Goal: Task Accomplishment & Management: Use online tool/utility

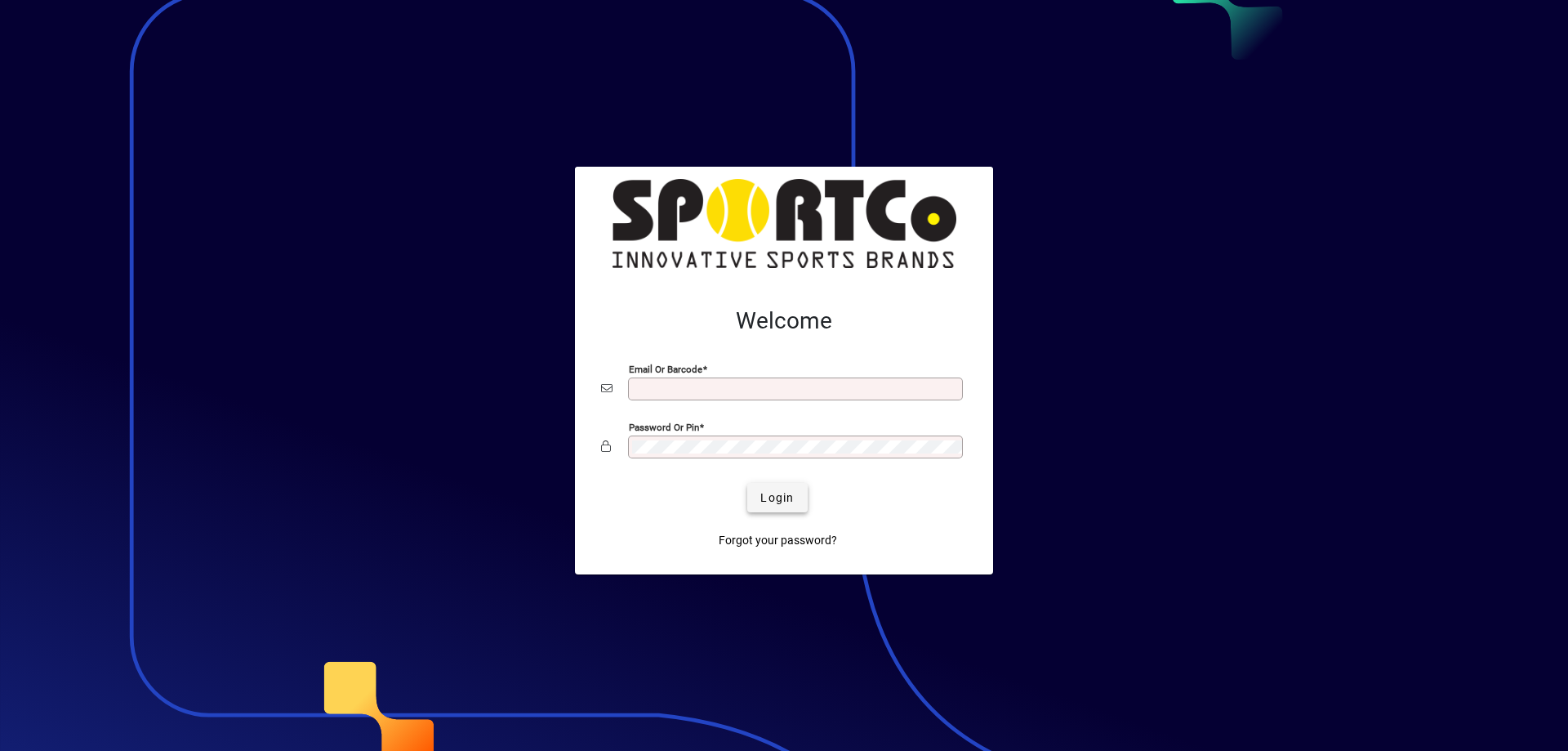
type input "**********"
click at [787, 501] on span "Login" at bounding box center [777, 498] width 33 height 17
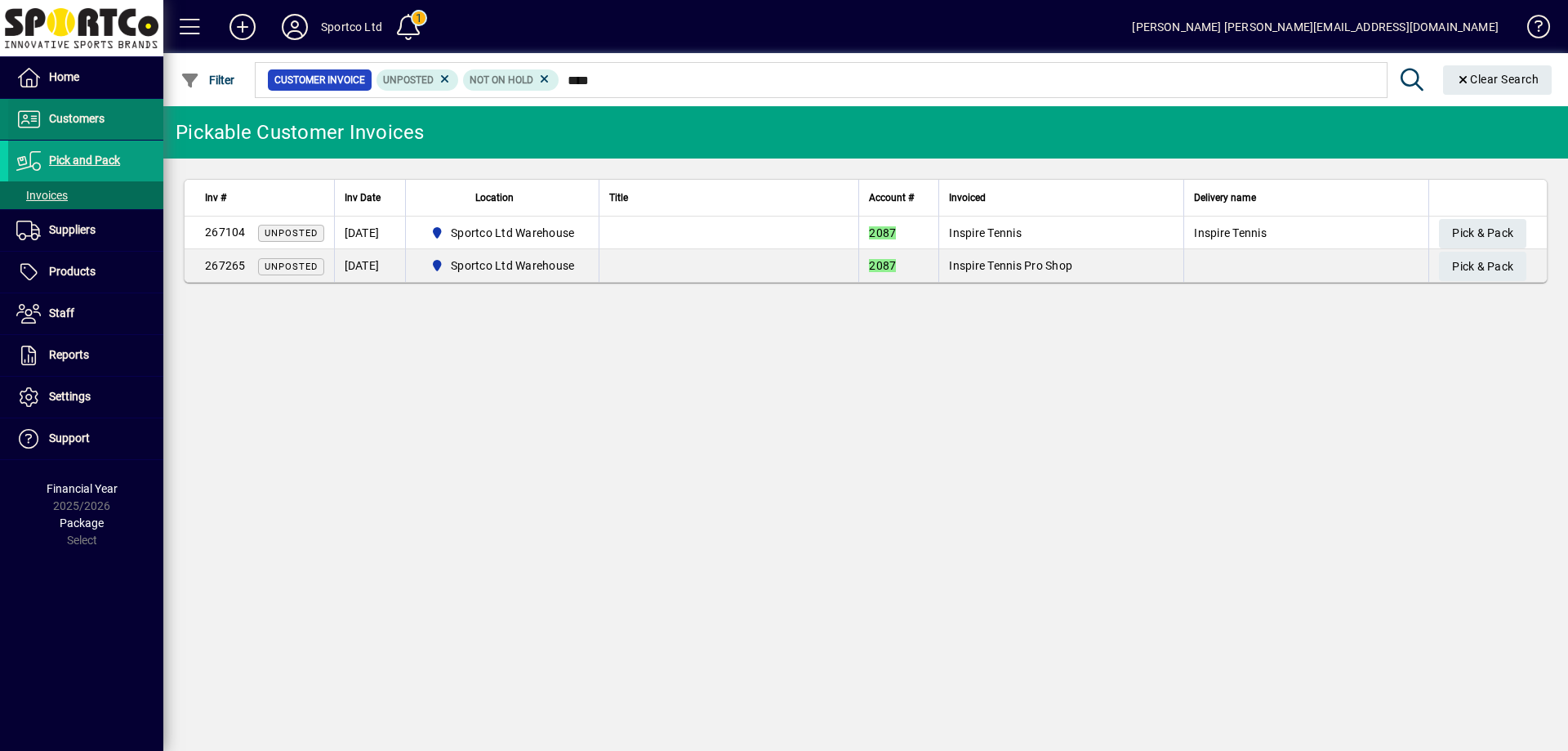
type input "****"
click at [85, 123] on span "Customers" at bounding box center [76, 119] width 56 height 13
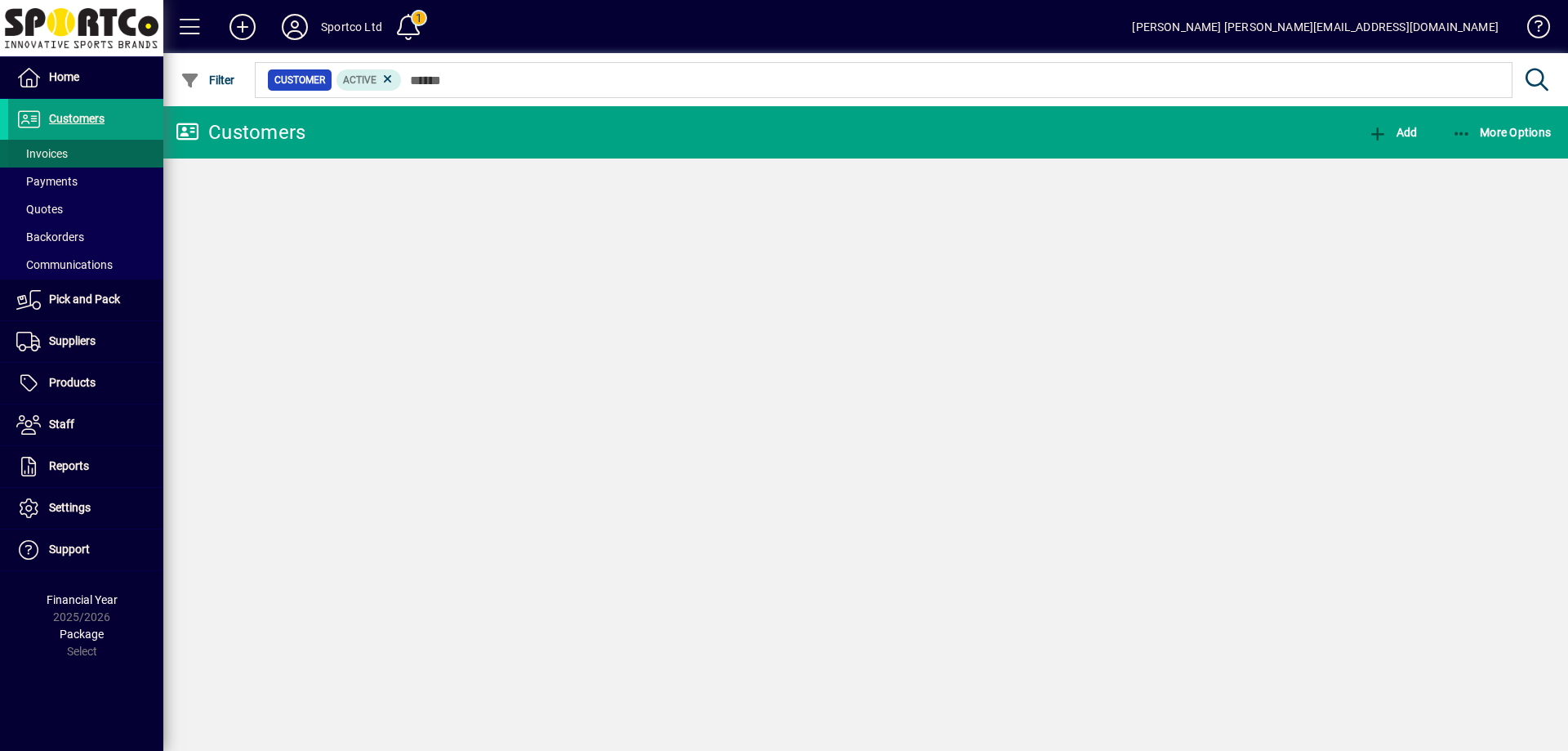
click at [62, 155] on span "Invoices" at bounding box center [42, 154] width 51 height 13
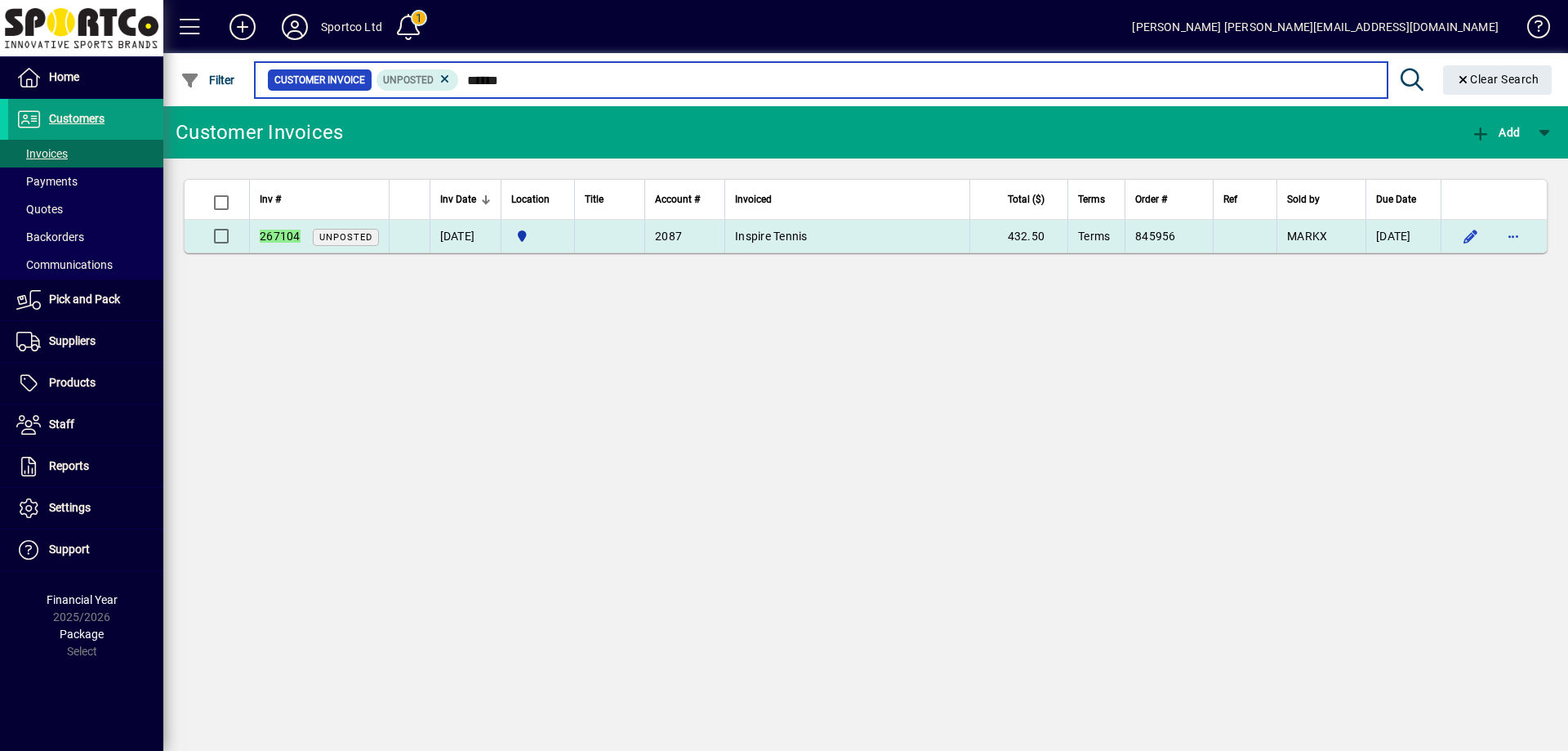
type input "******"
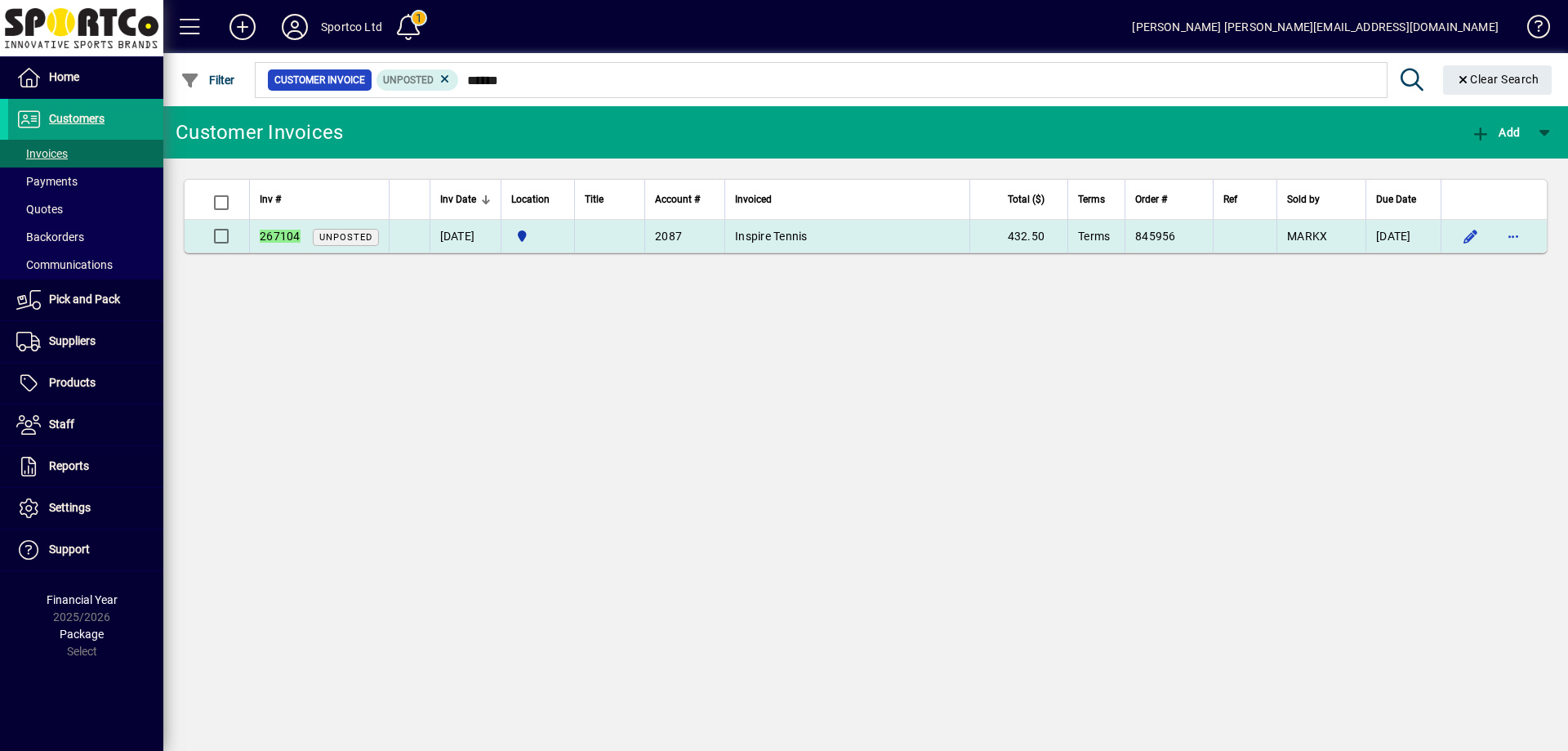
click at [837, 224] on td "Inspire Tennis" at bounding box center [846, 236] width 245 height 32
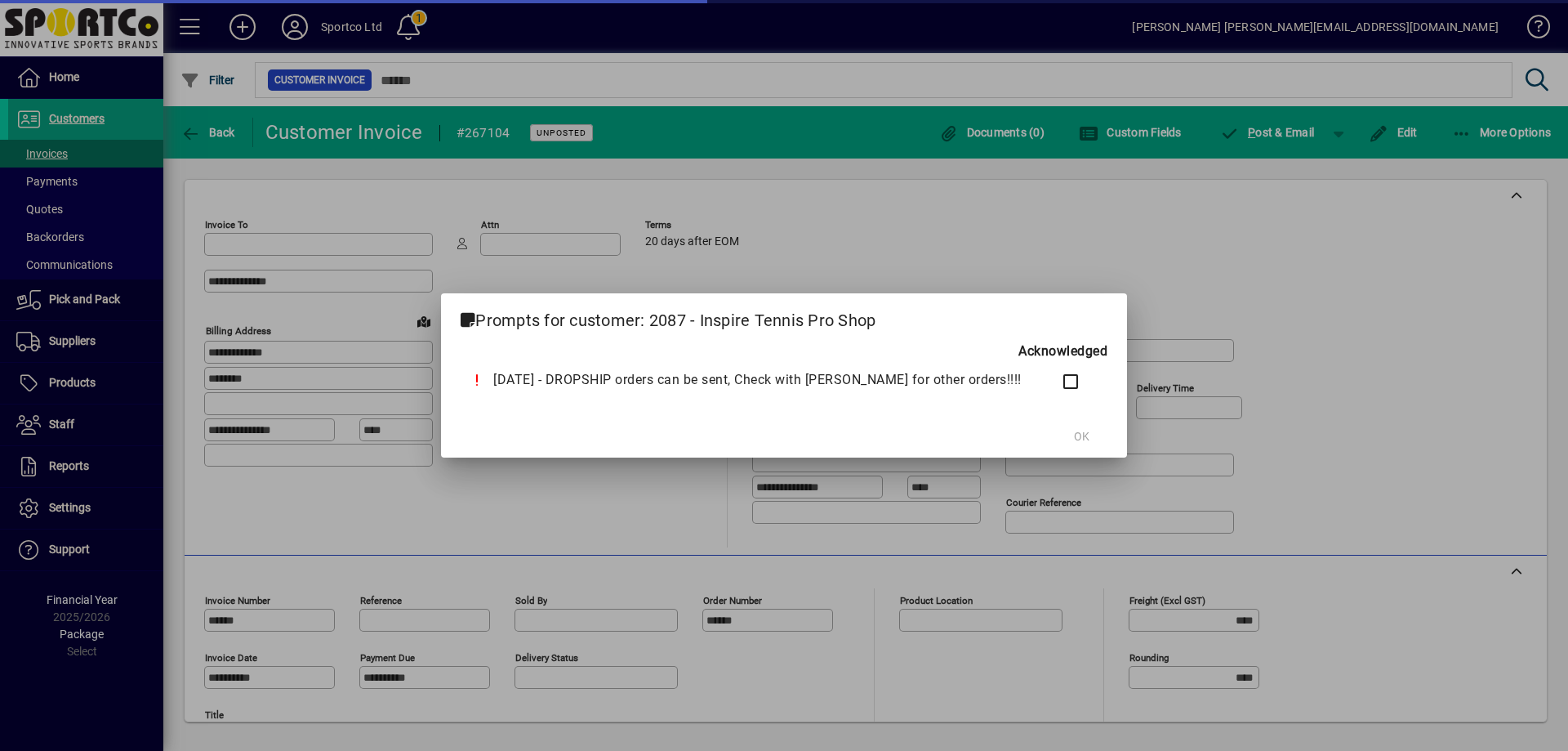
type input "**********"
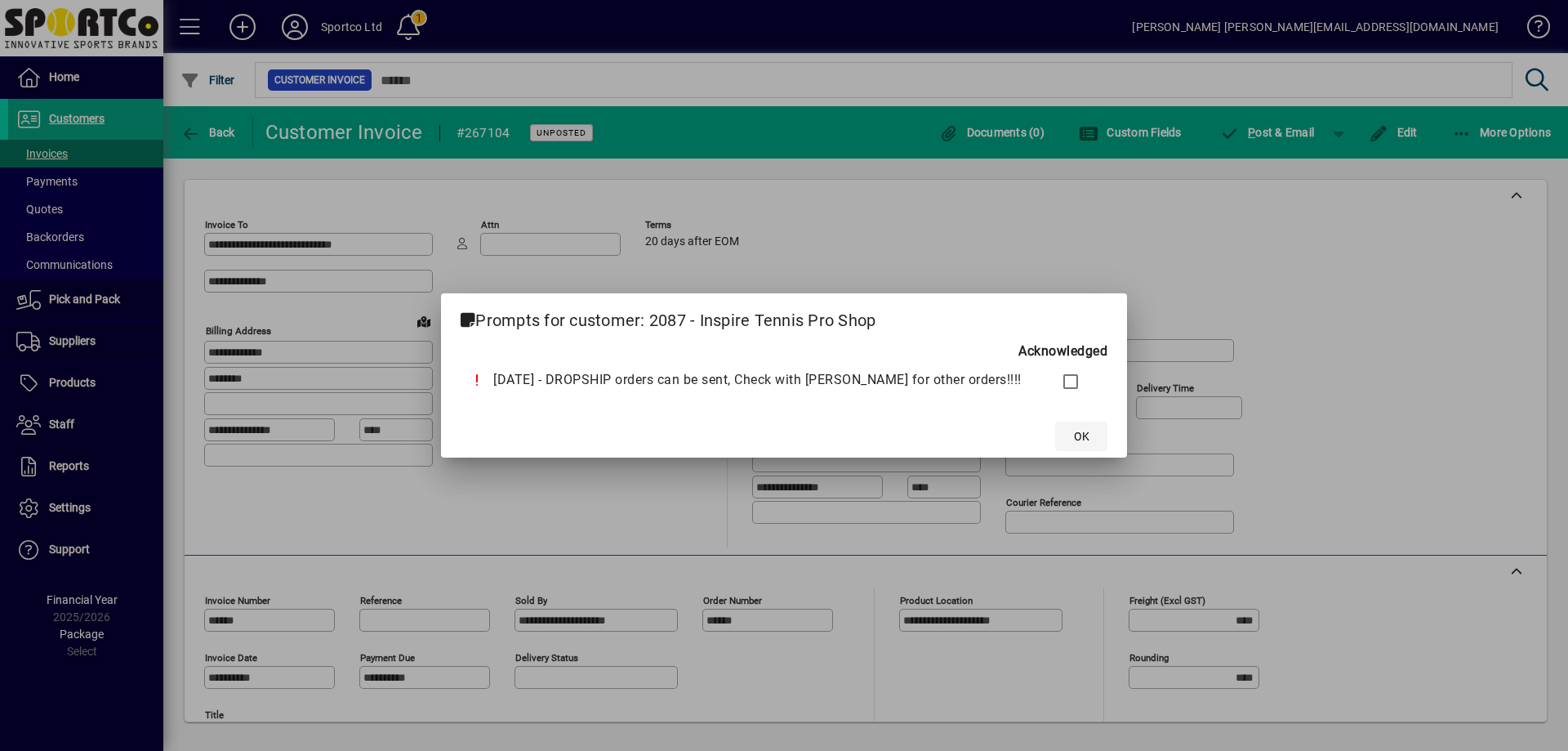
click at [1074, 428] on span "OK" at bounding box center [1082, 436] width 16 height 17
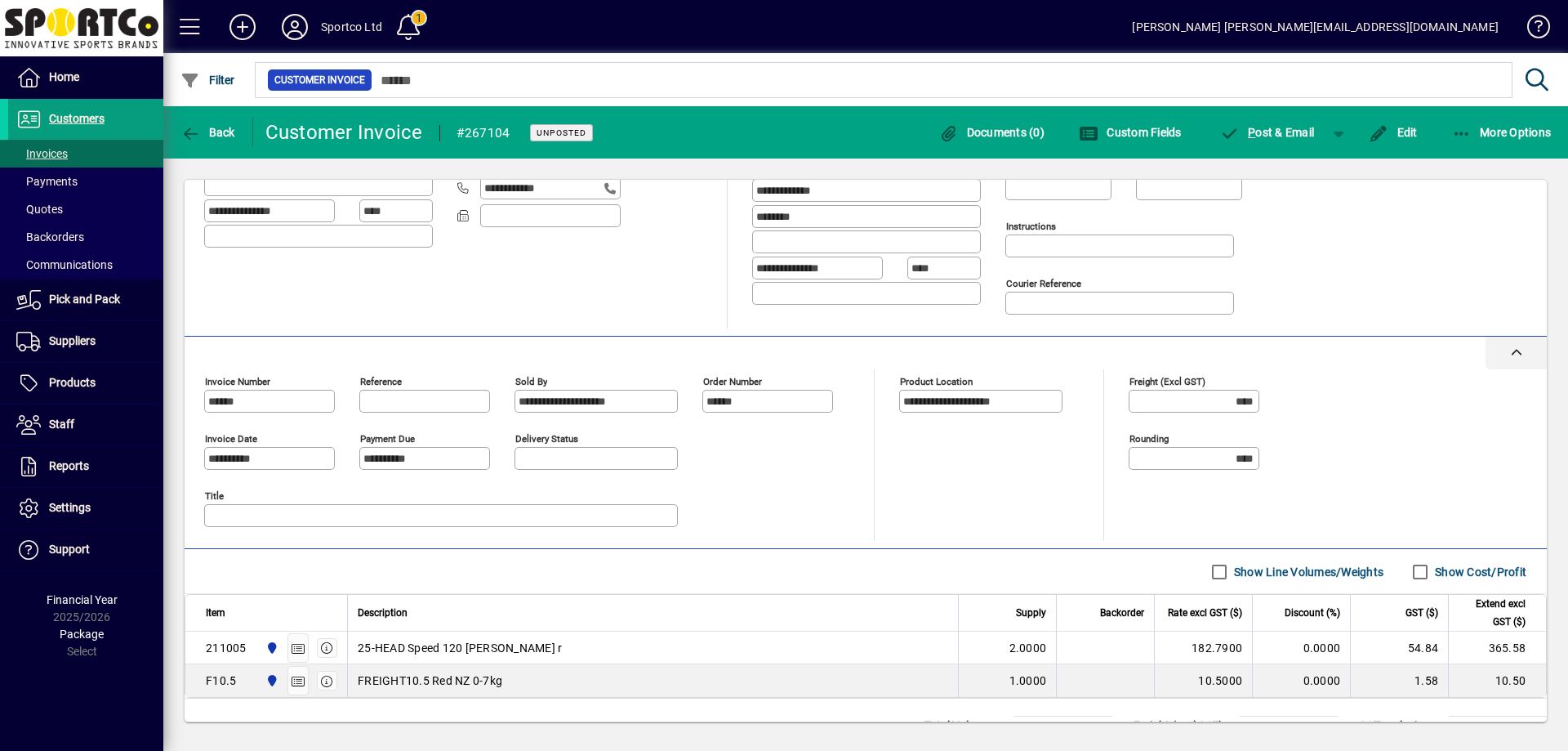
scroll to position [288, 0]
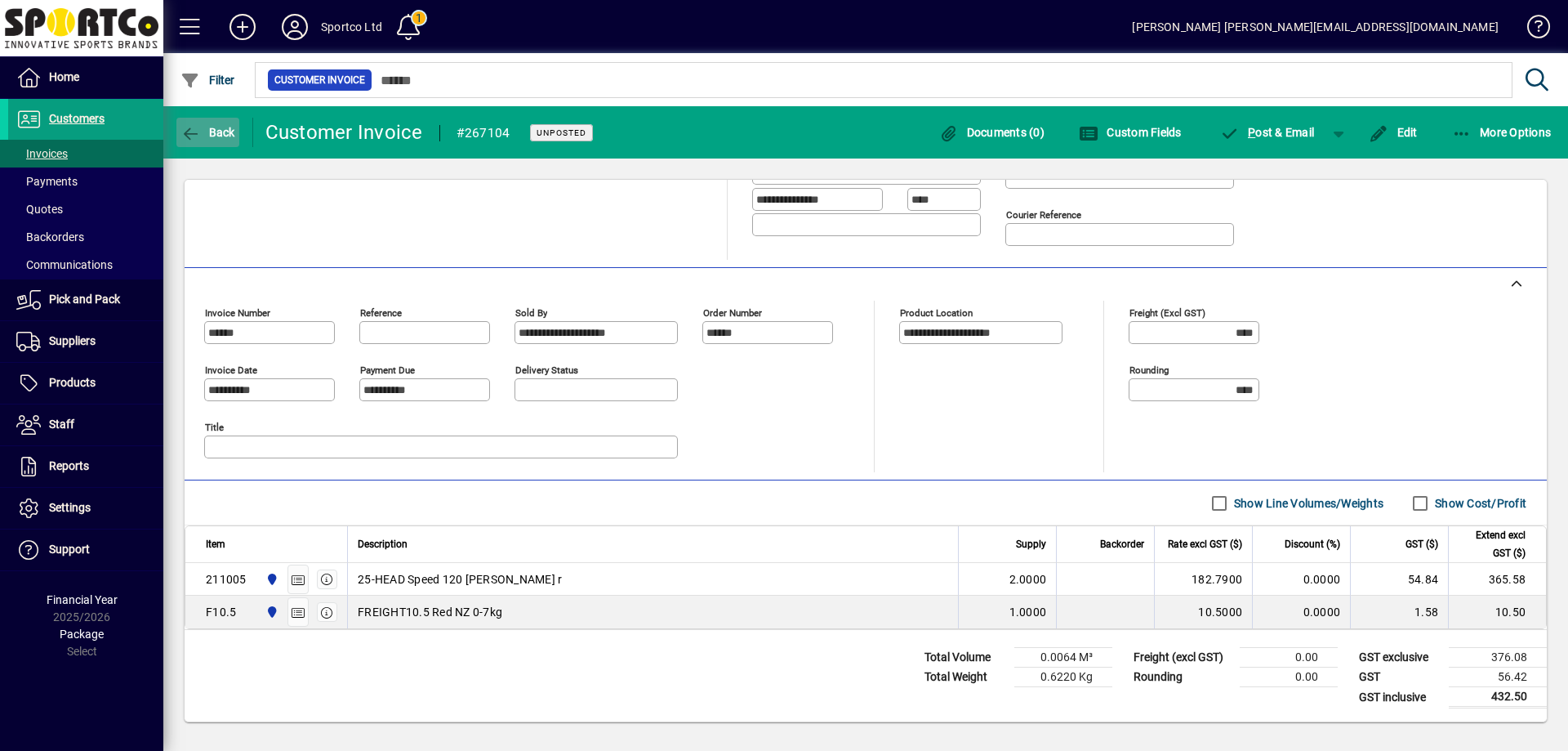
click at [200, 133] on icon "button" at bounding box center [191, 134] width 21 height 17
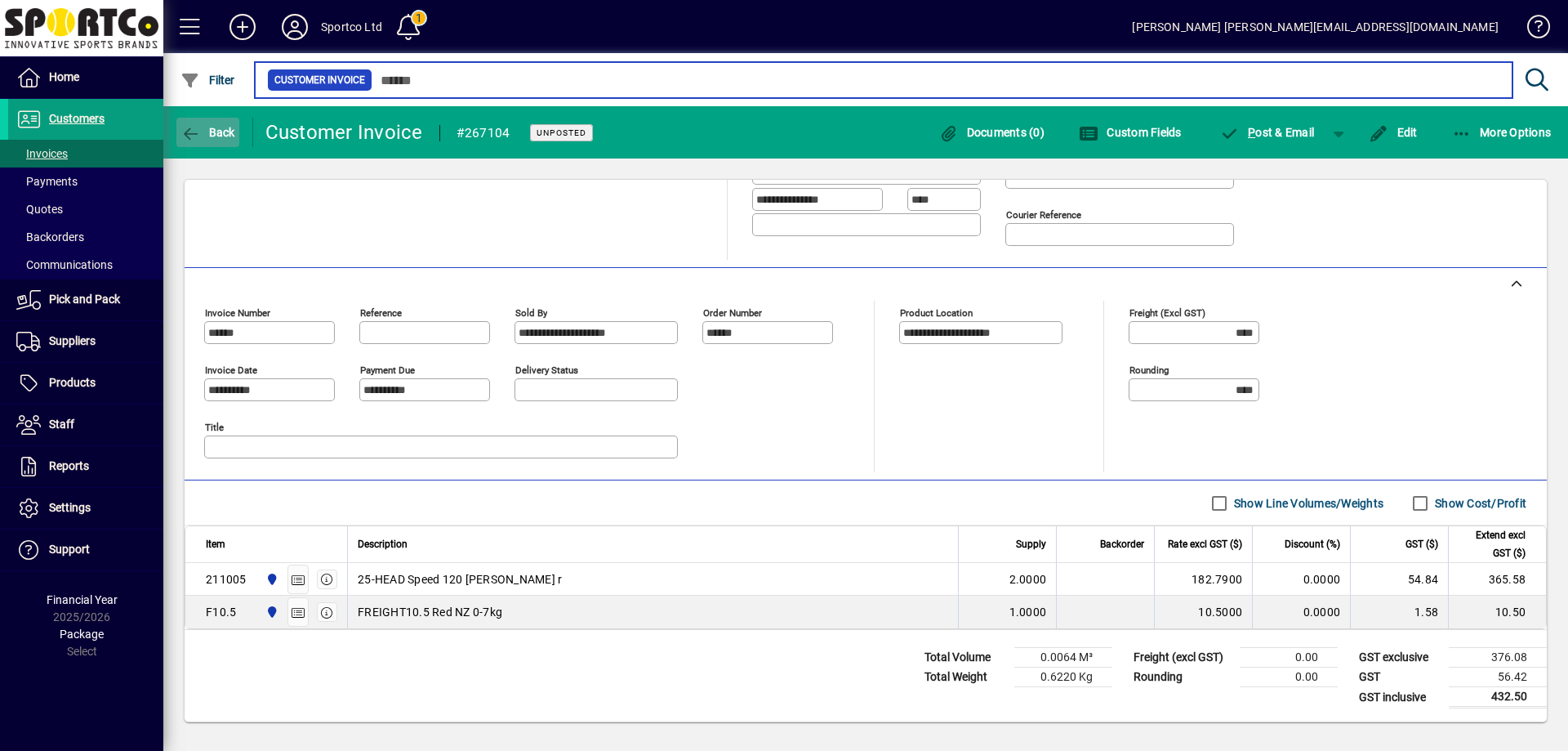
type input "******"
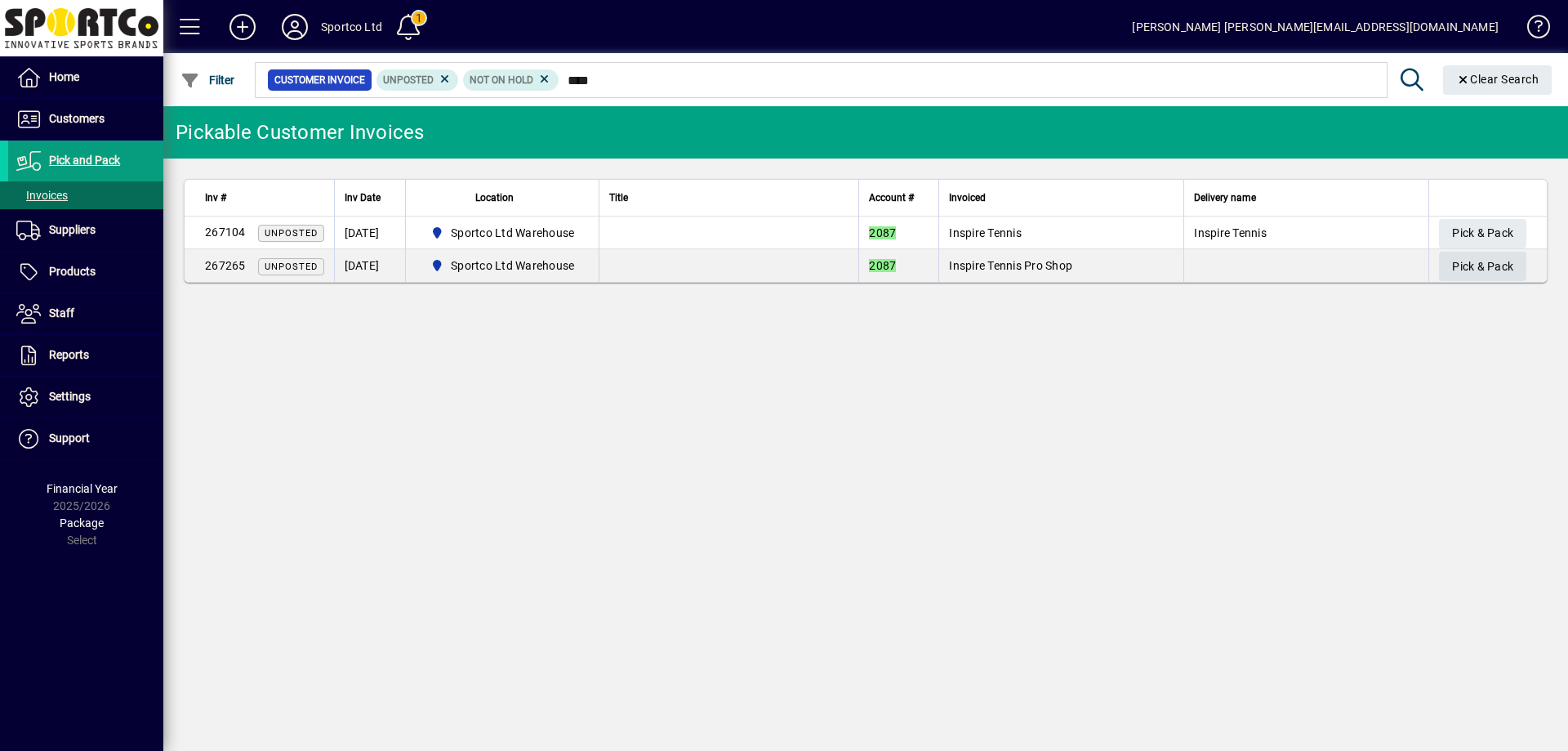
type input "****"
click at [1497, 266] on span "Pick & Pack" at bounding box center [1483, 266] width 61 height 27
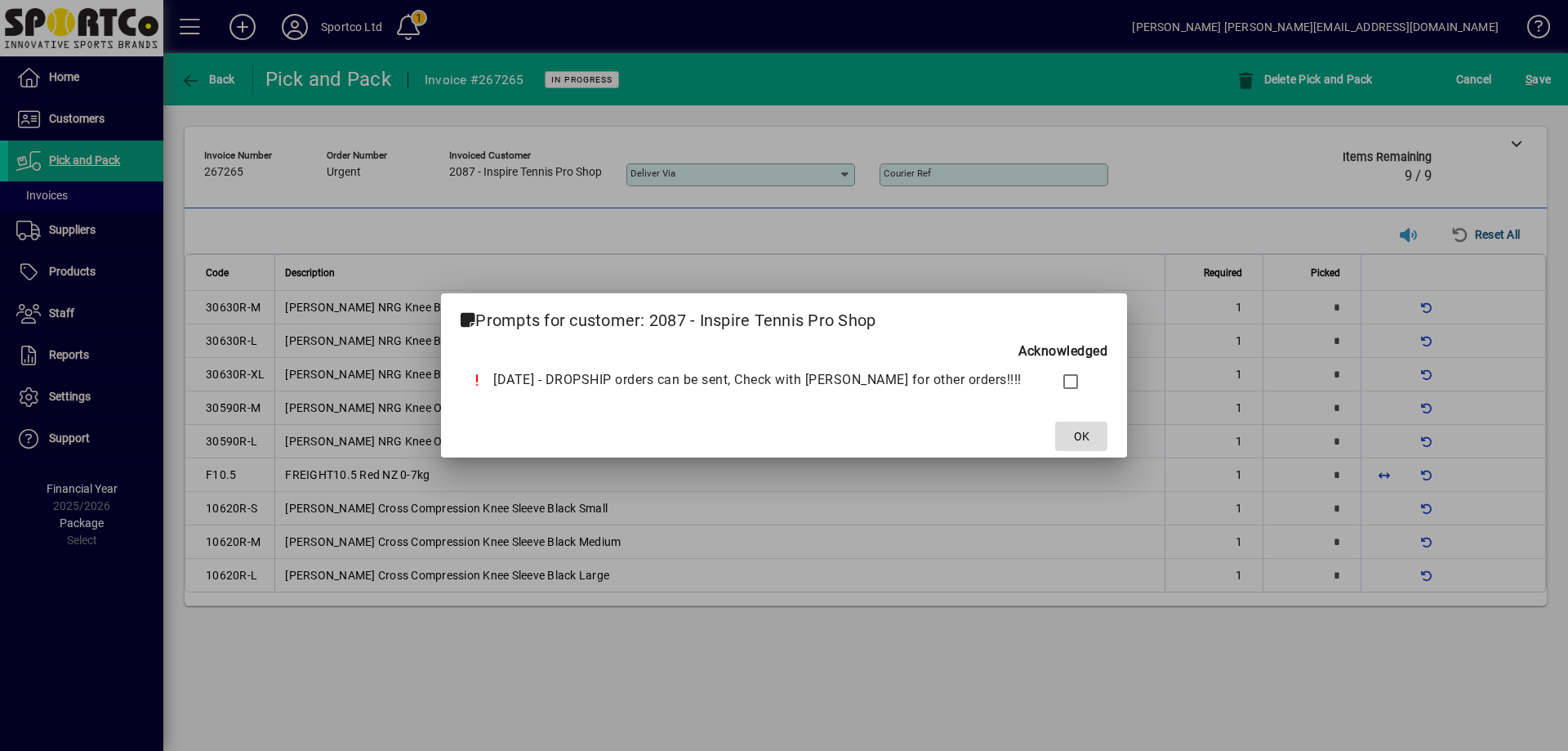
click at [1074, 440] on span "OK" at bounding box center [1082, 436] width 16 height 17
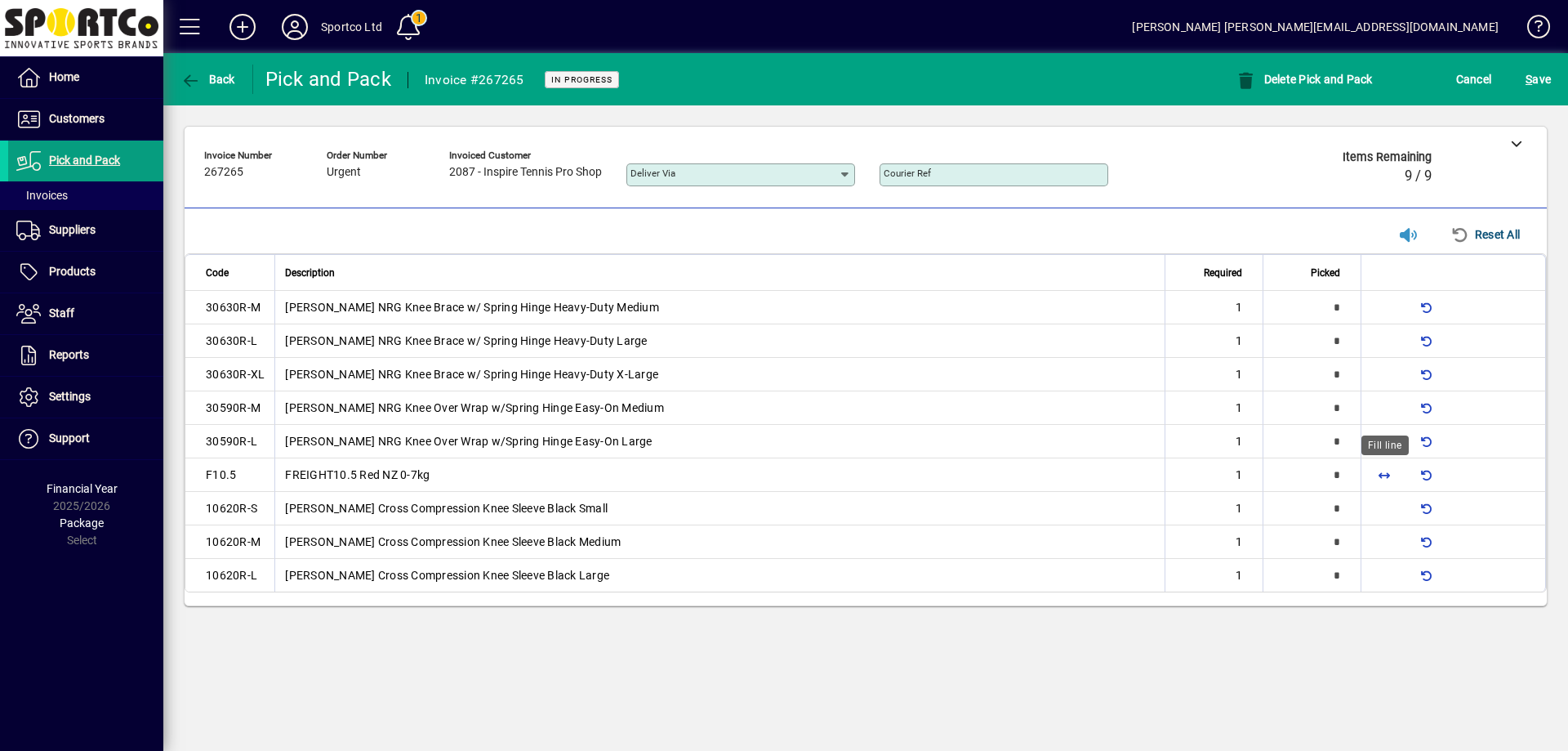
click at [1384, 474] on span "button" at bounding box center [1384, 474] width 39 height 39
type input "*"
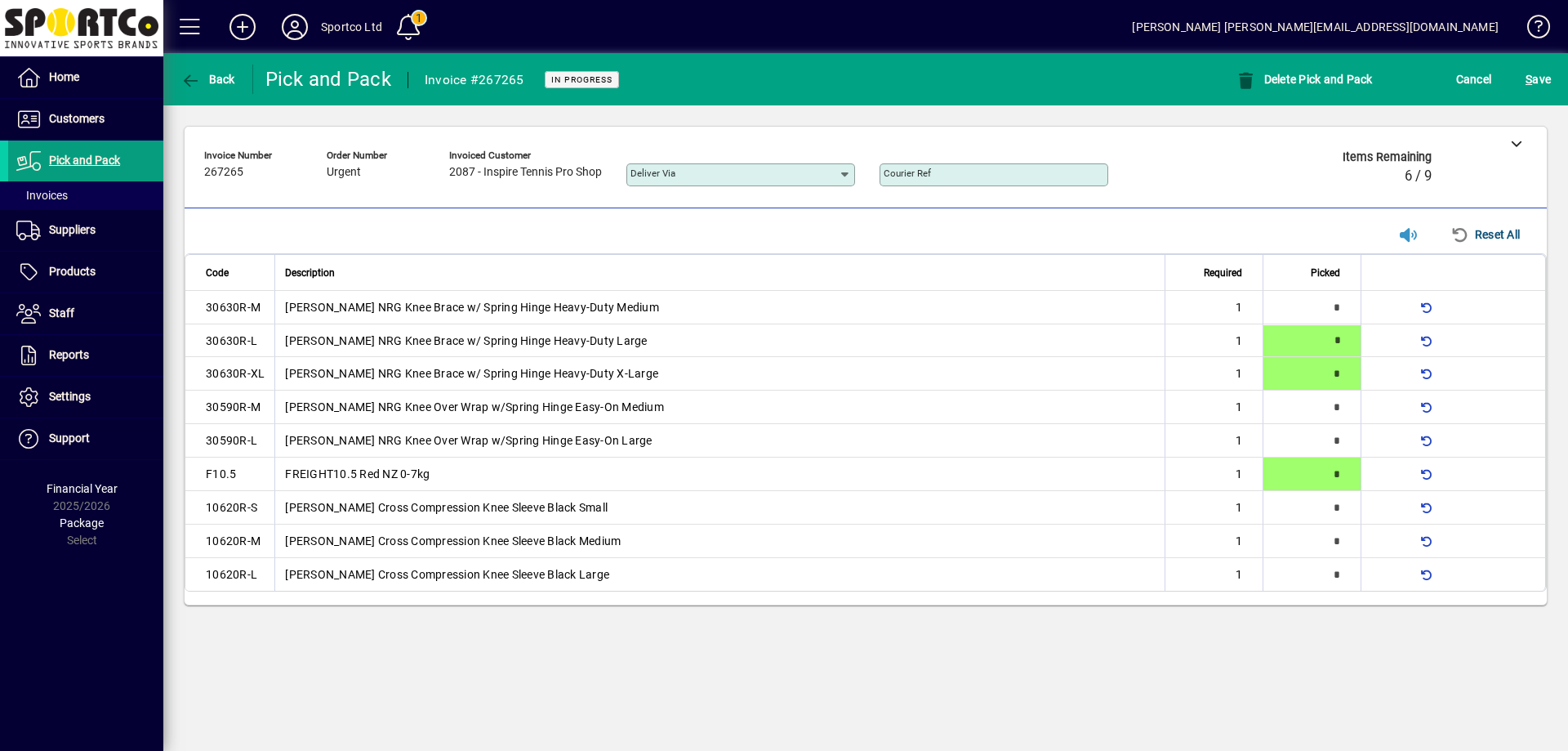
type input "*"
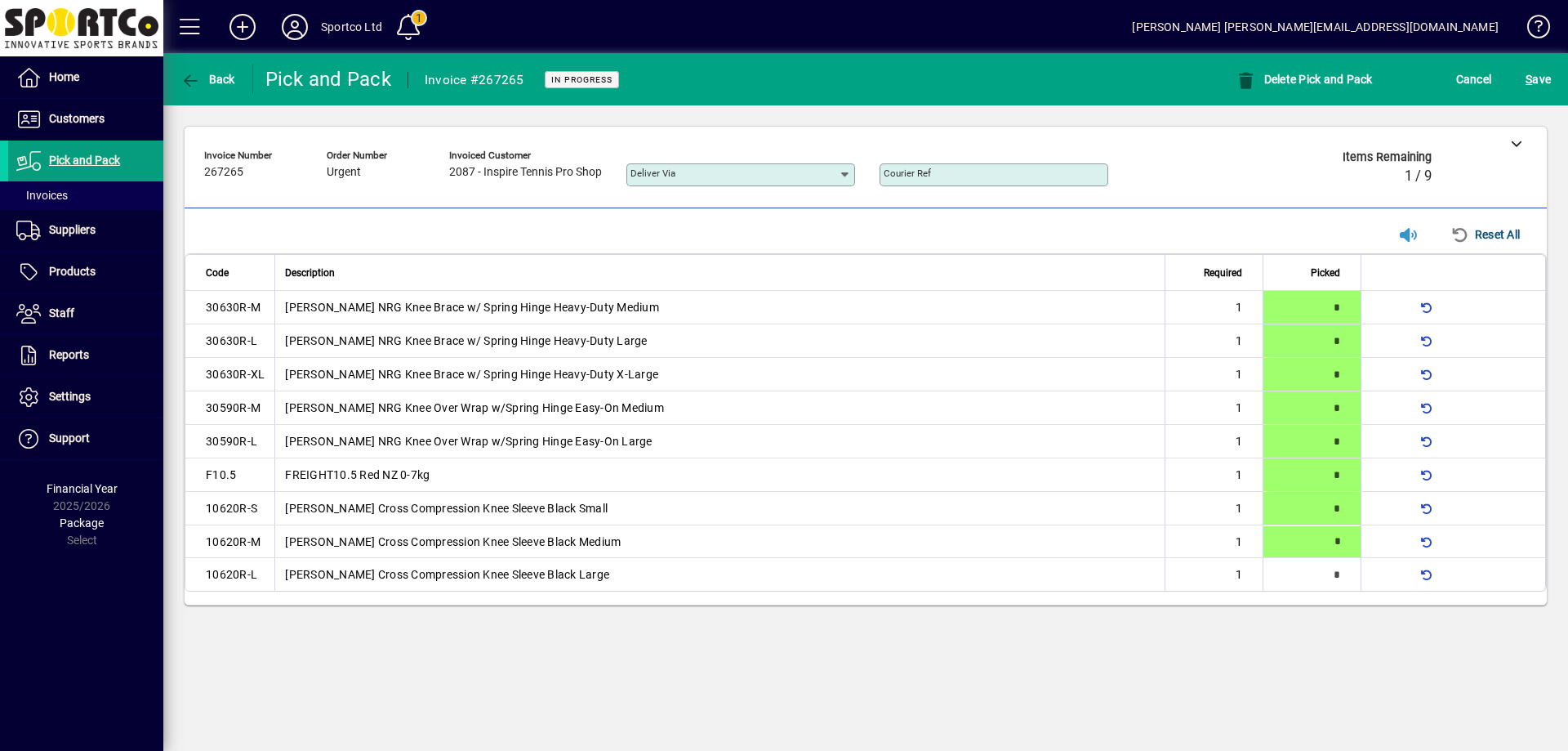
type input "*"
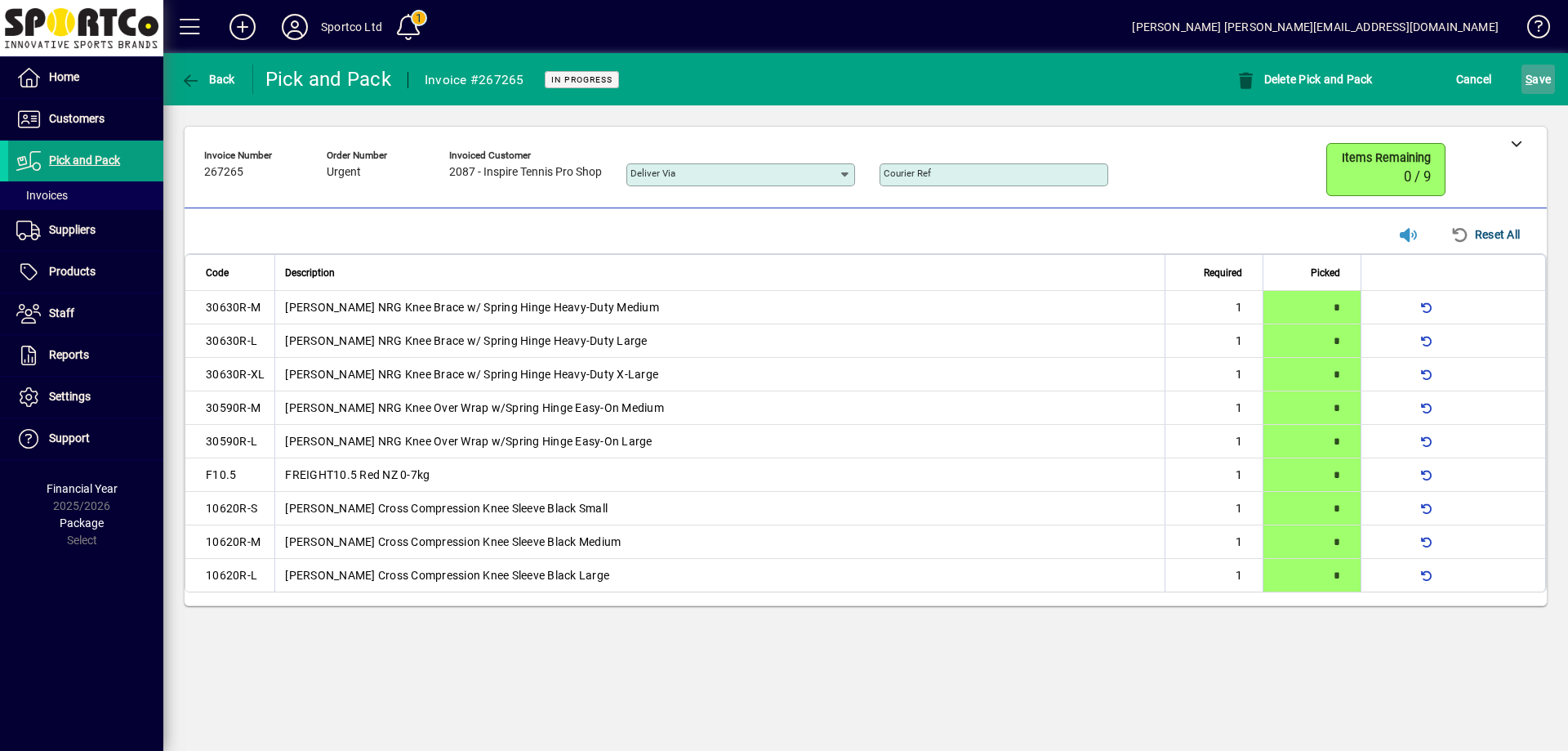
click at [1543, 76] on span "S ave" at bounding box center [1538, 80] width 26 height 27
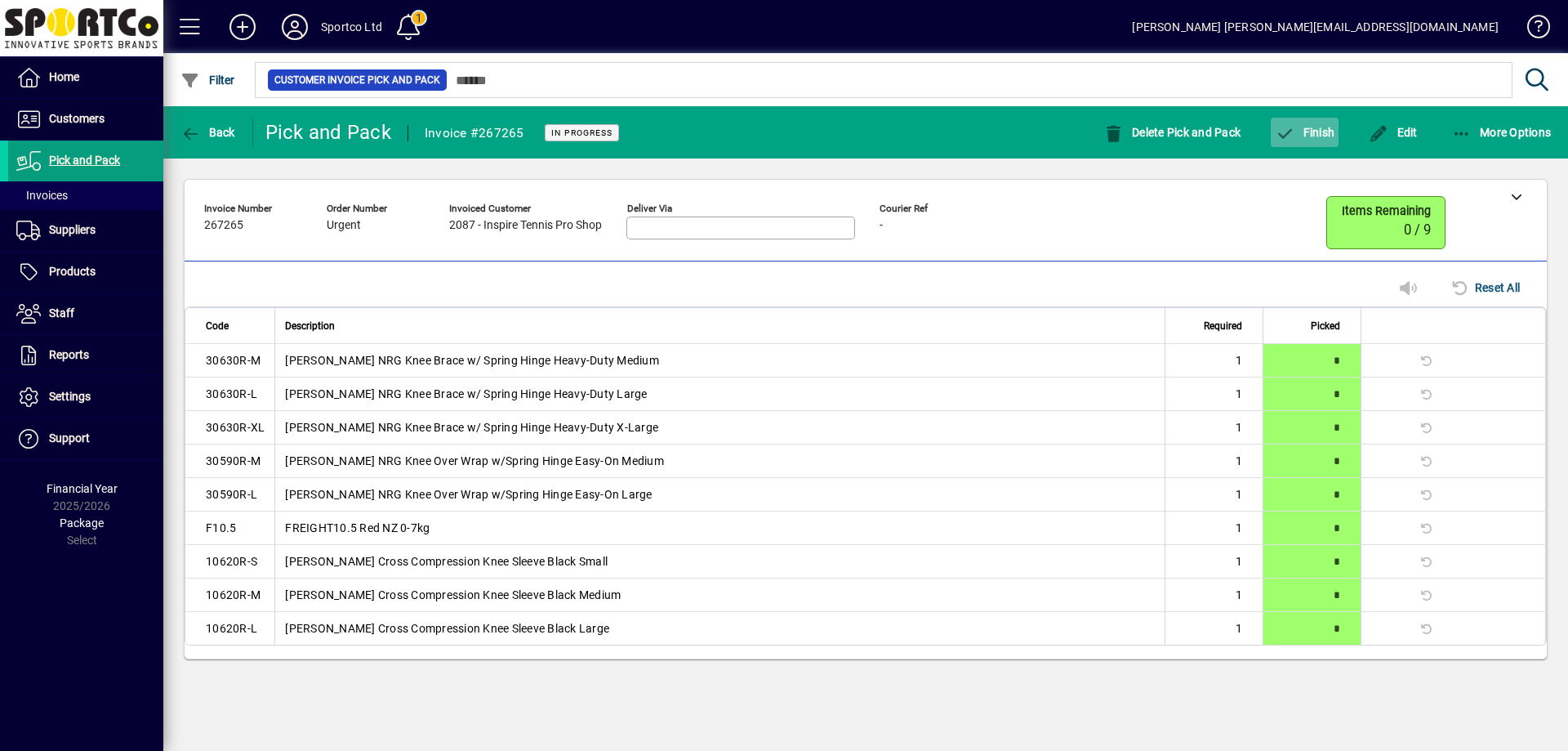
click at [1316, 128] on span "Finish" at bounding box center [1305, 133] width 60 height 13
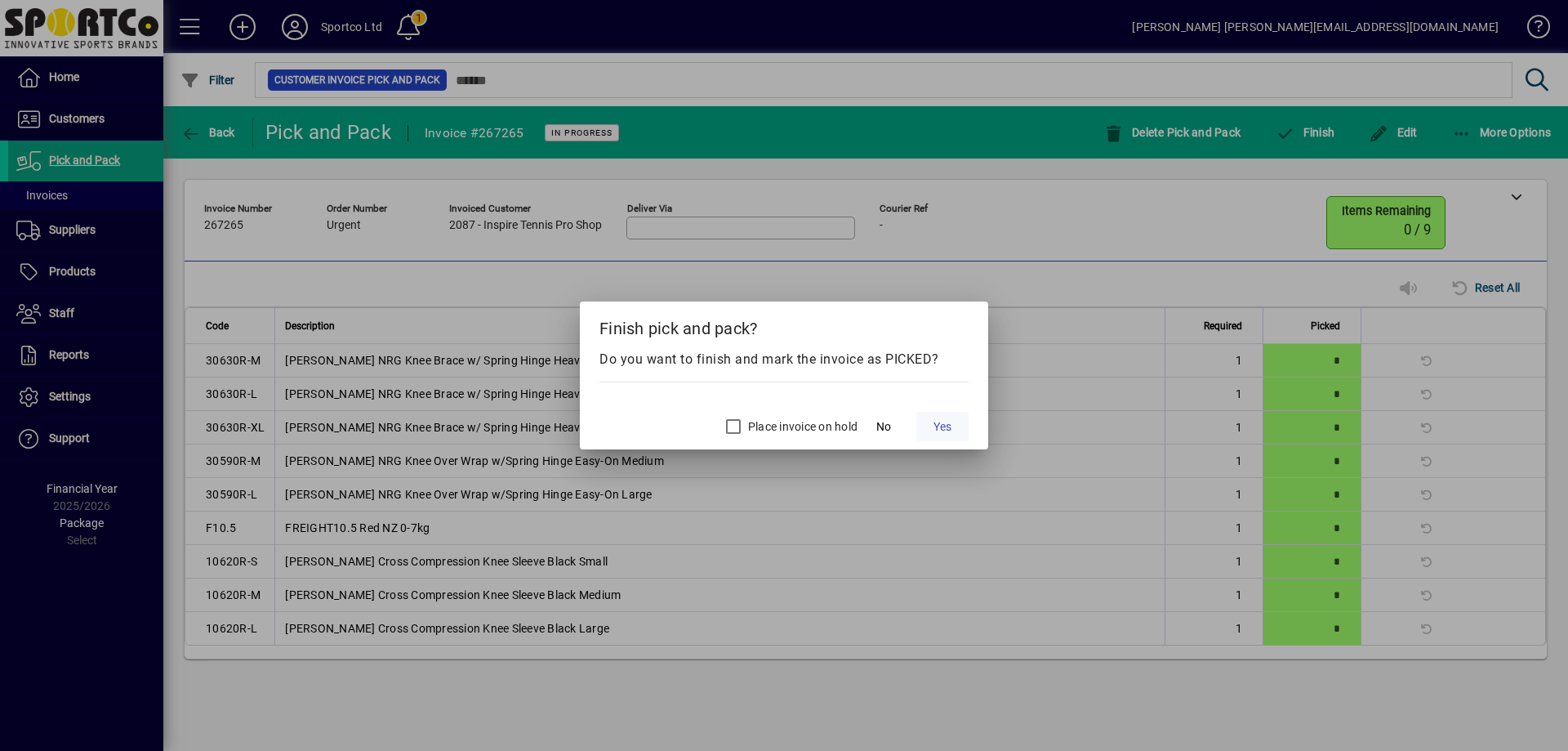
click at [943, 427] on span "Yes" at bounding box center [942, 427] width 18 height 17
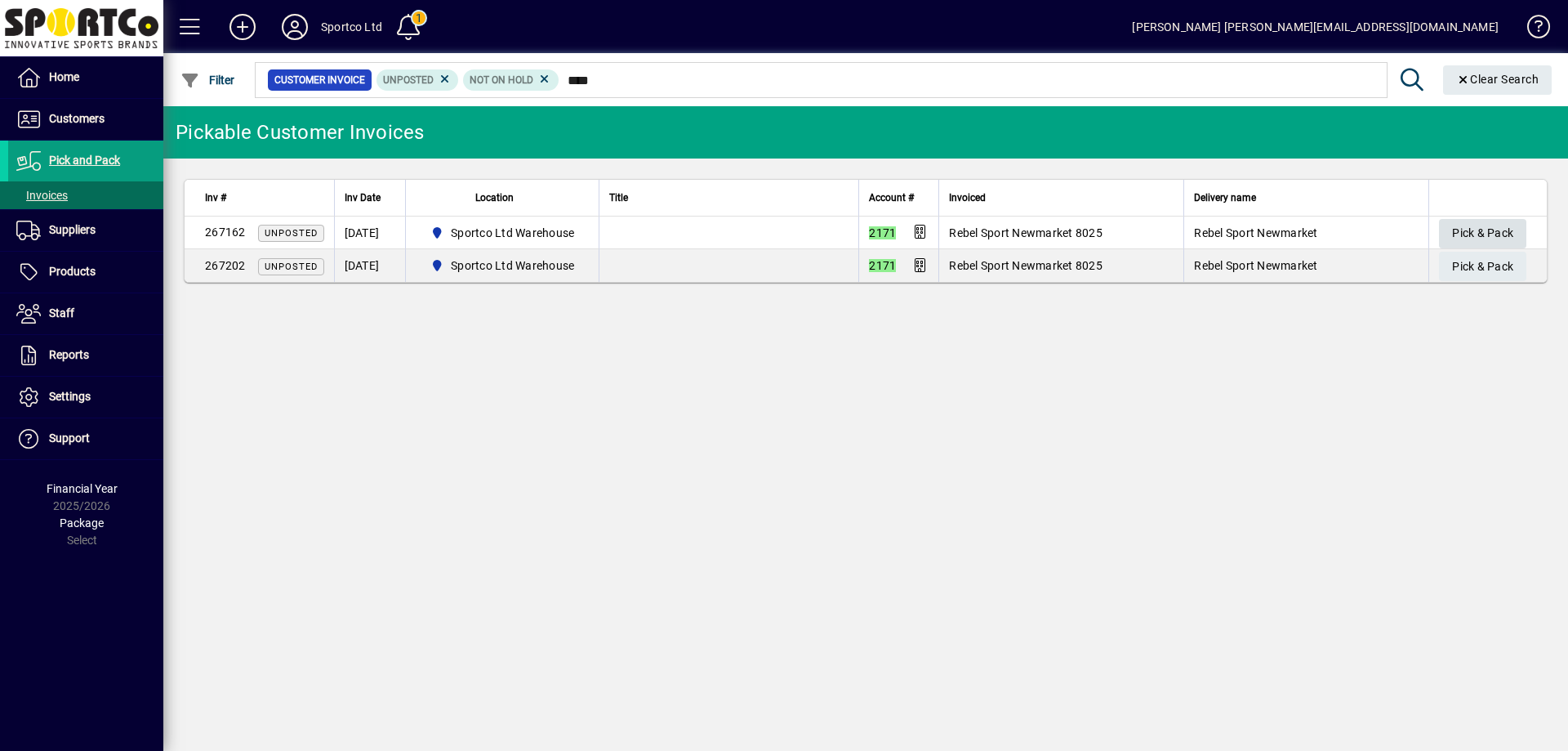
type input "****"
click at [1487, 233] on span "Pick & Pack" at bounding box center [1483, 233] width 61 height 27
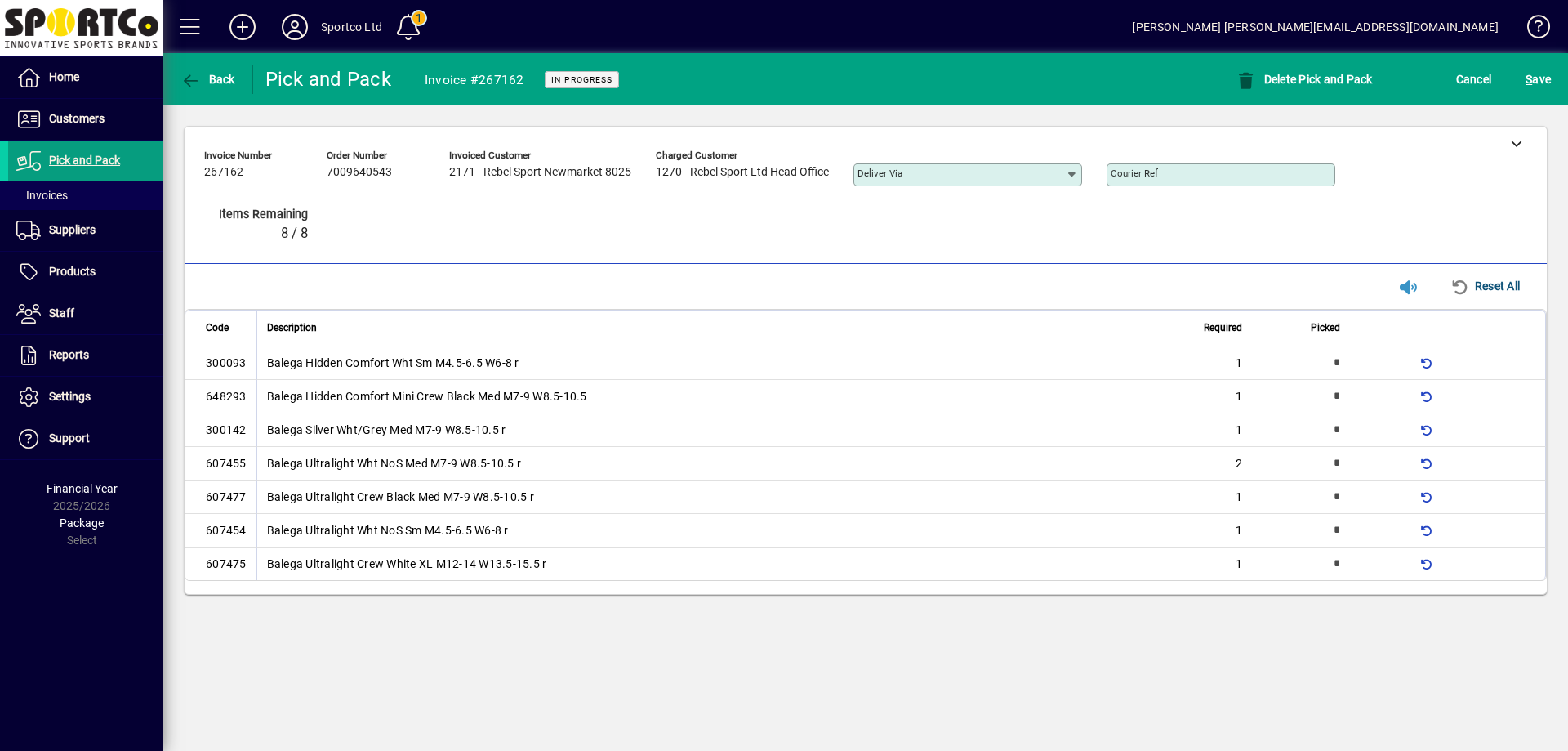
type input "*"
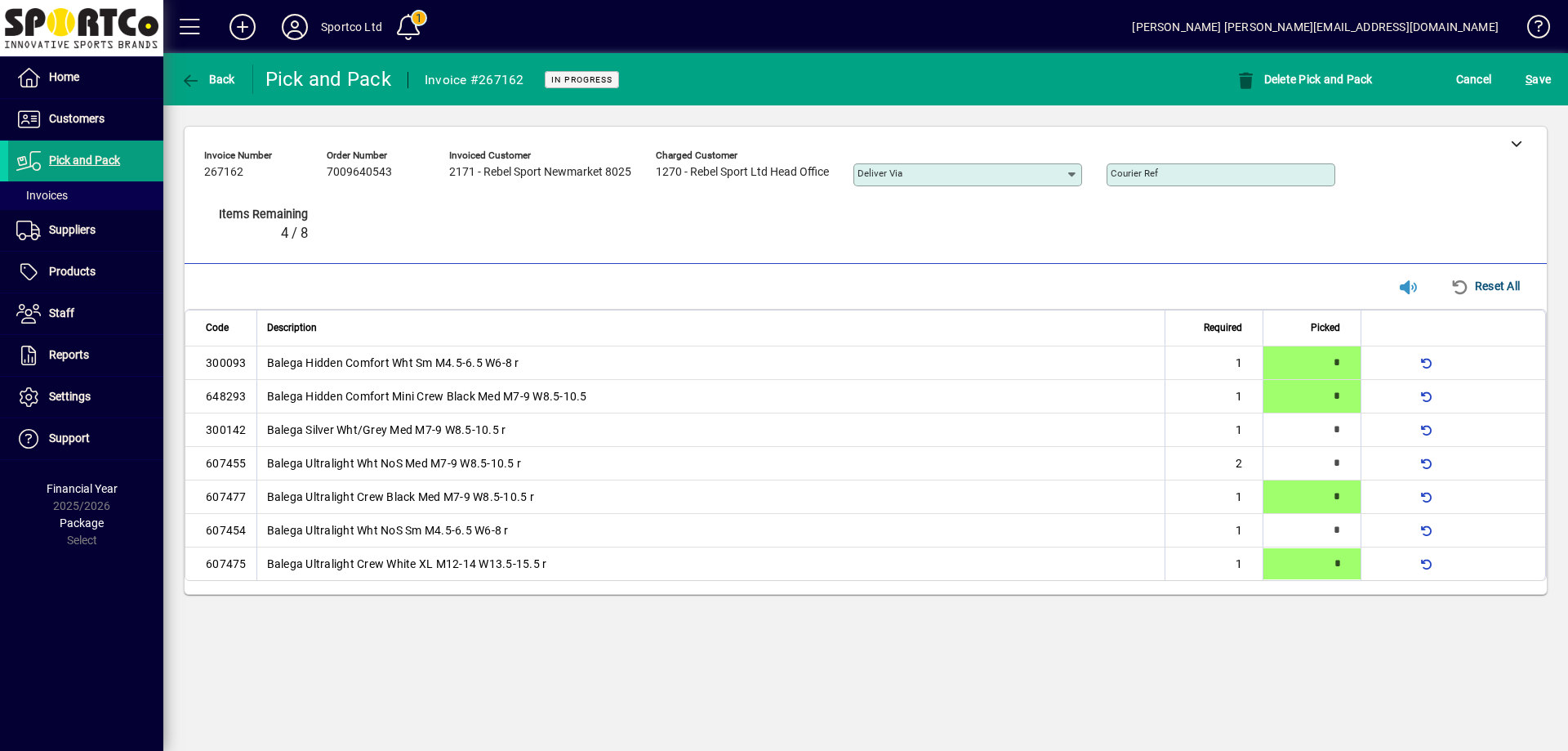
type input "*"
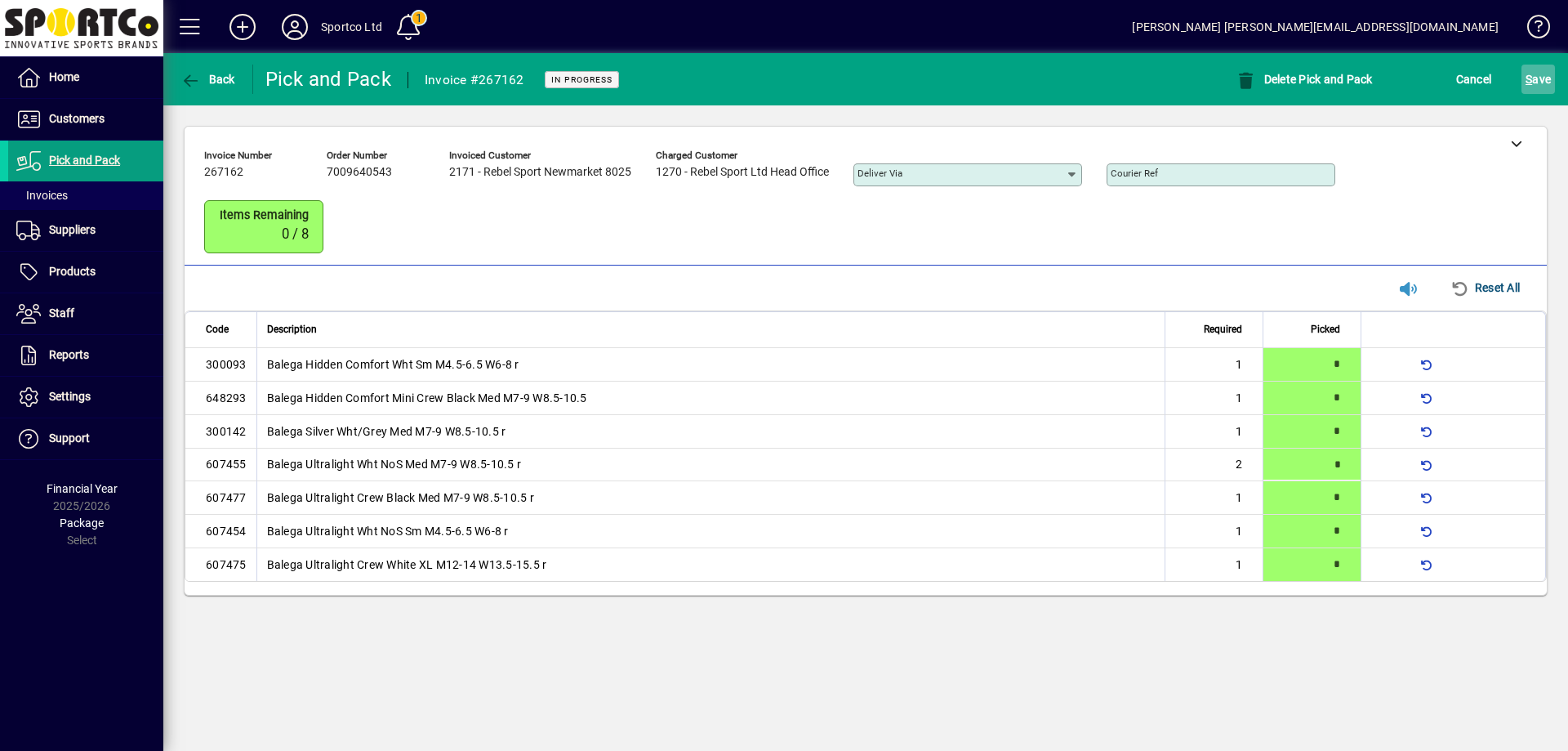
click at [1539, 67] on span "S ave" at bounding box center [1538, 80] width 26 height 27
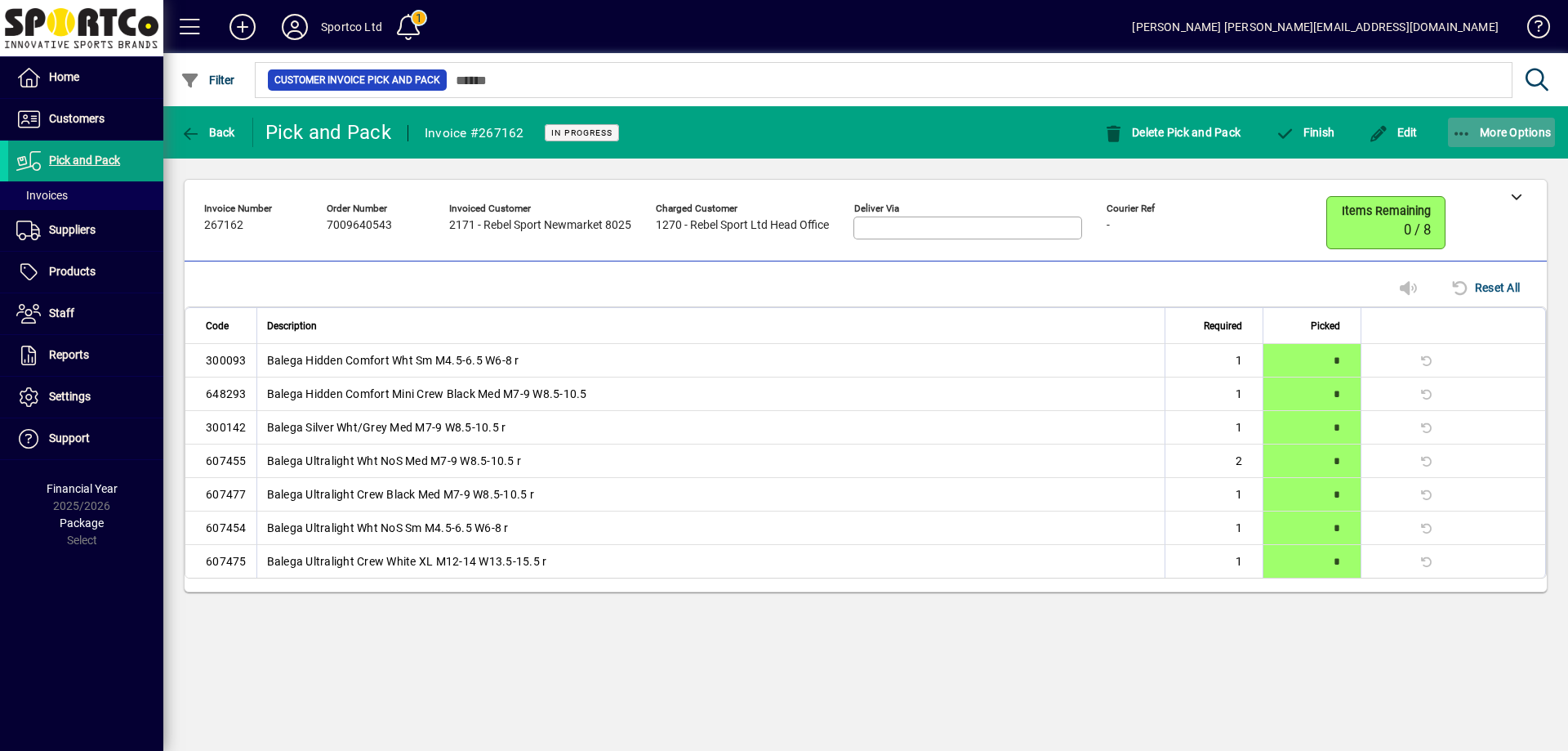
click at [1463, 130] on icon "button" at bounding box center [1462, 134] width 21 height 17
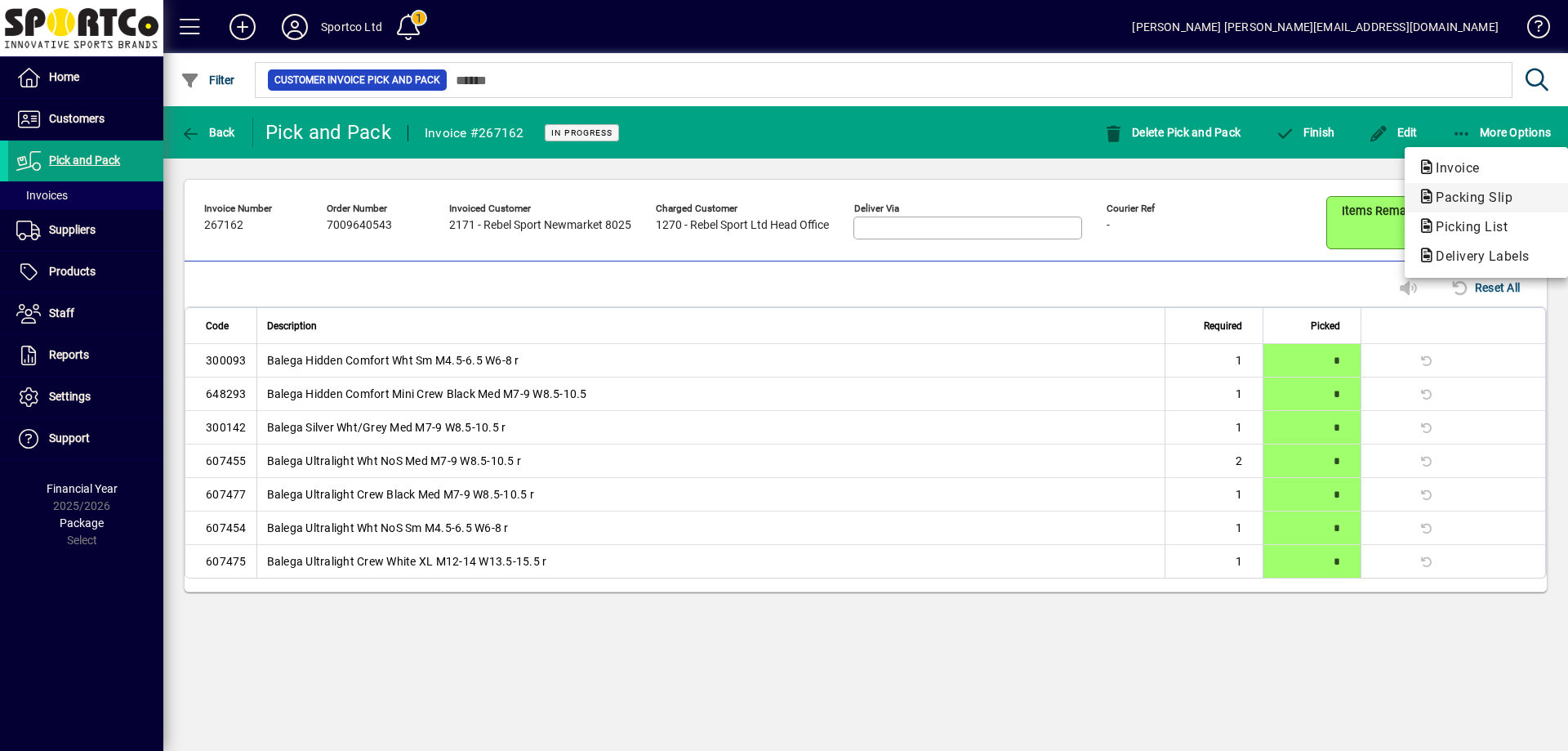
click at [1477, 193] on span "Packing Slip" at bounding box center [1469, 197] width 103 height 16
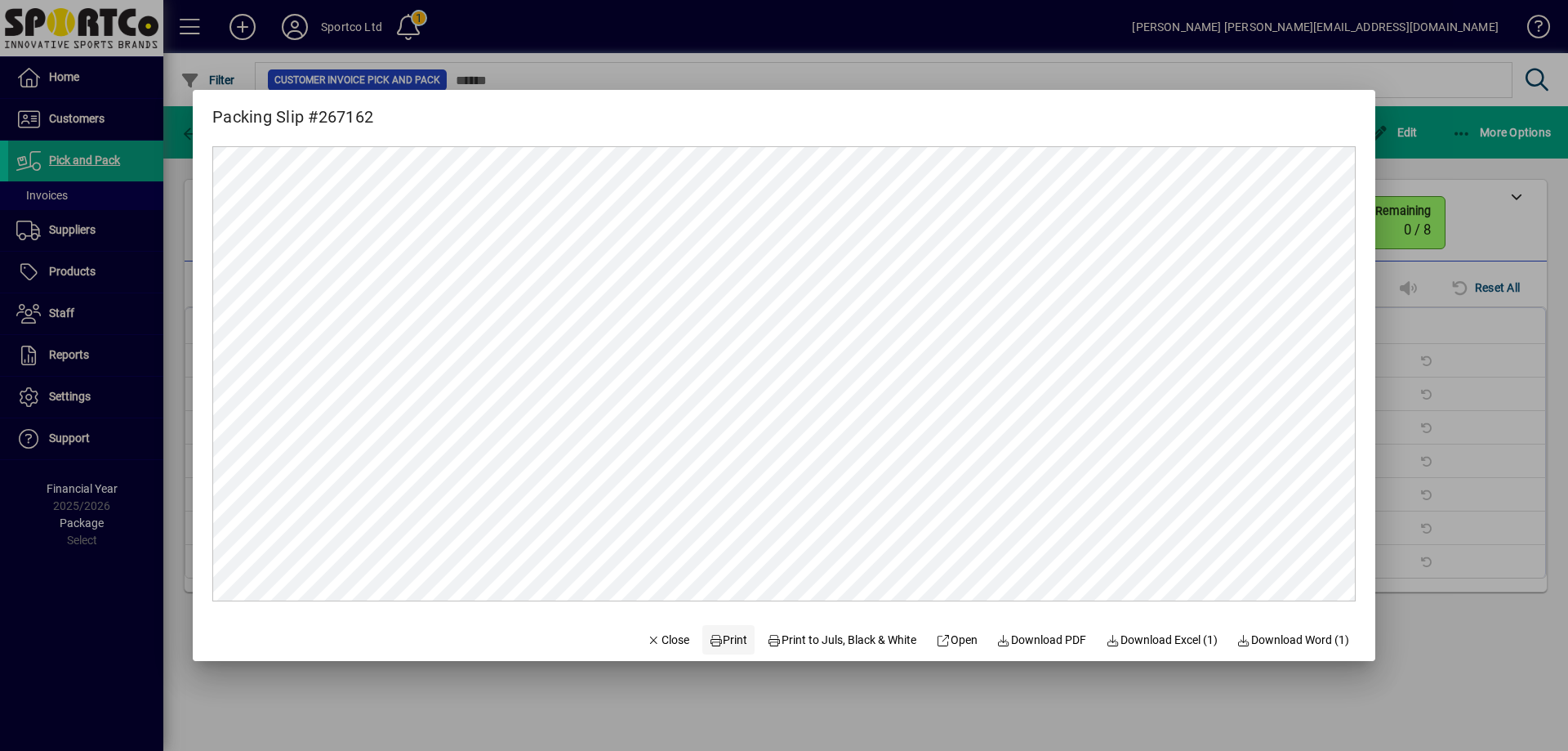
click at [715, 642] on span "Print" at bounding box center [728, 640] width 39 height 17
click at [655, 644] on span "Close" at bounding box center [668, 640] width 42 height 17
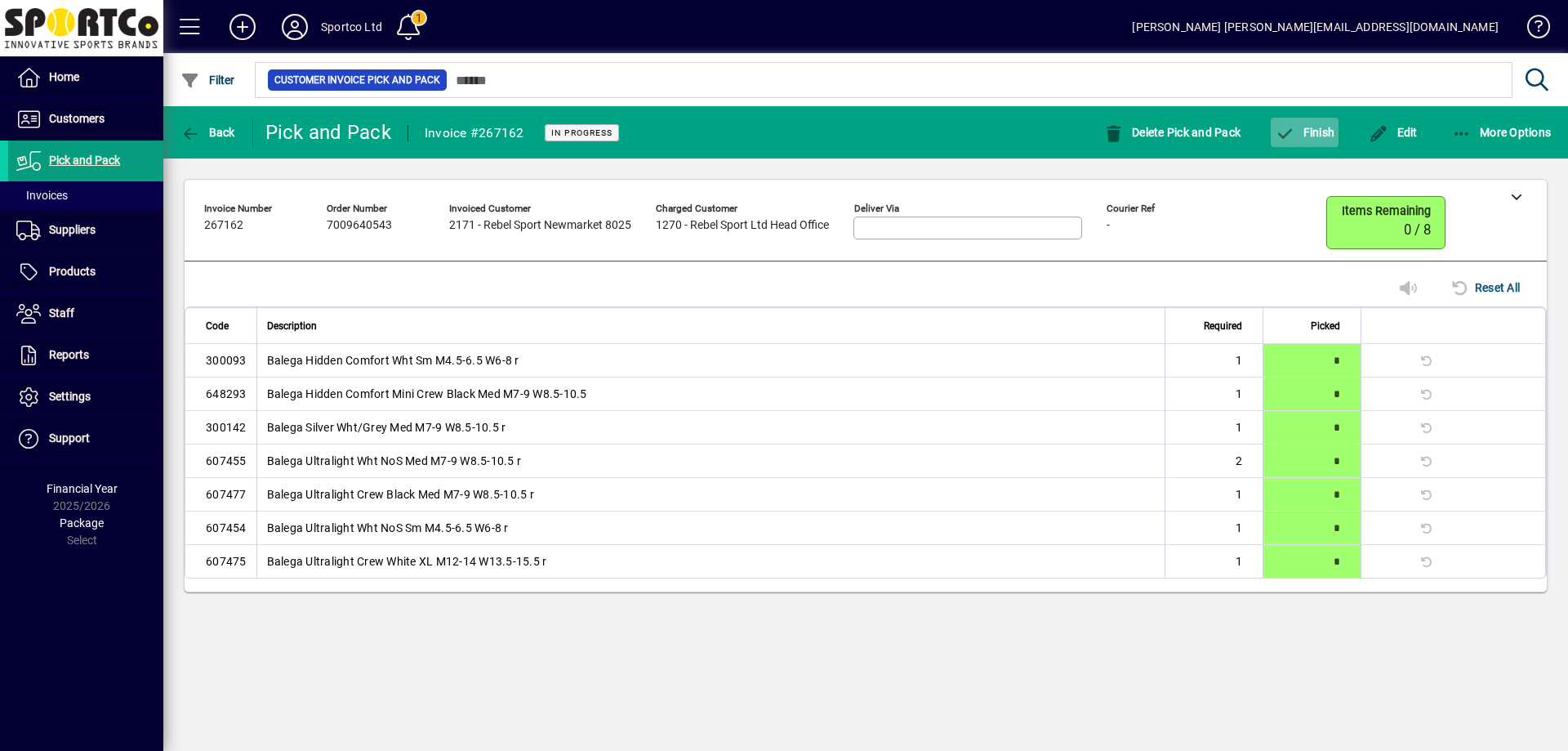
click at [1304, 116] on span "button" at bounding box center [1305, 132] width 68 height 39
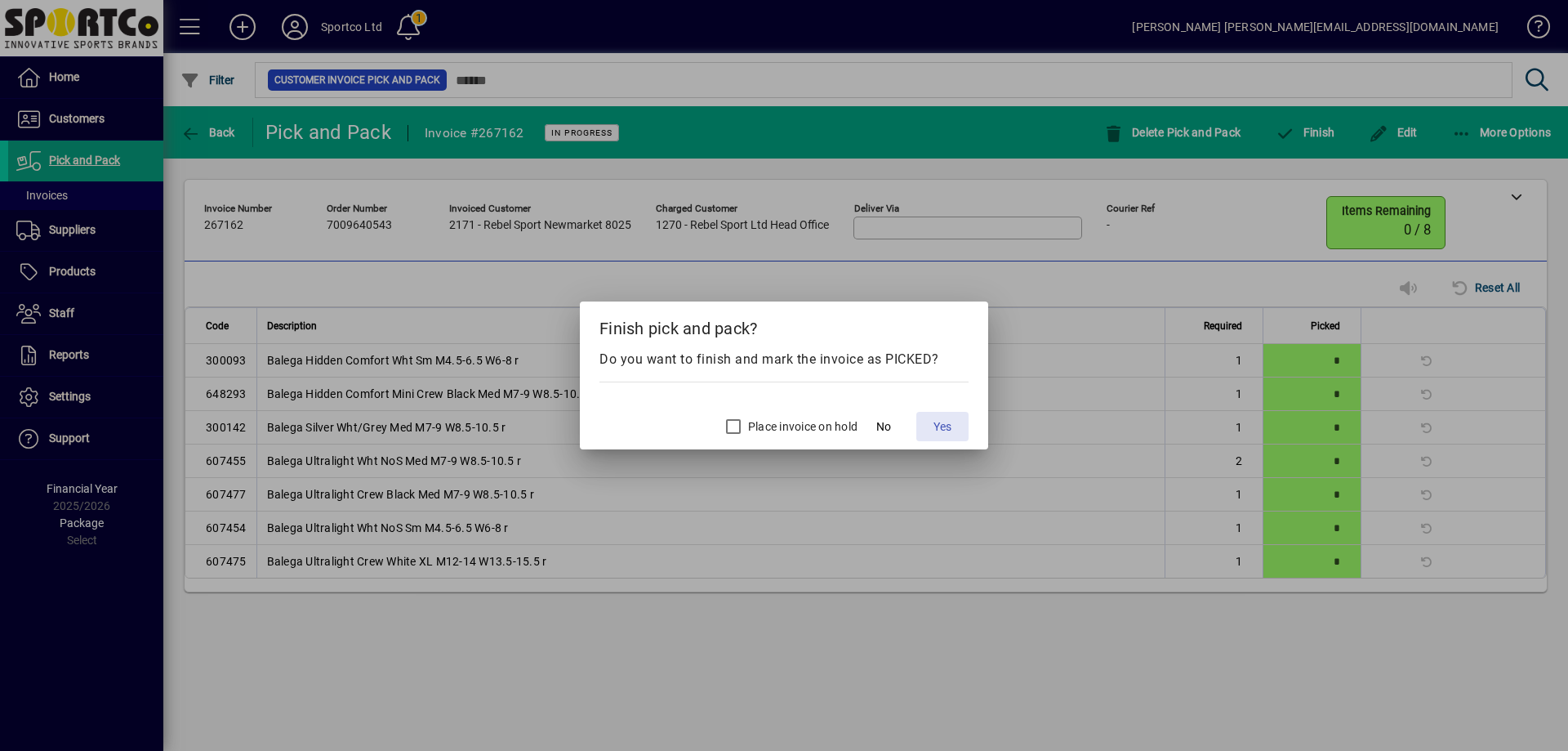
click at [945, 427] on span "Yes" at bounding box center [942, 427] width 18 height 17
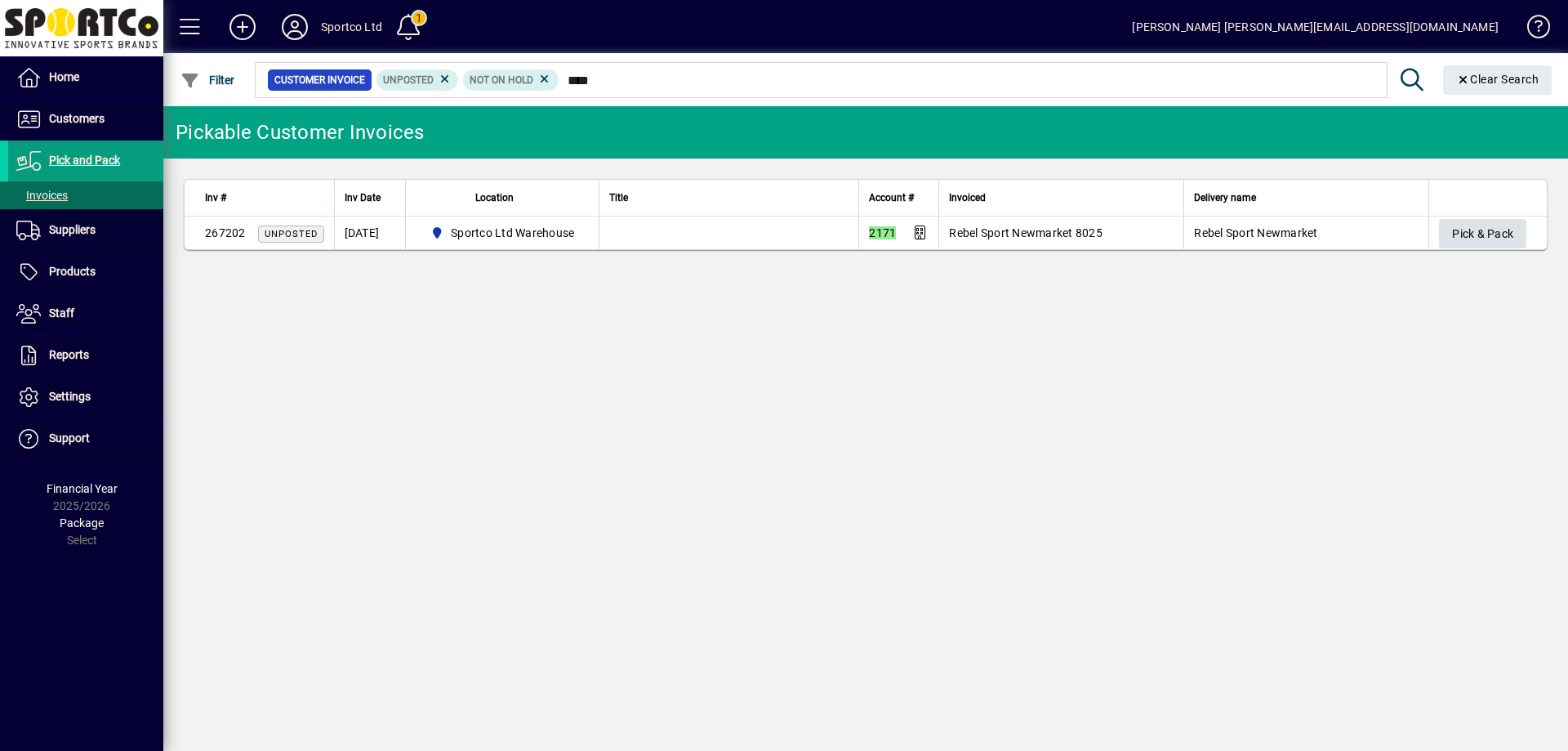
type input "****"
click at [1498, 230] on span "Pick & Pack" at bounding box center [1483, 234] width 61 height 27
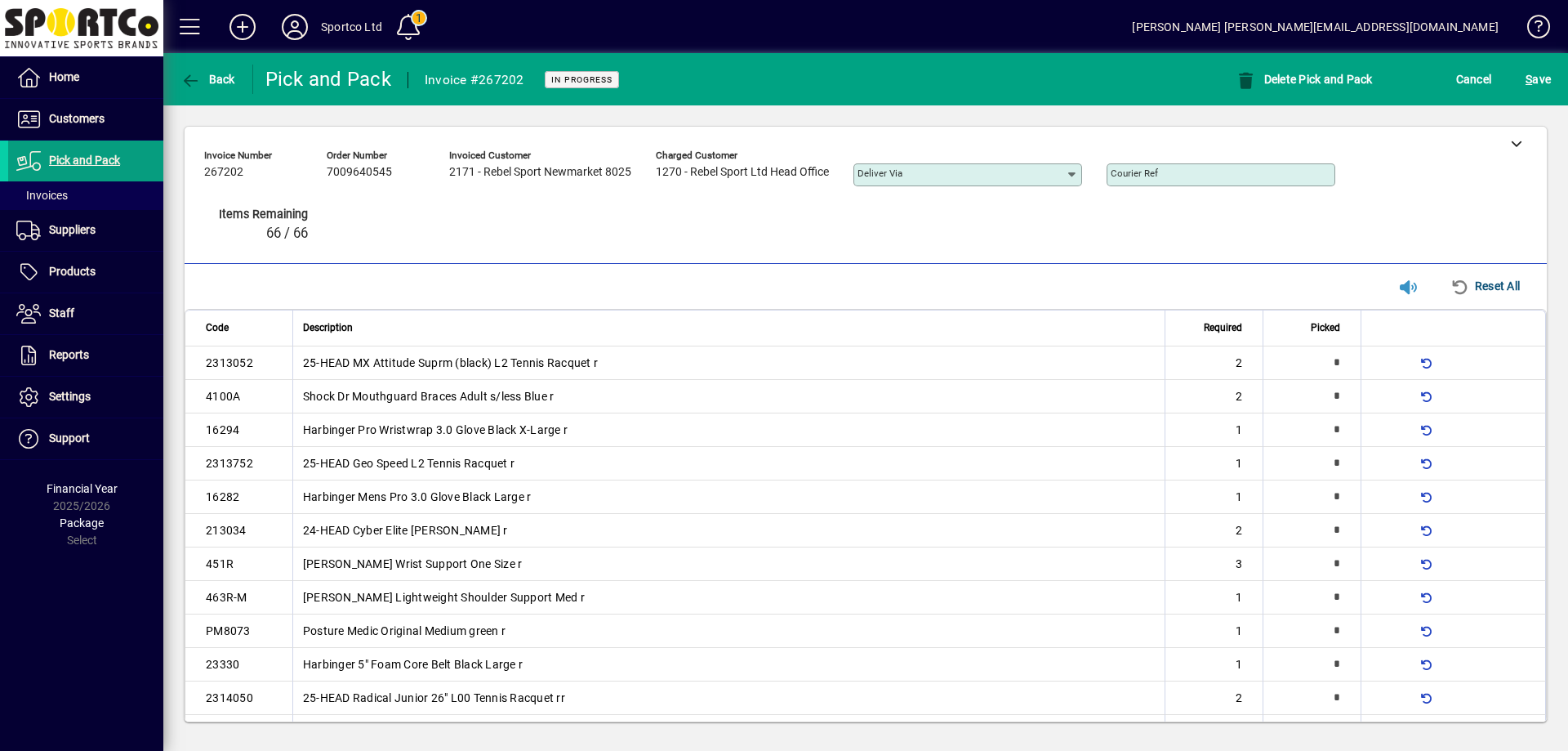
type input "*"
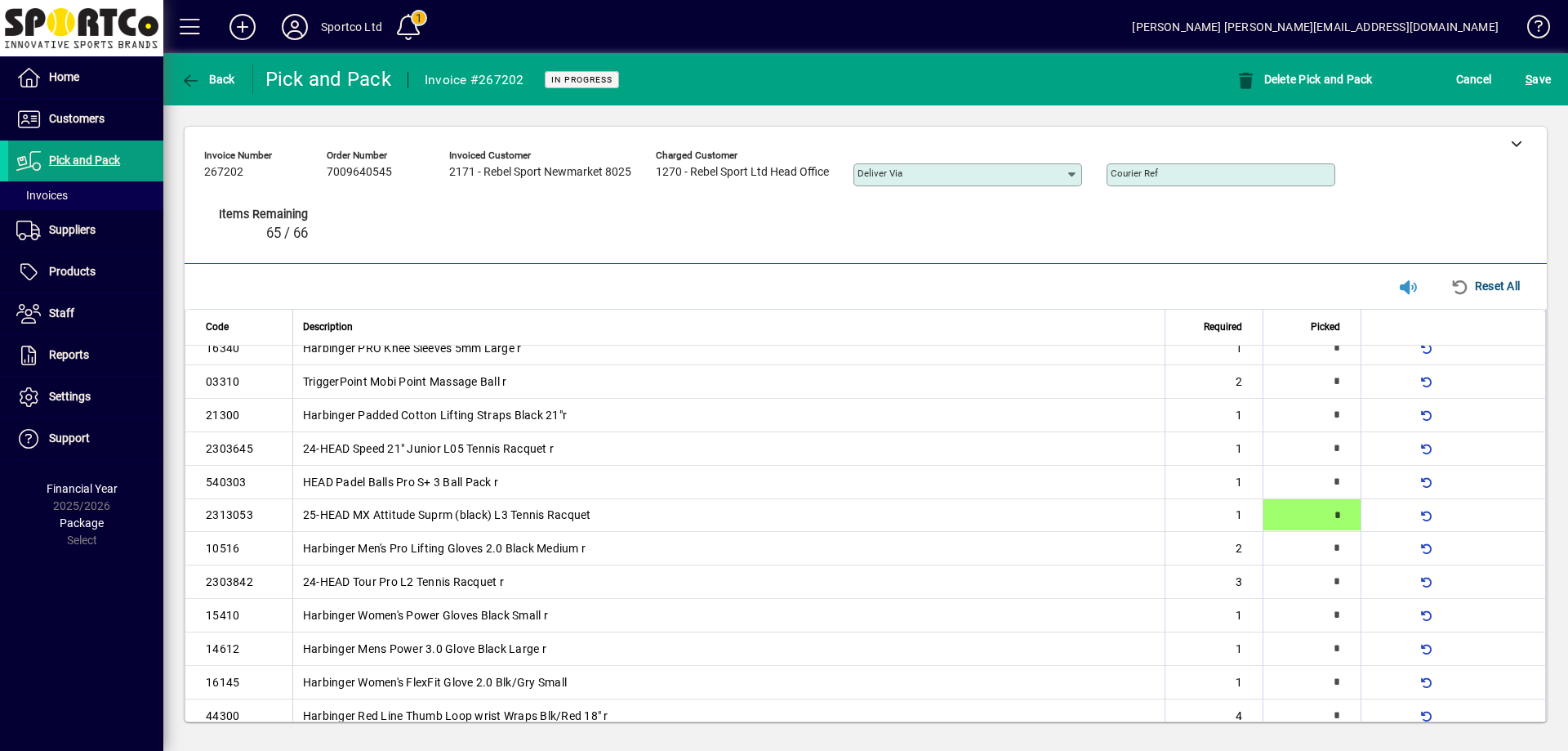
type input "*"
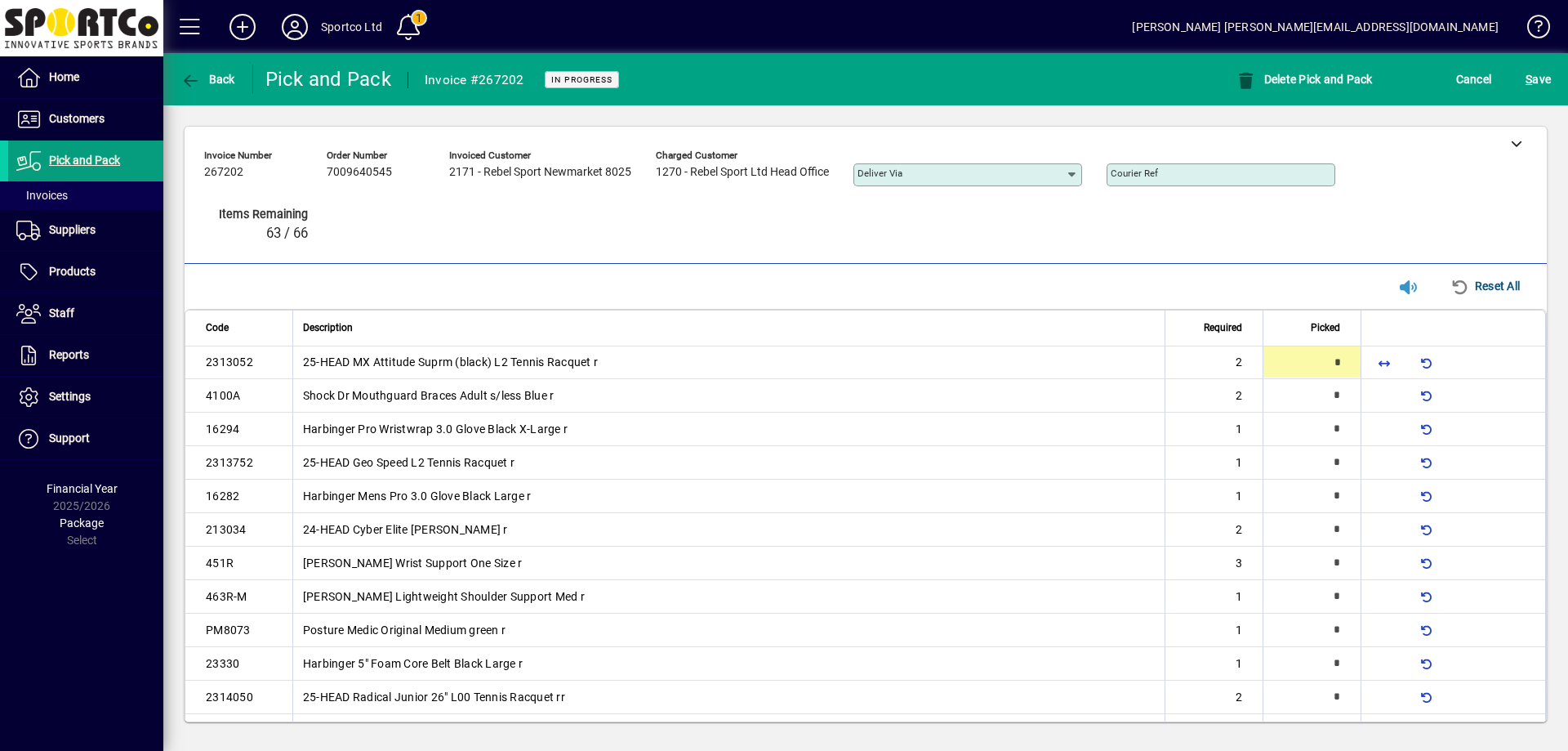
scroll to position [1144, 0]
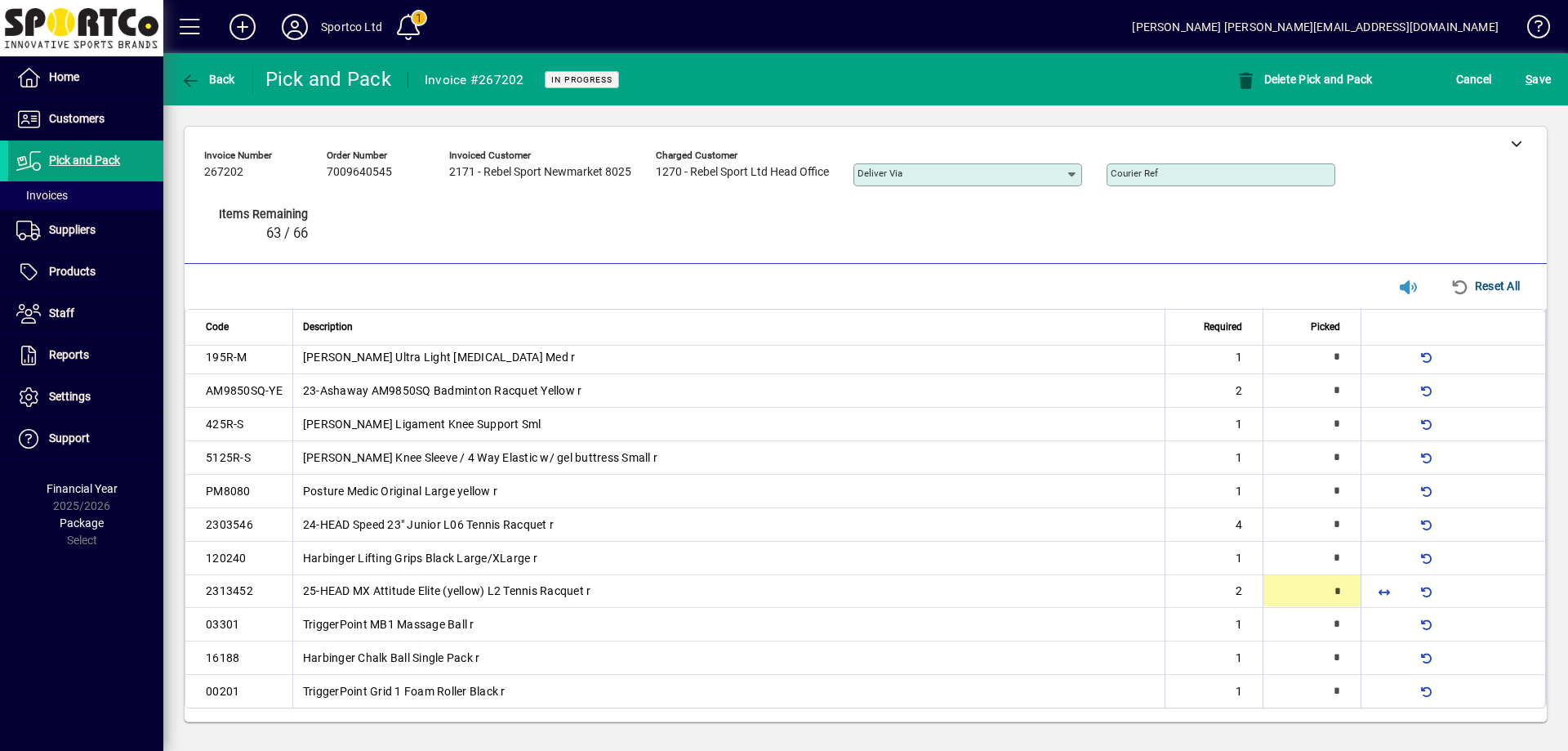
type input "*"
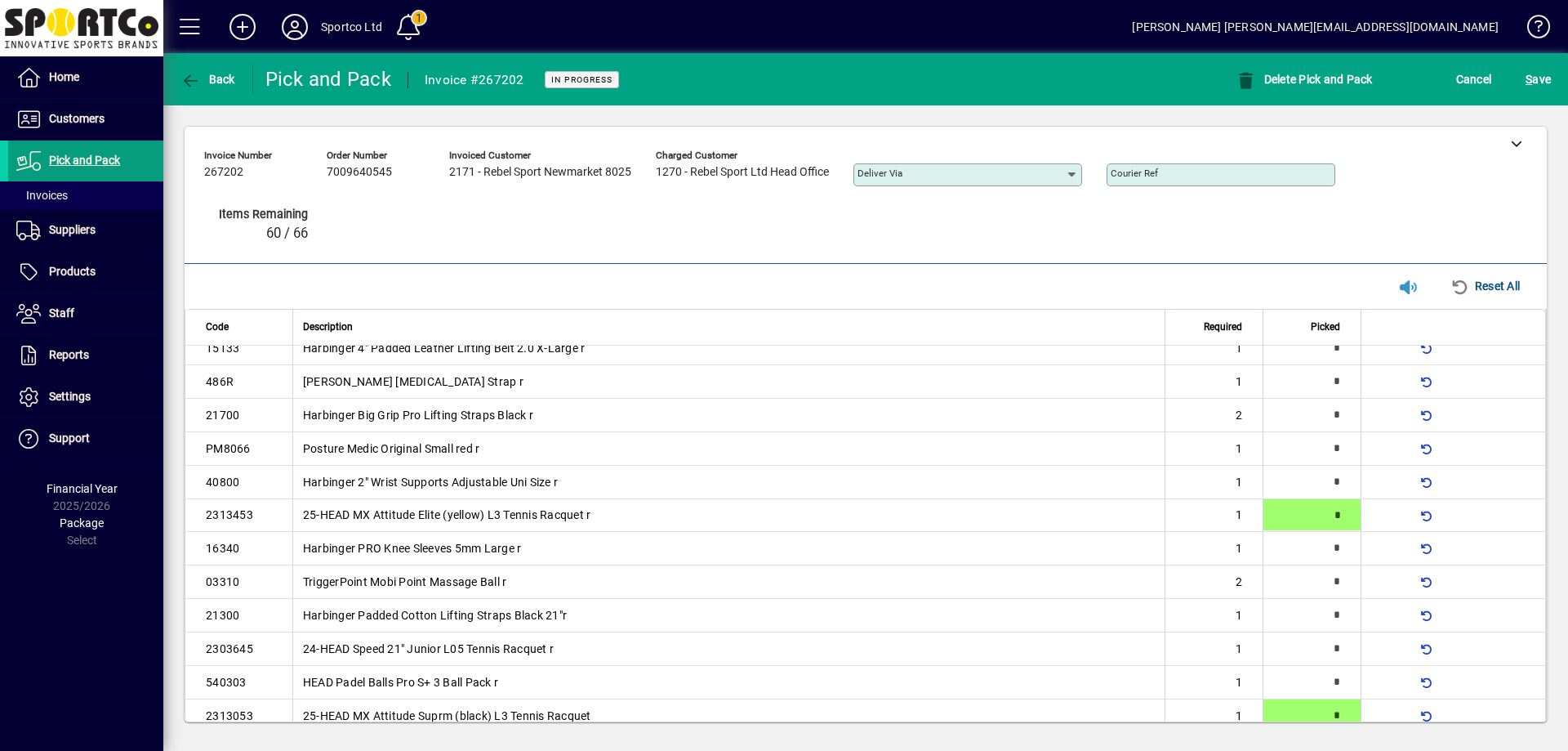
scroll to position [373, 0]
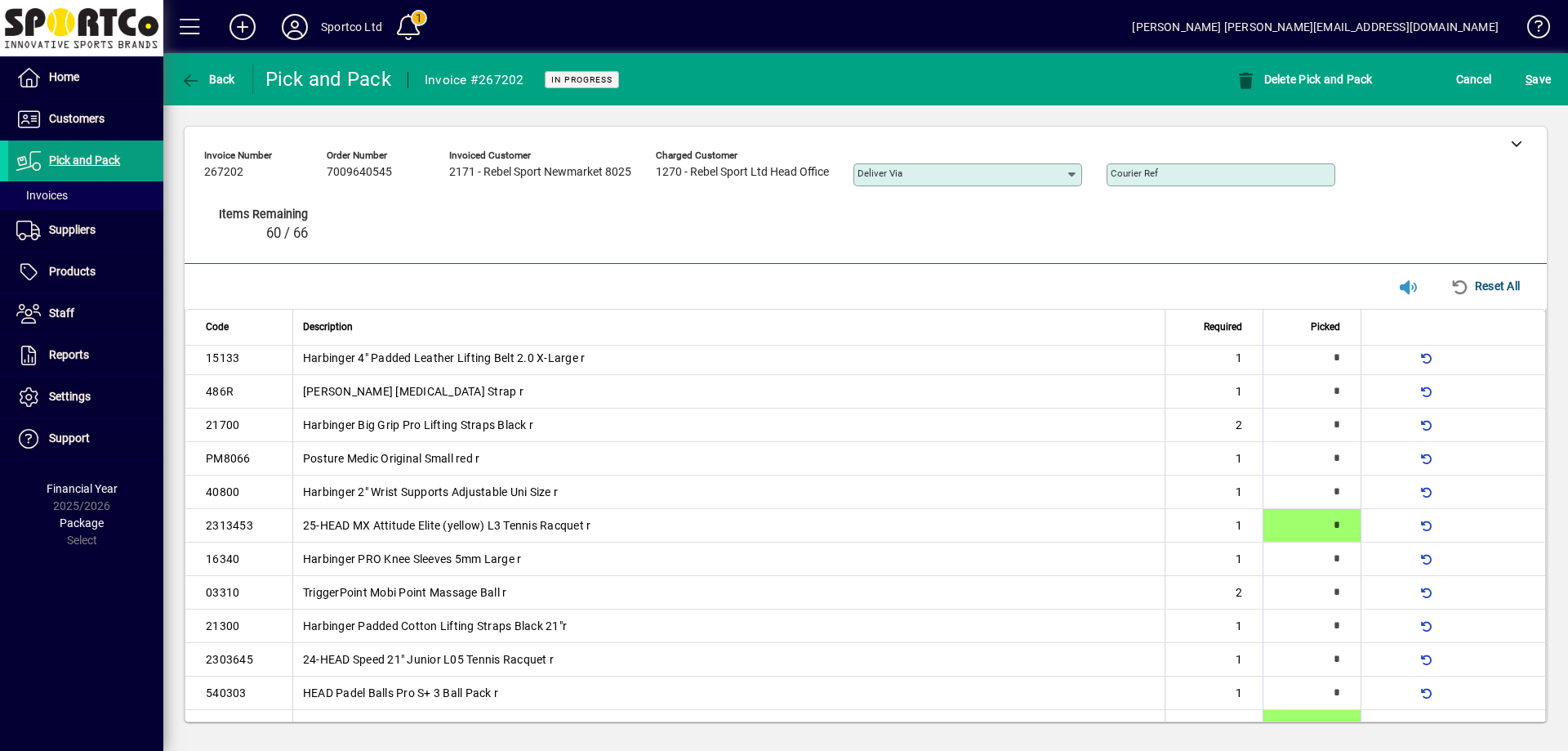
type input "*"
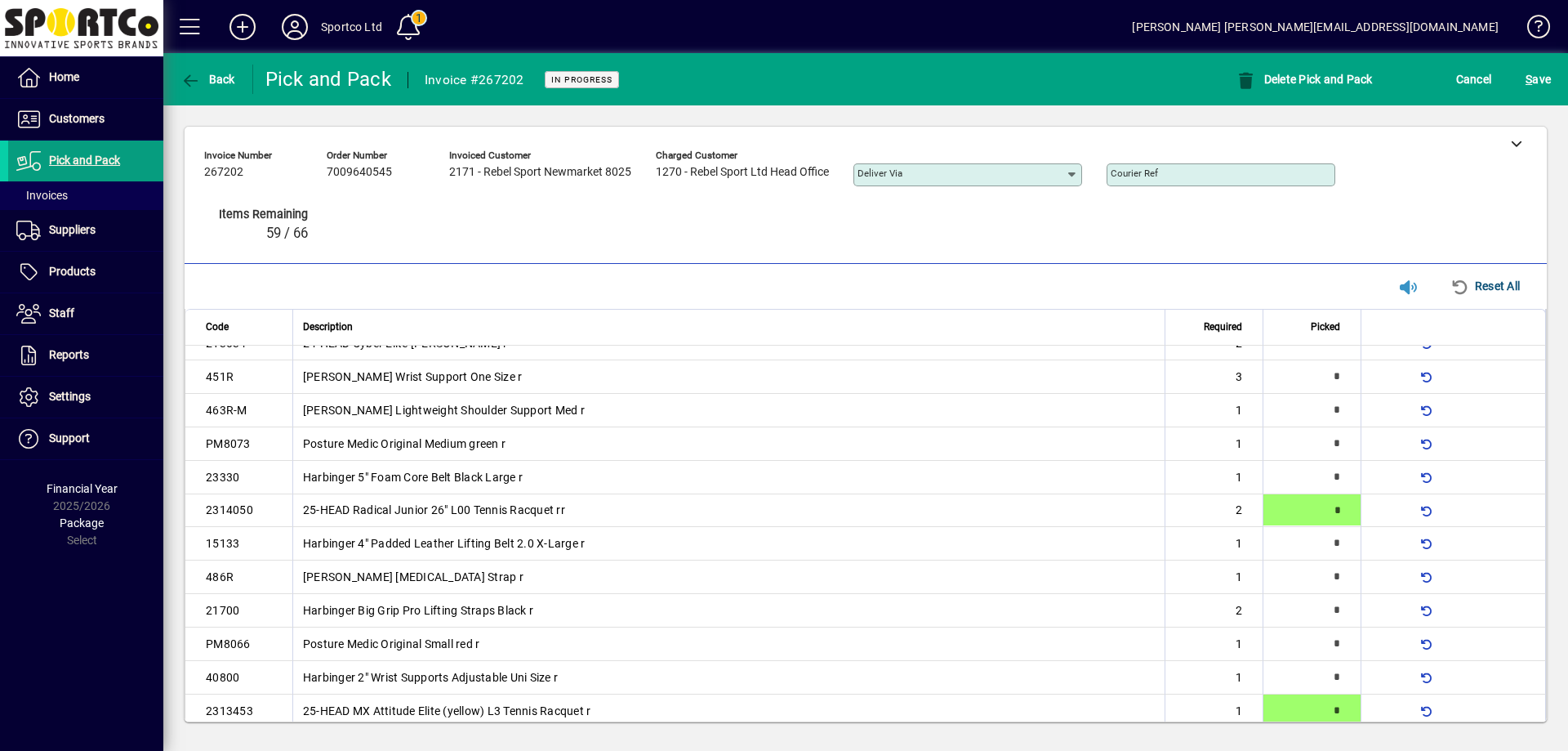
scroll to position [183, 0]
type input "*"
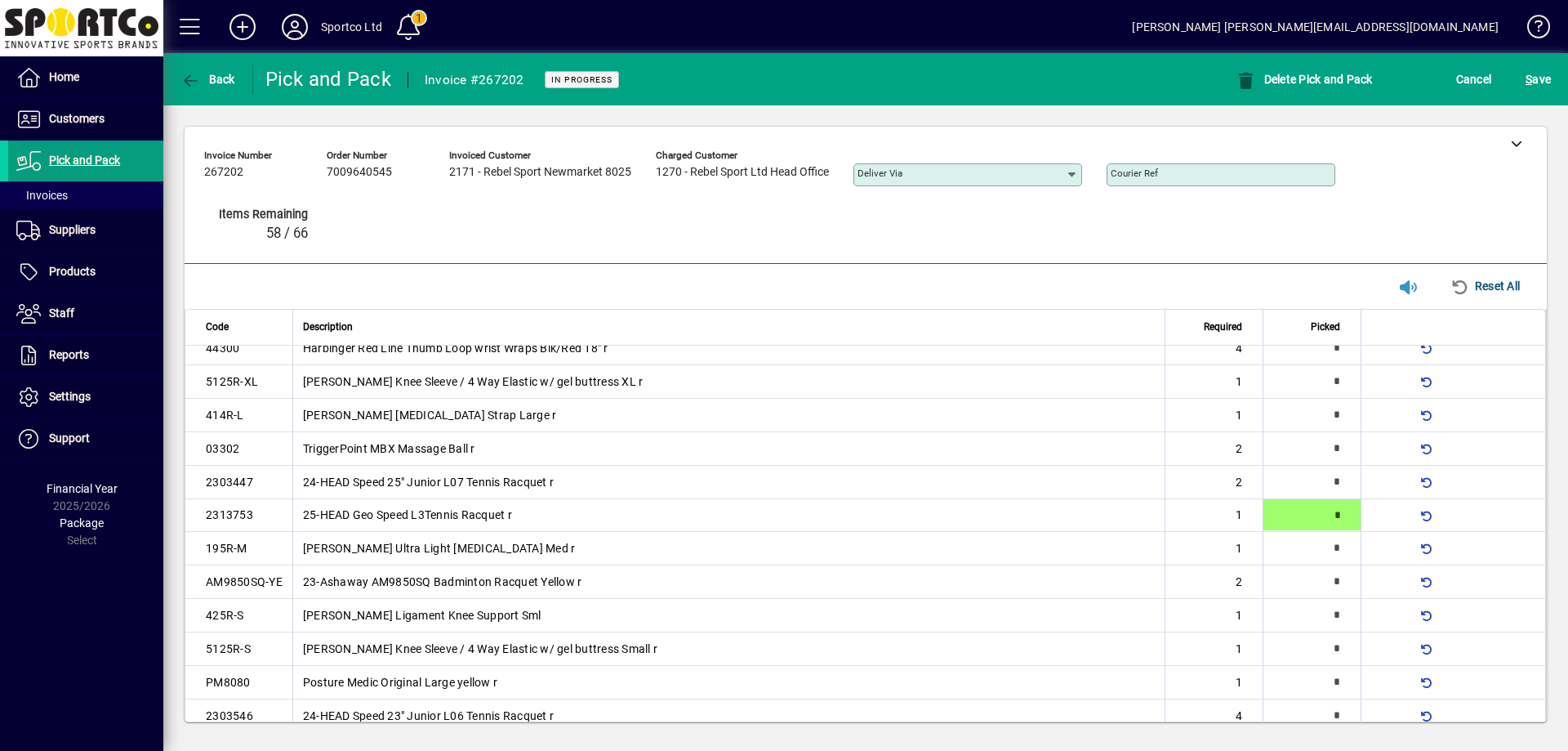
type input "*"
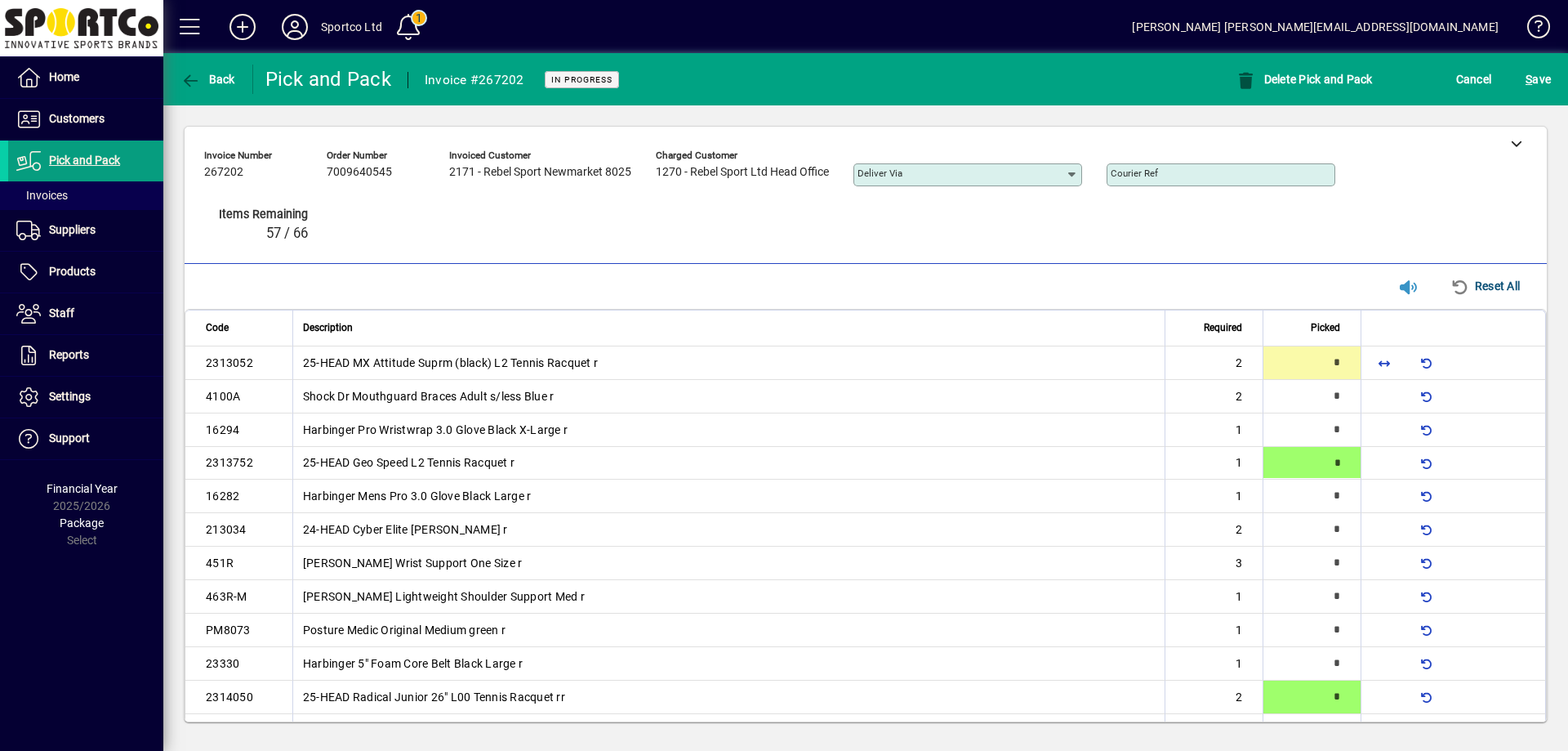
type input "*"
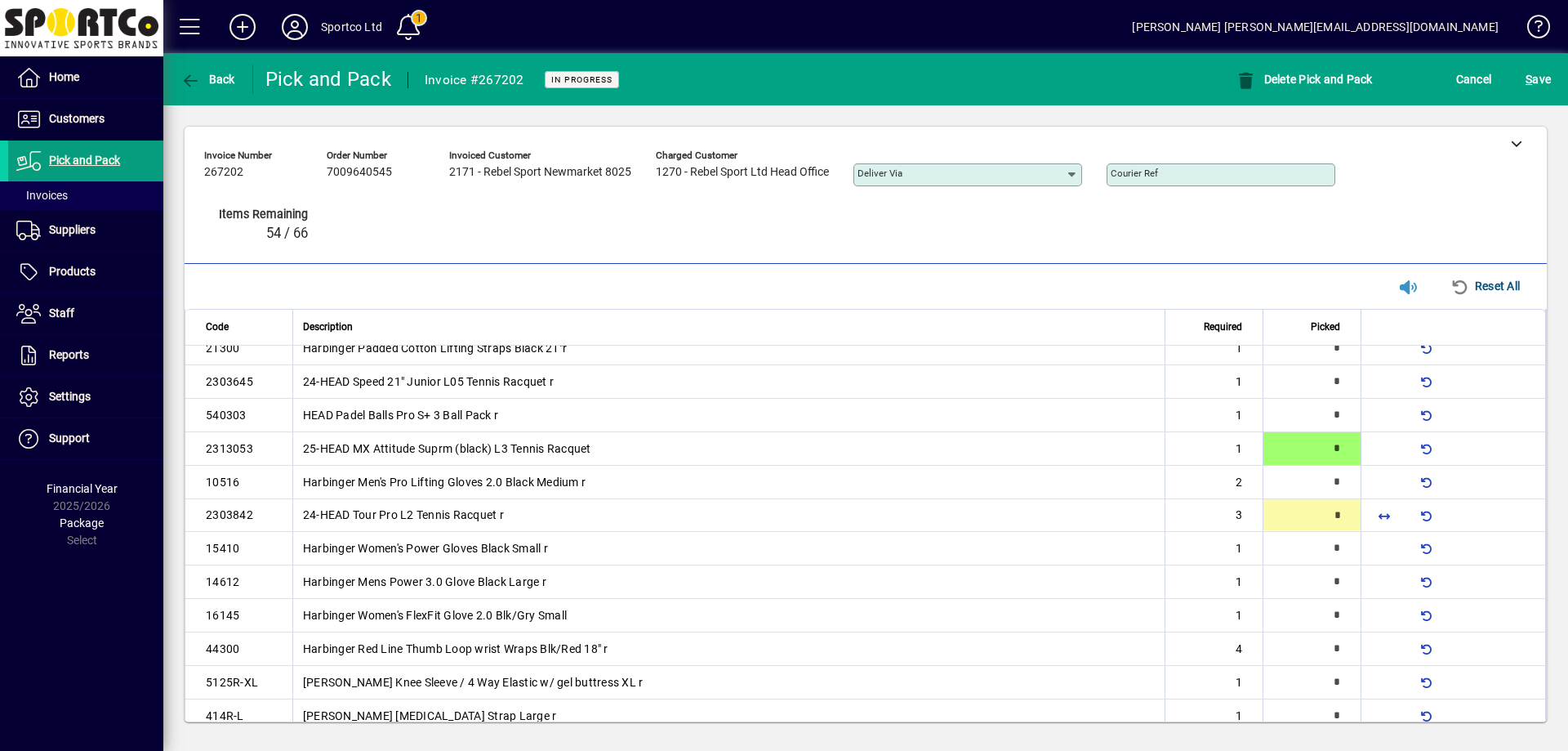
scroll to position [653, 0]
type input "*"
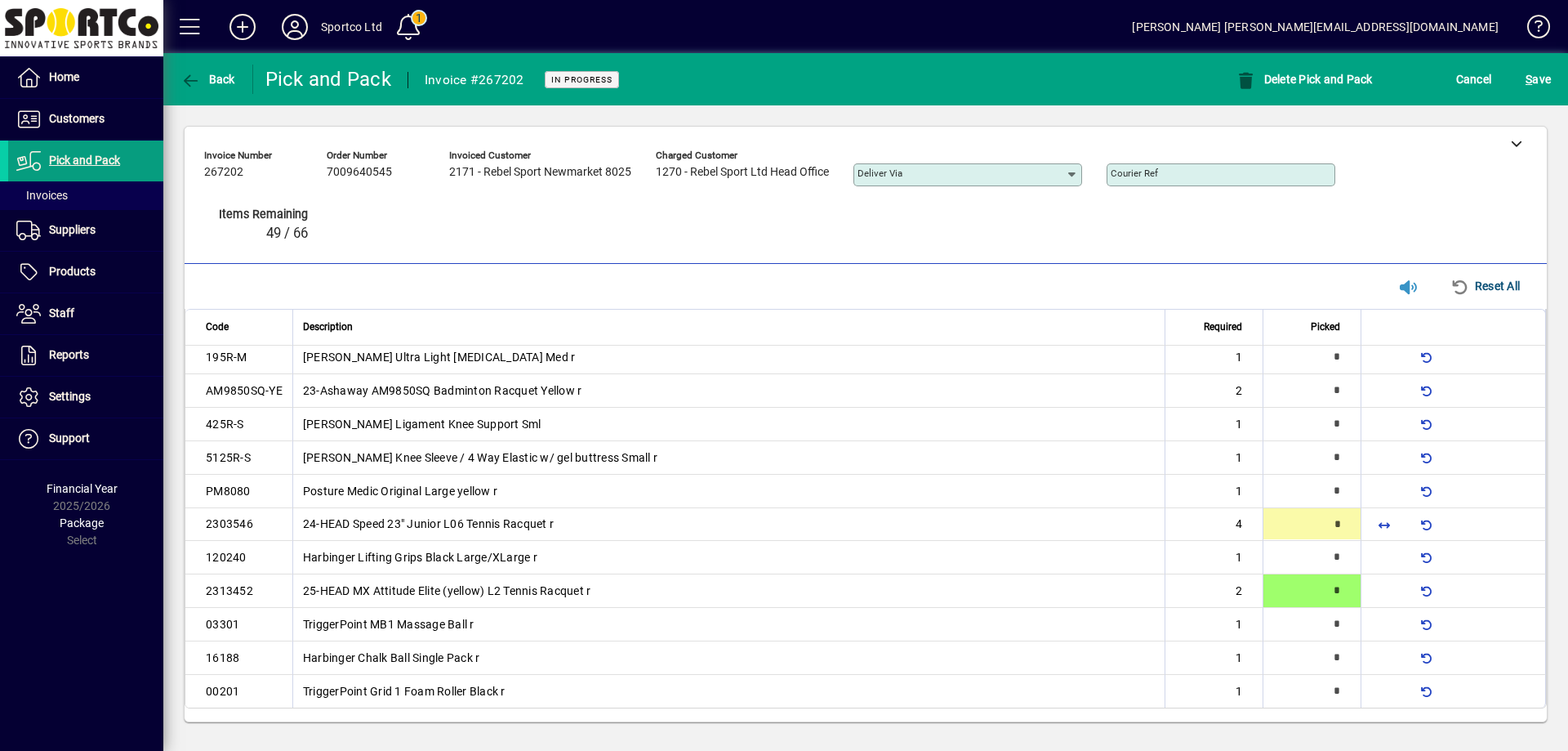
type input "*"
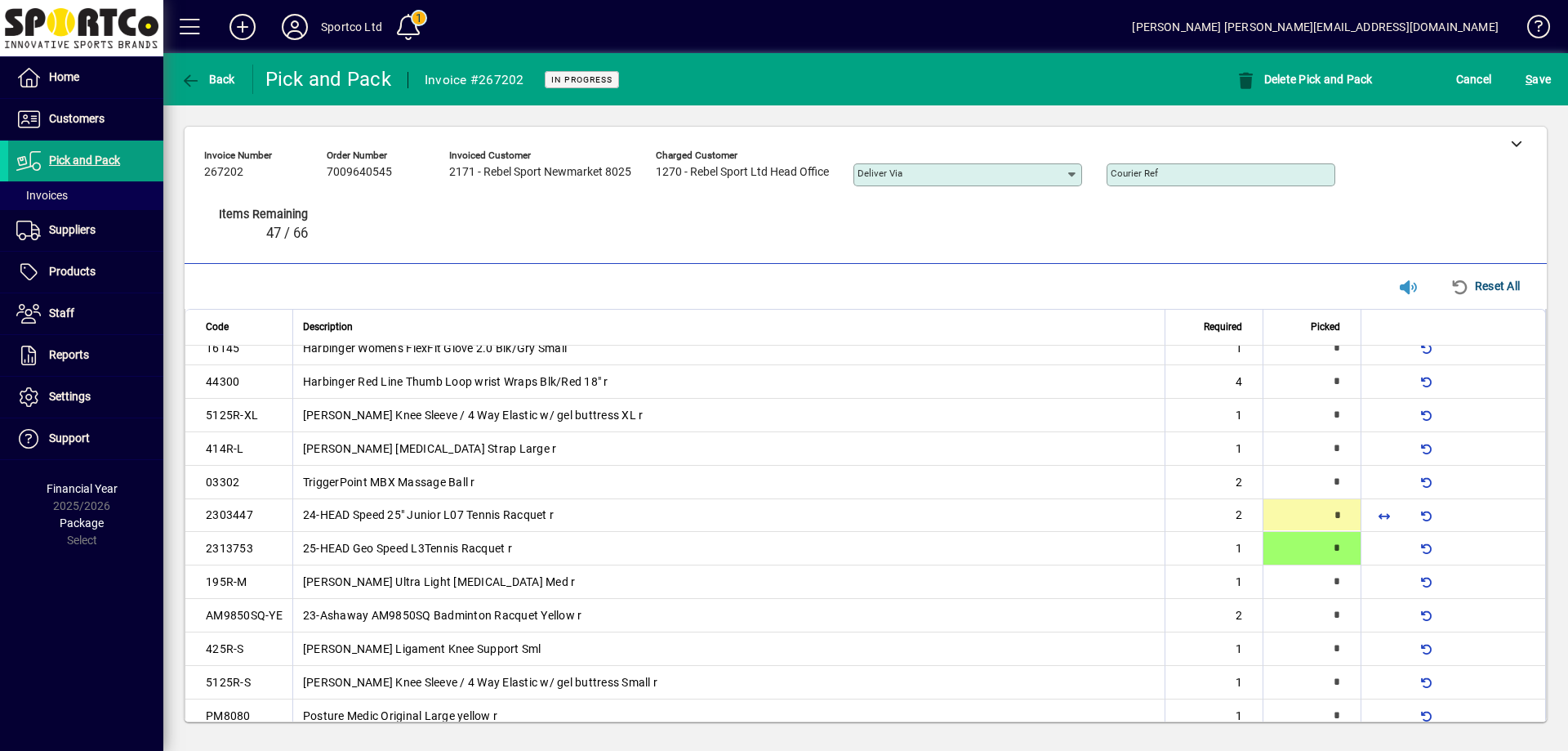
type input "*"
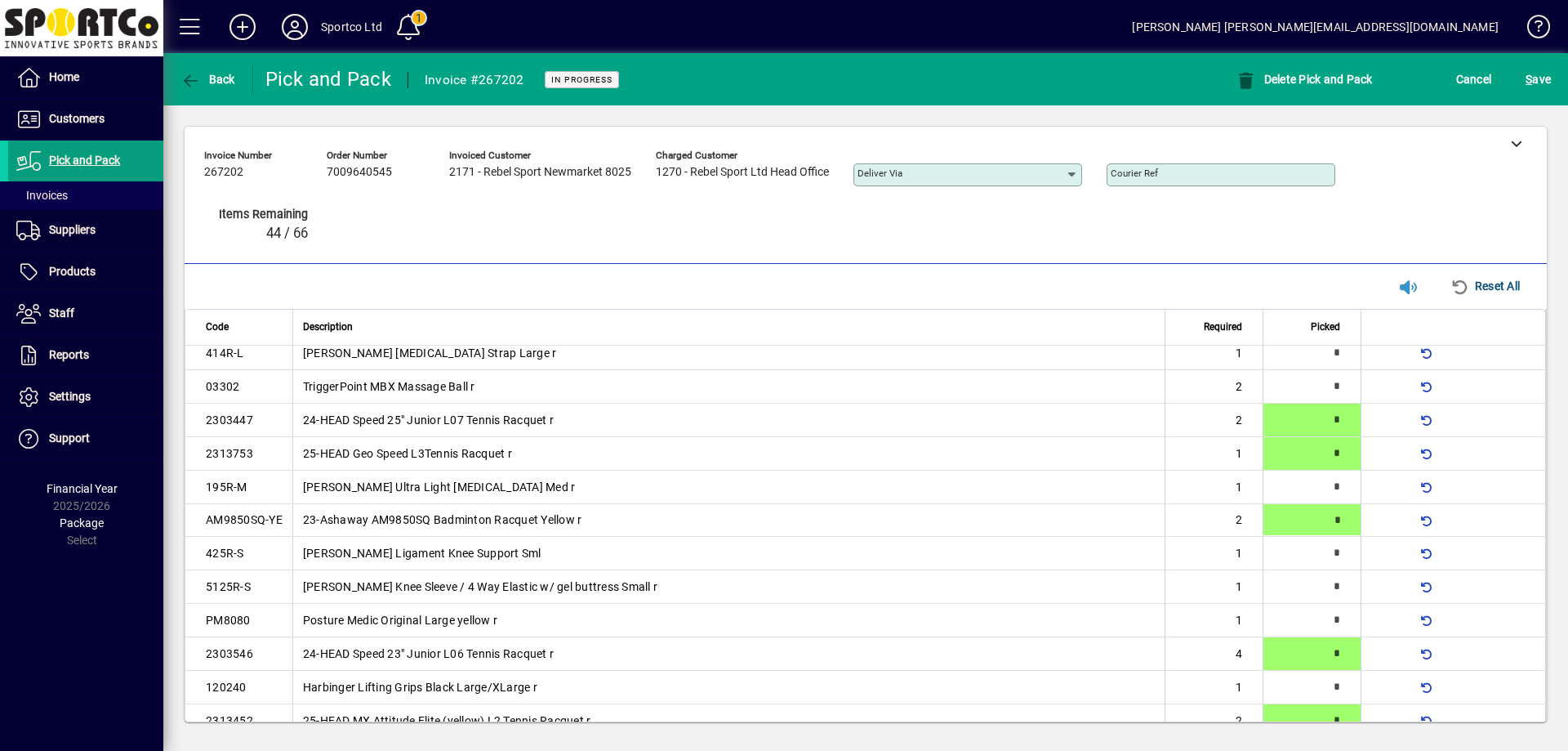
scroll to position [1022, 0]
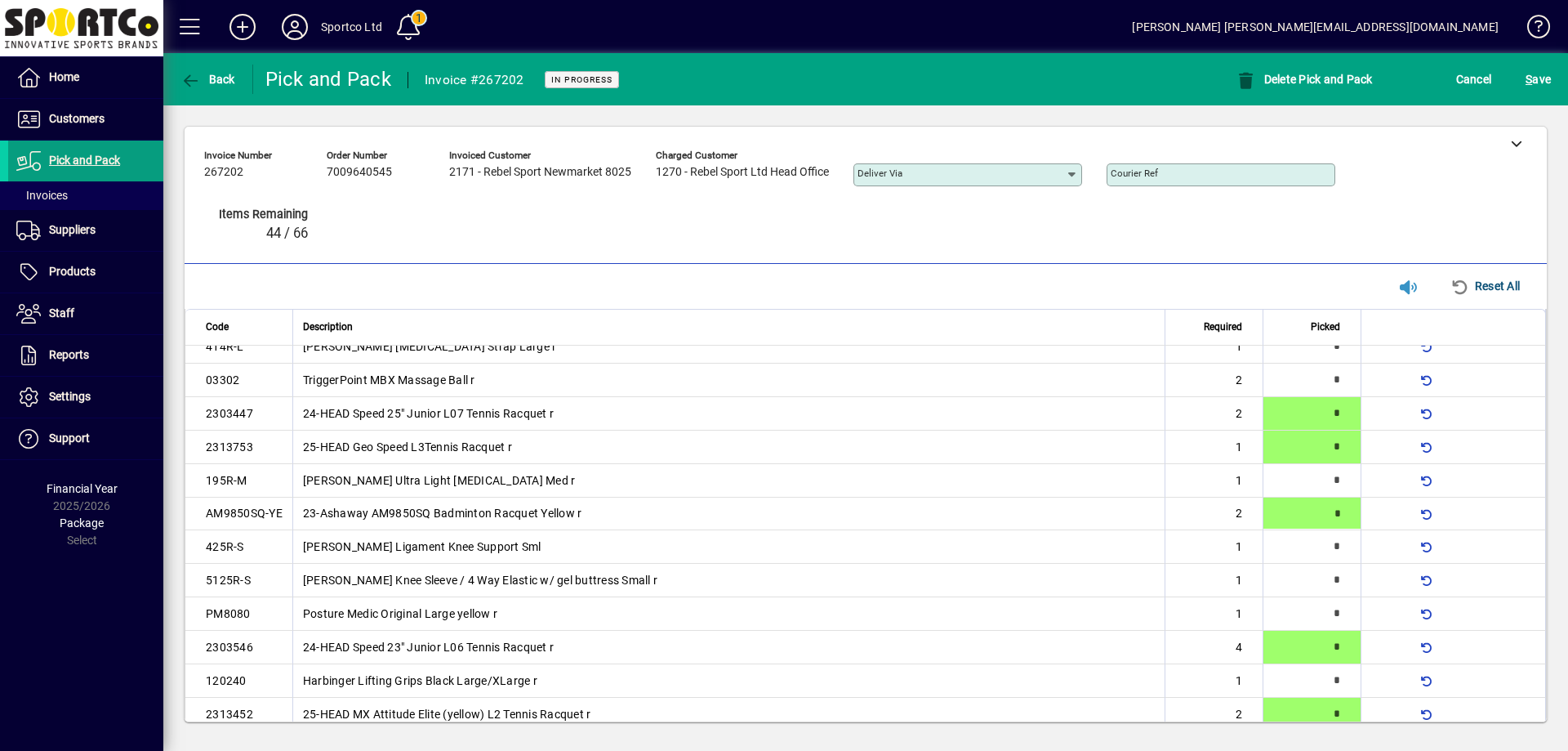
type input "*"
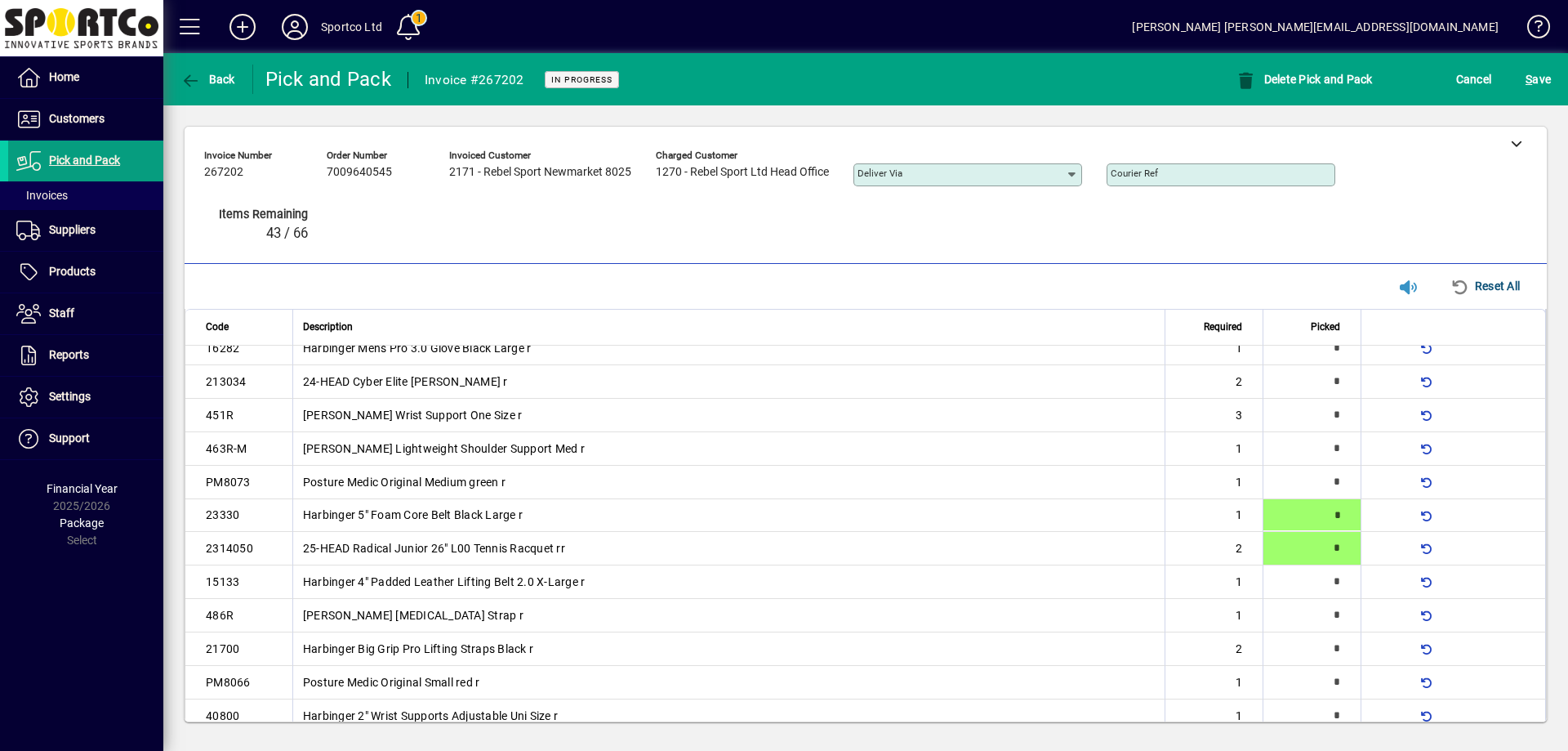
type input "*"
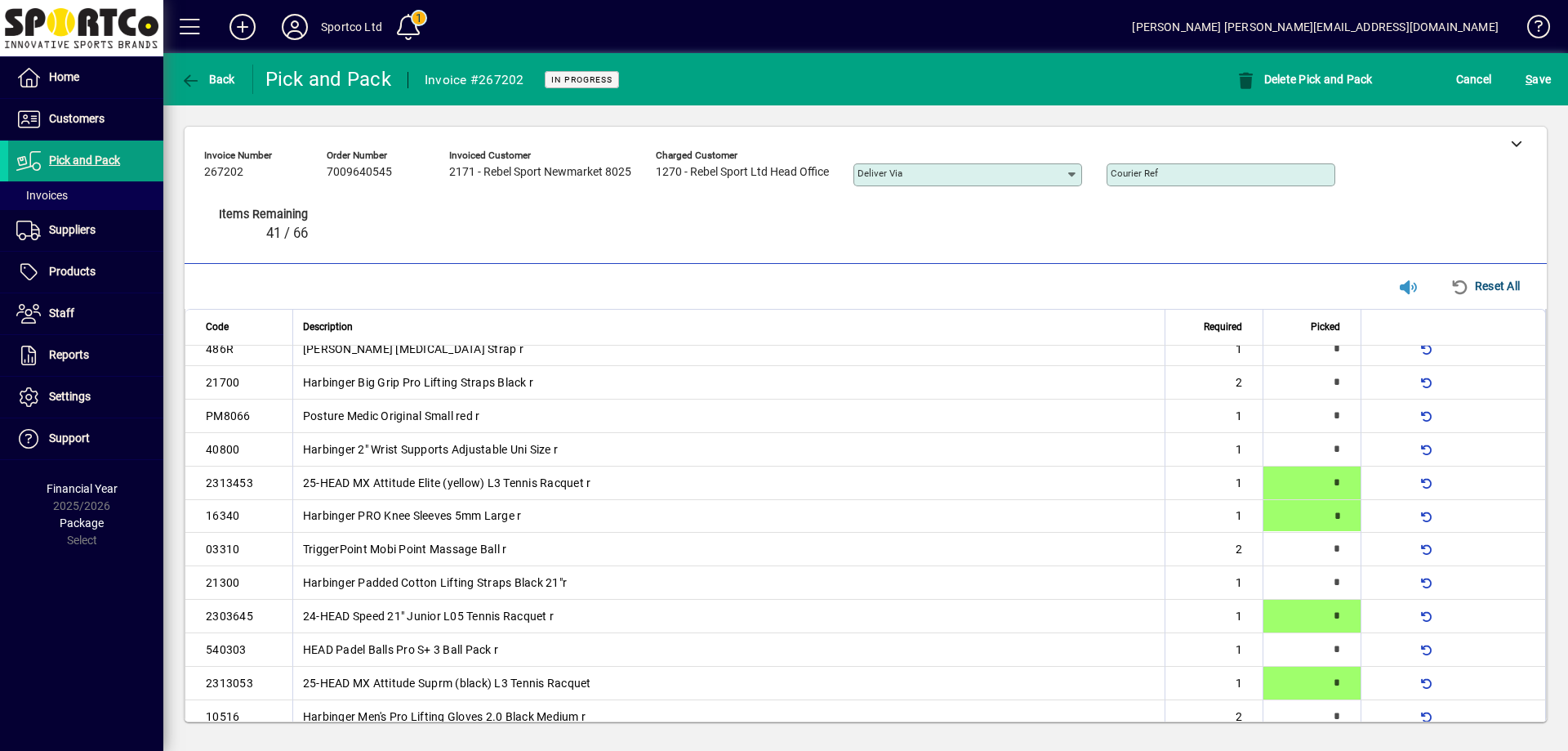
type input "*"
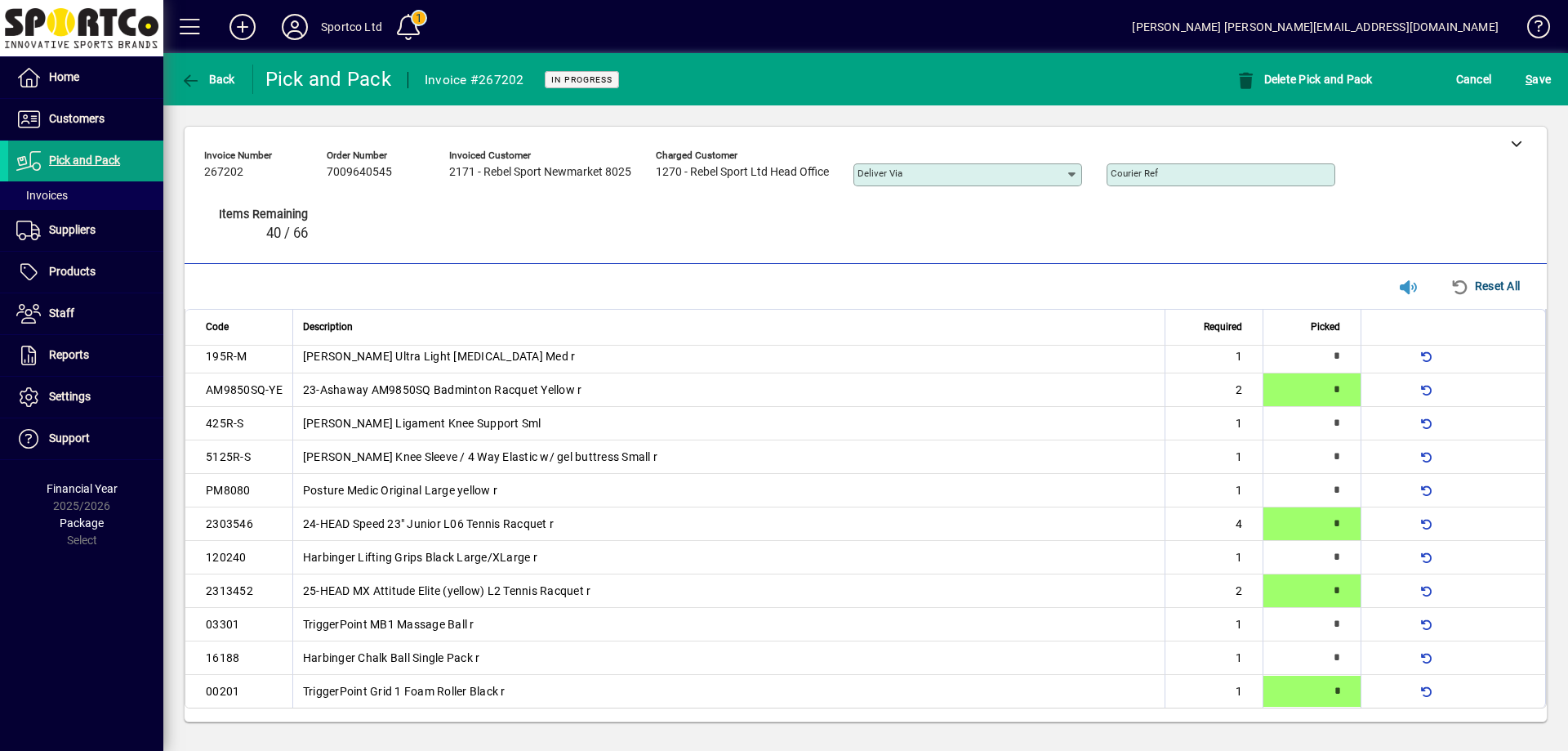
type input "*"
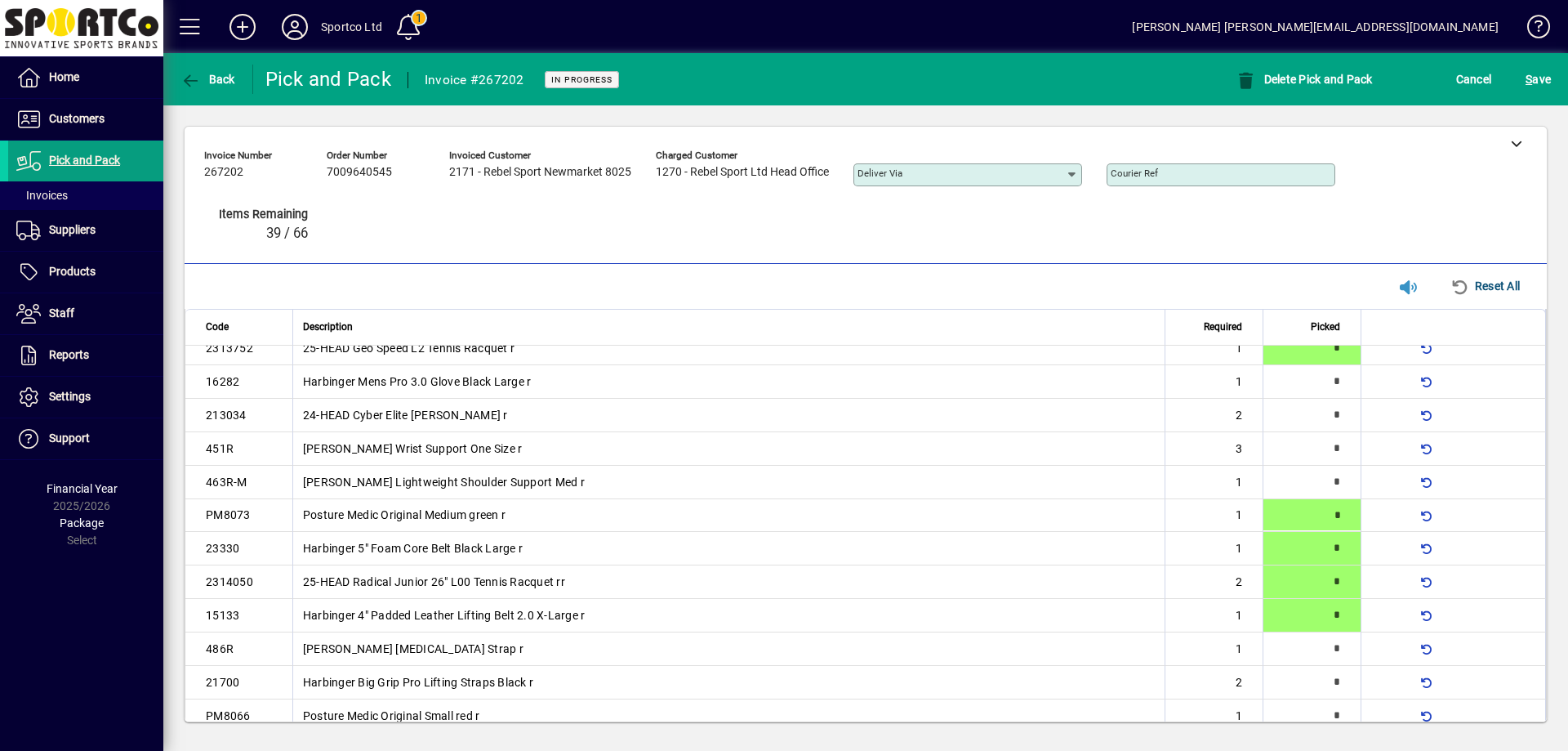
type input "*"
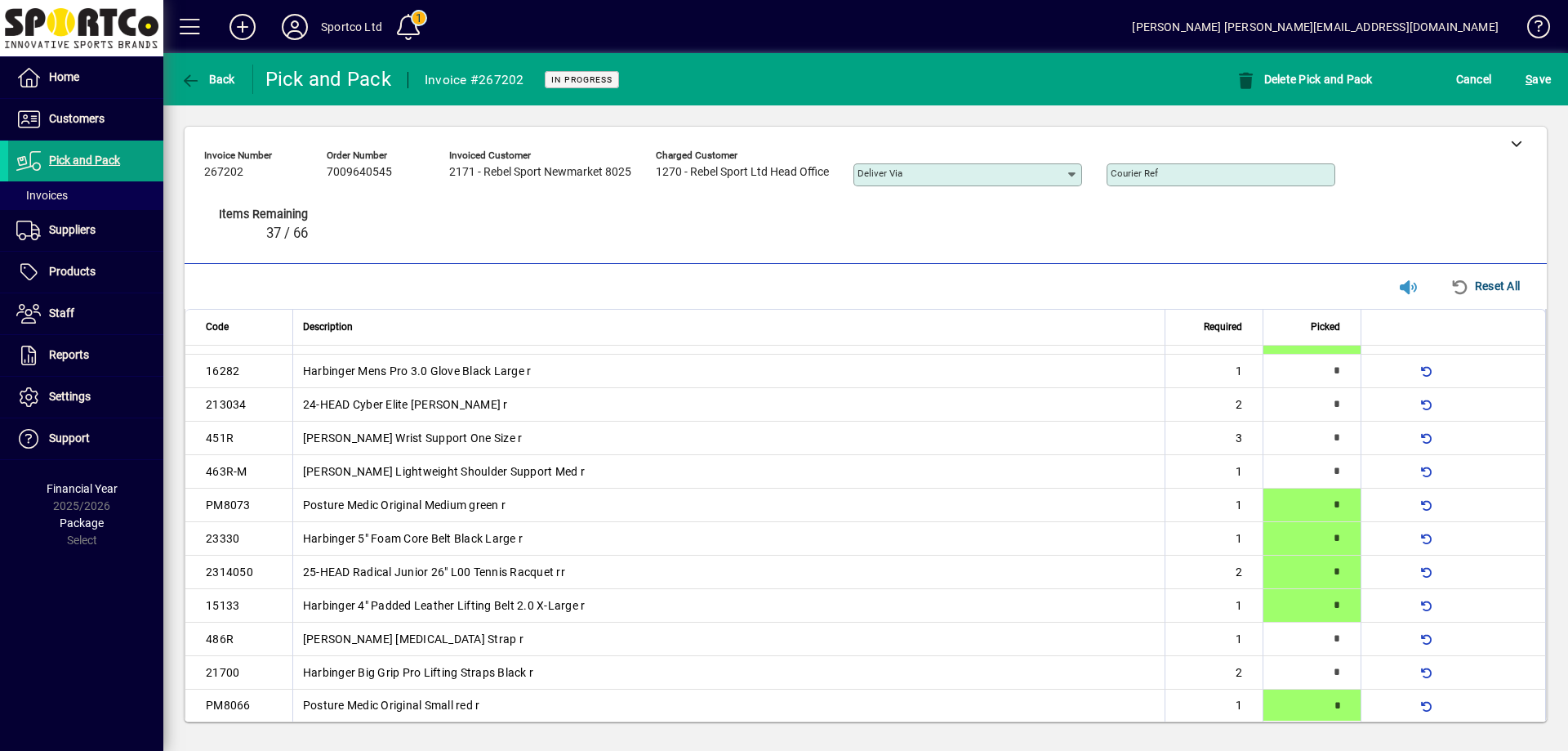
type input "*"
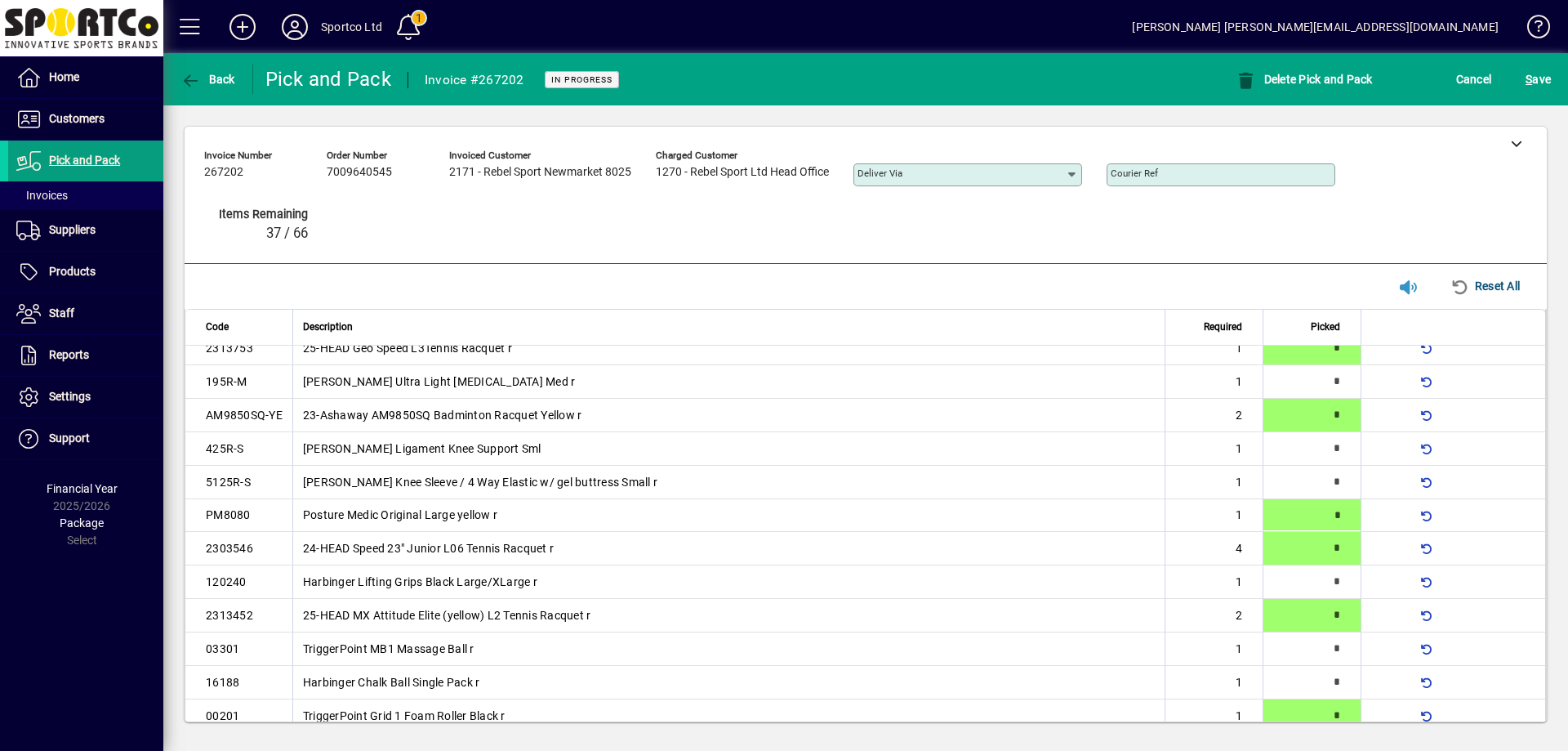
type input "*"
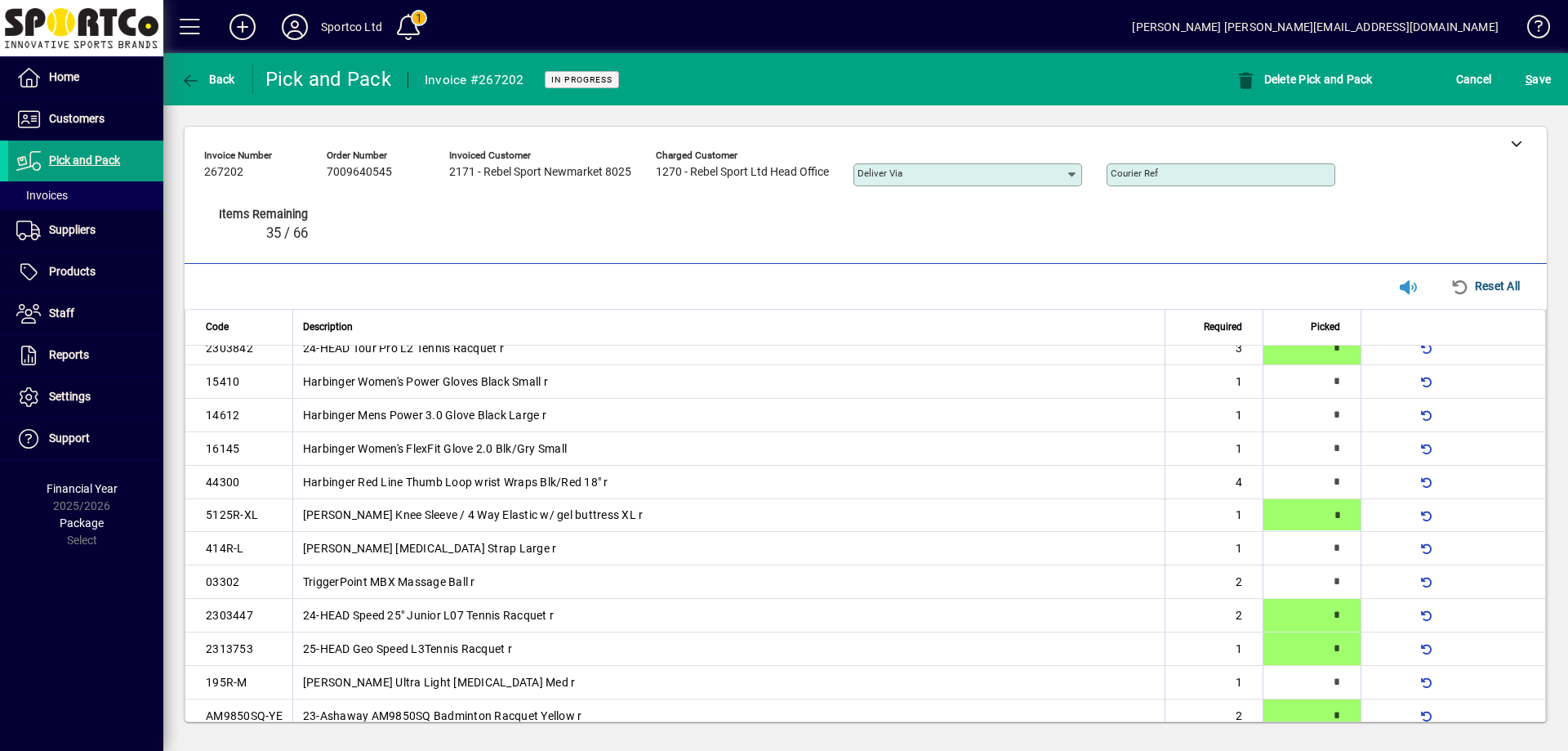
type input "*"
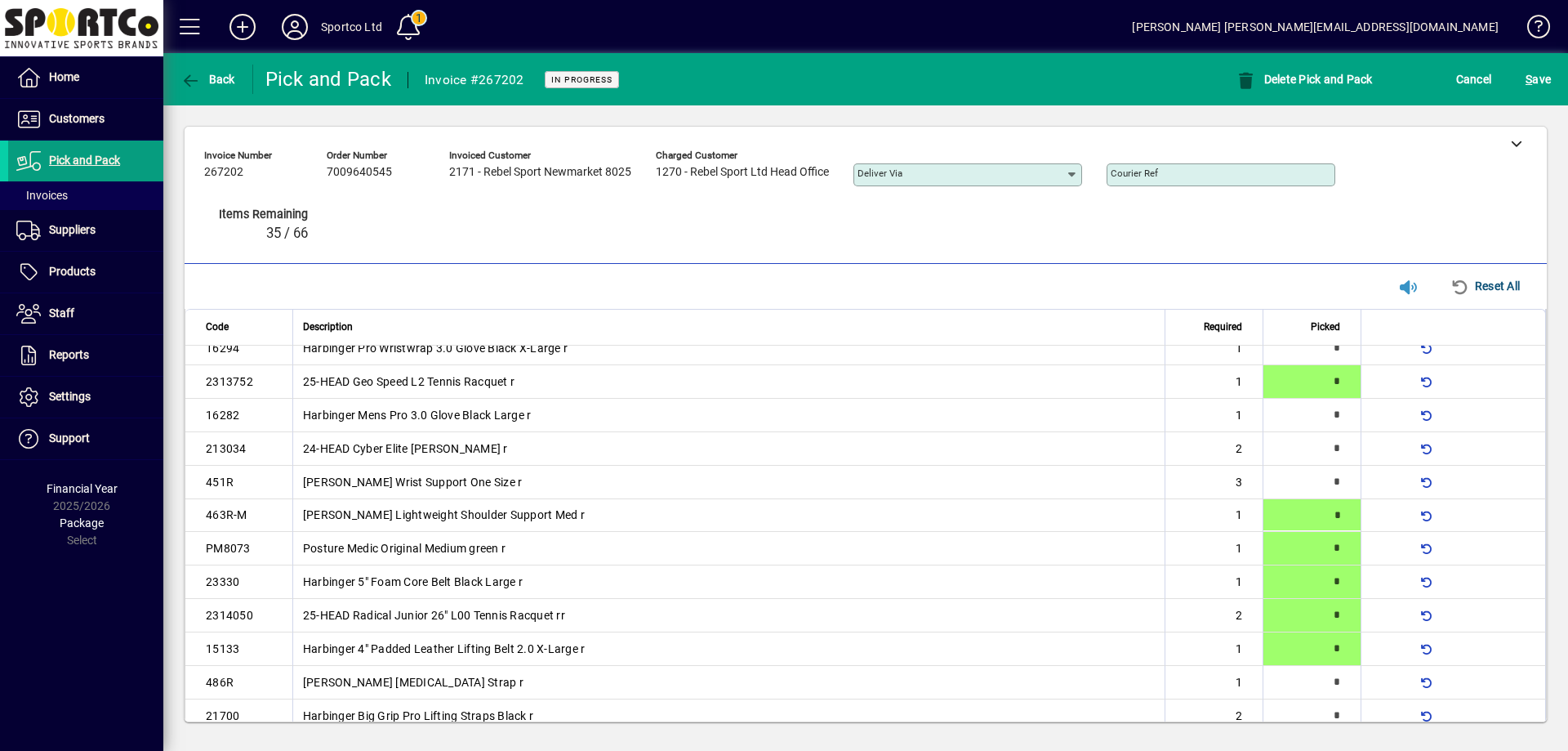
type input "*"
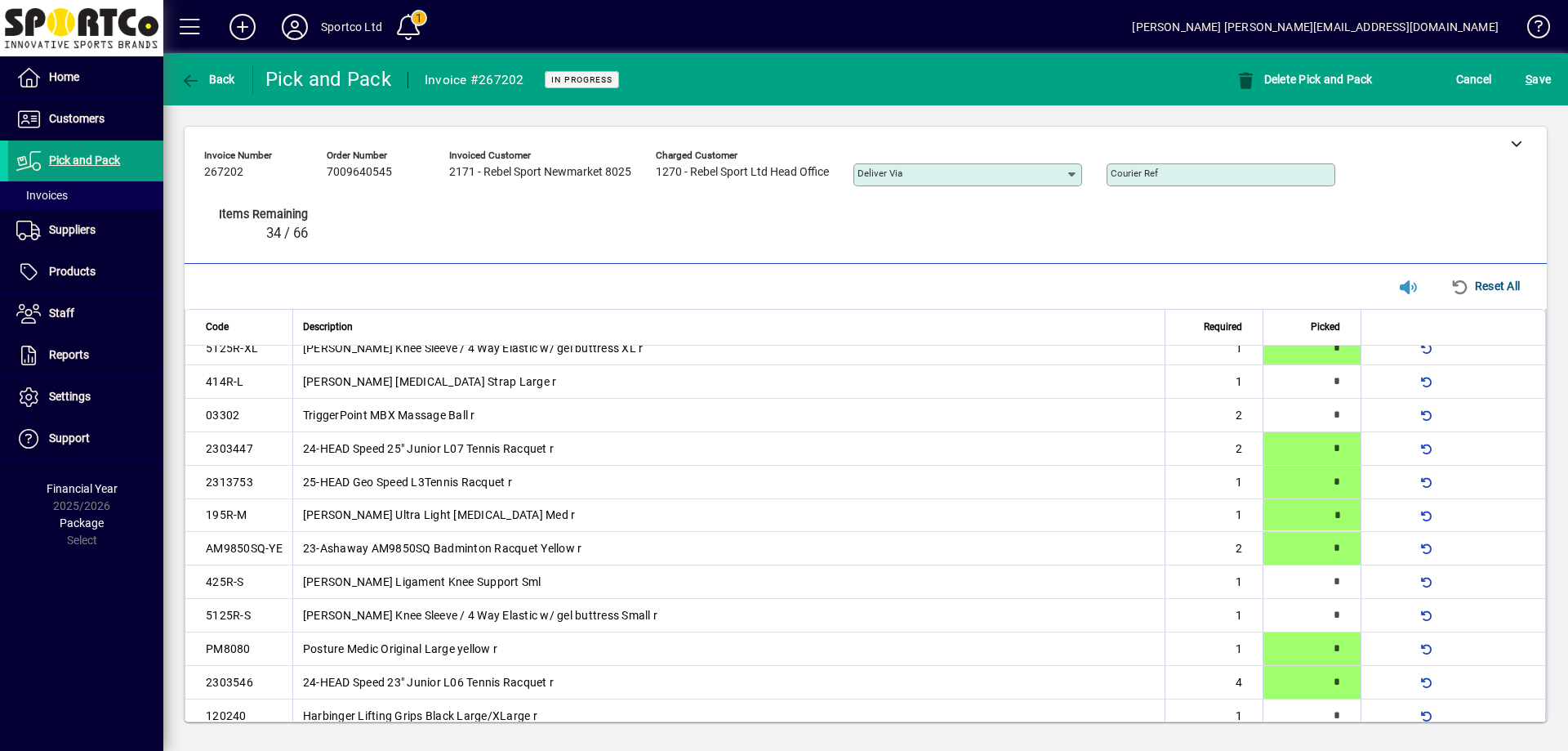
type input "*"
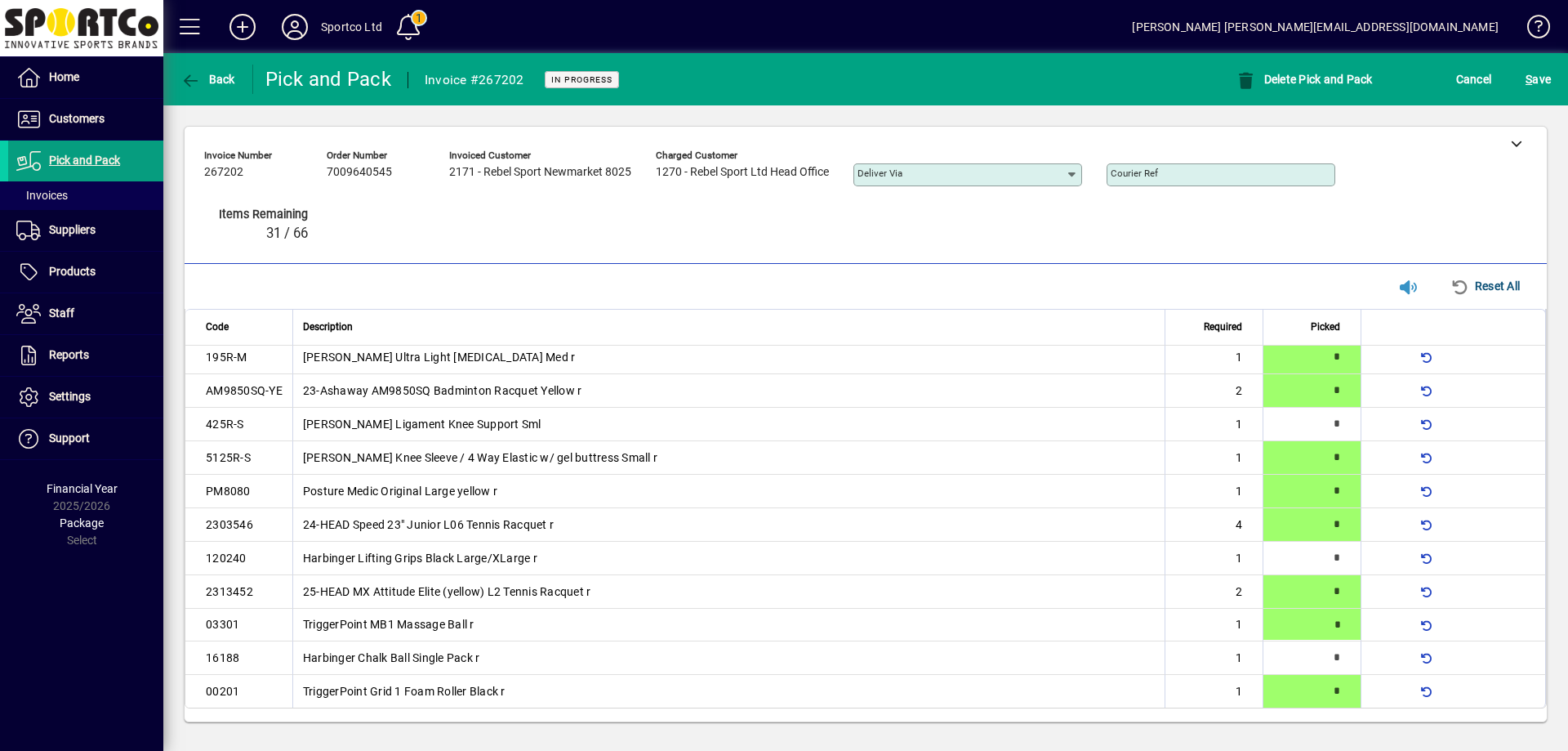
type input "*"
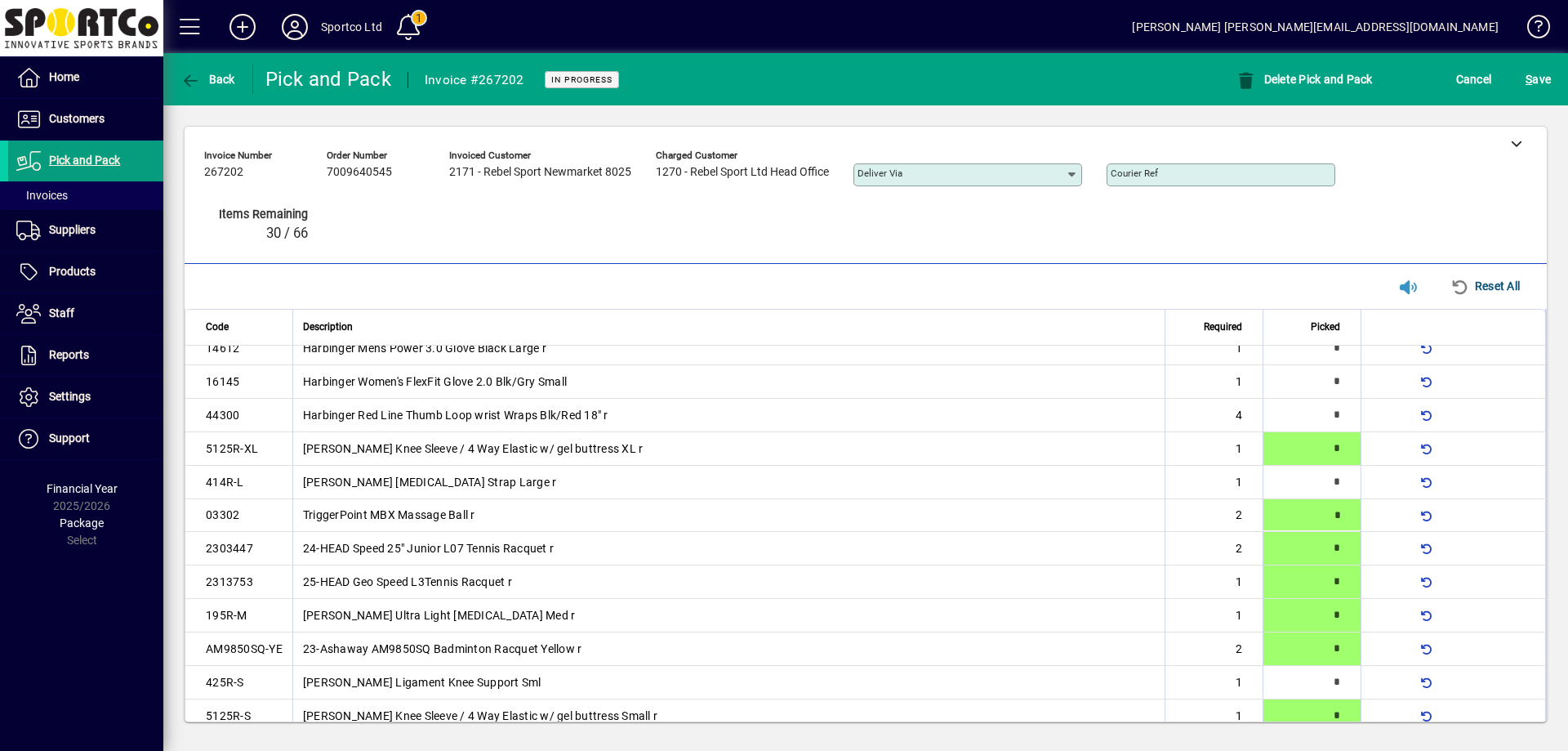
type input "*"
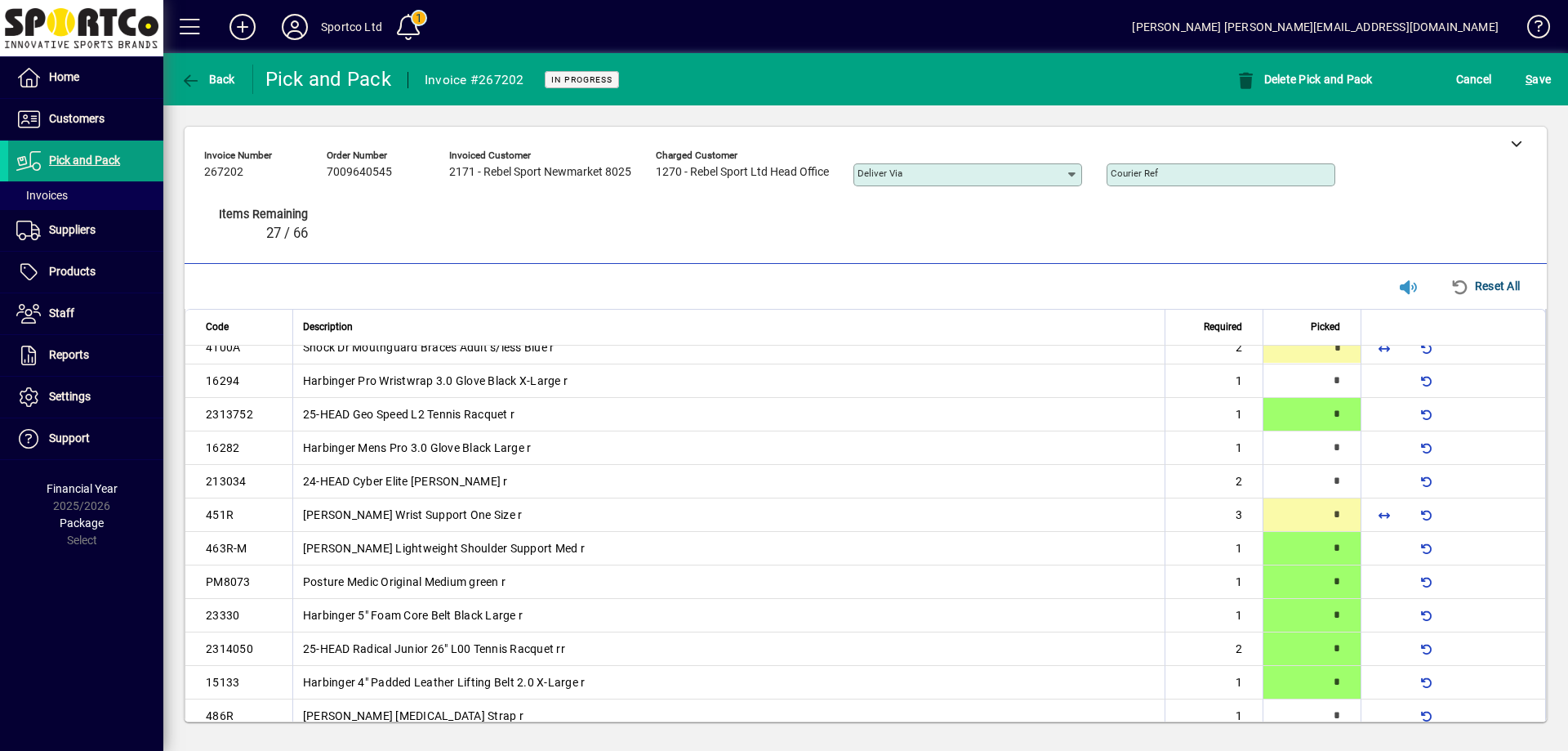
type input "*"
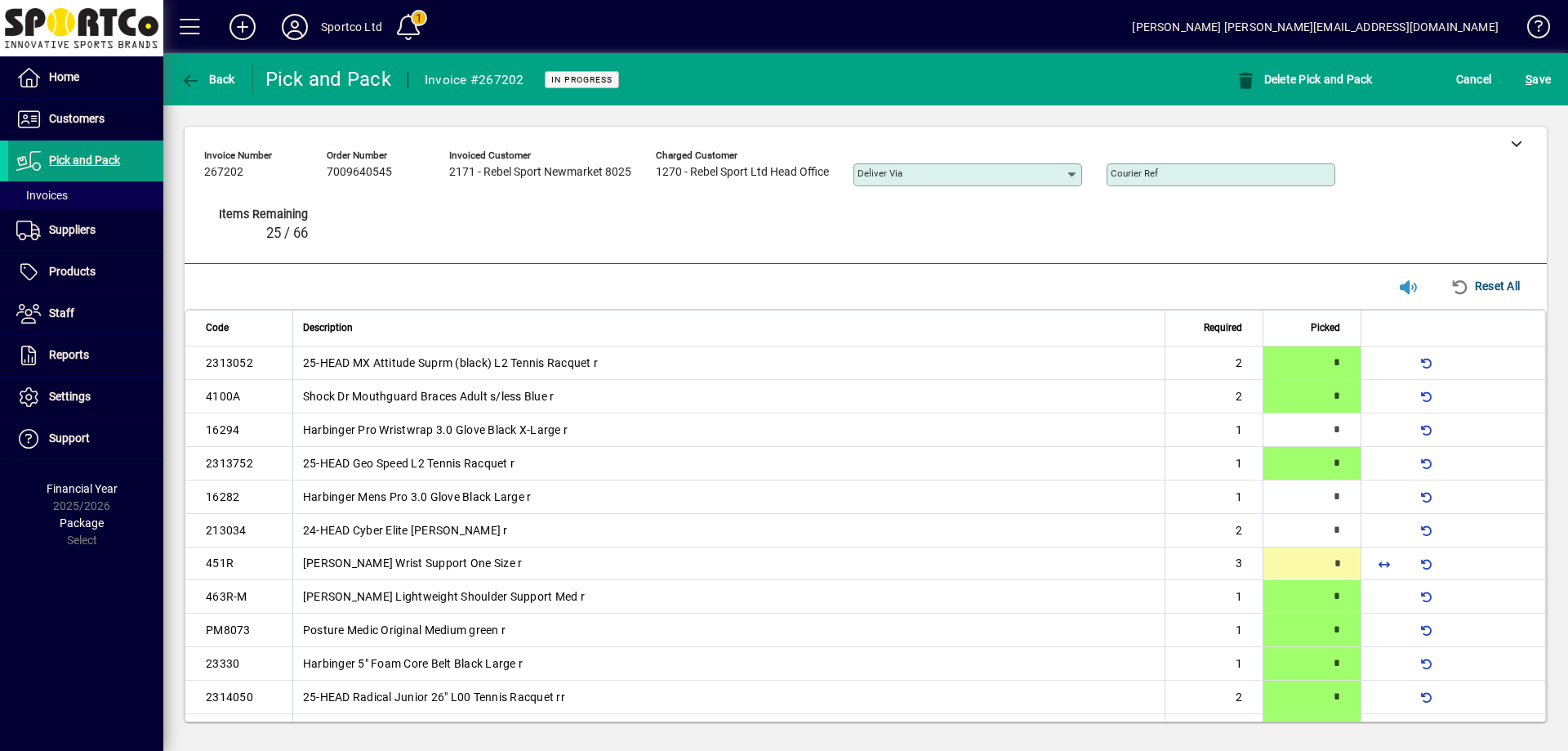
type input "*"
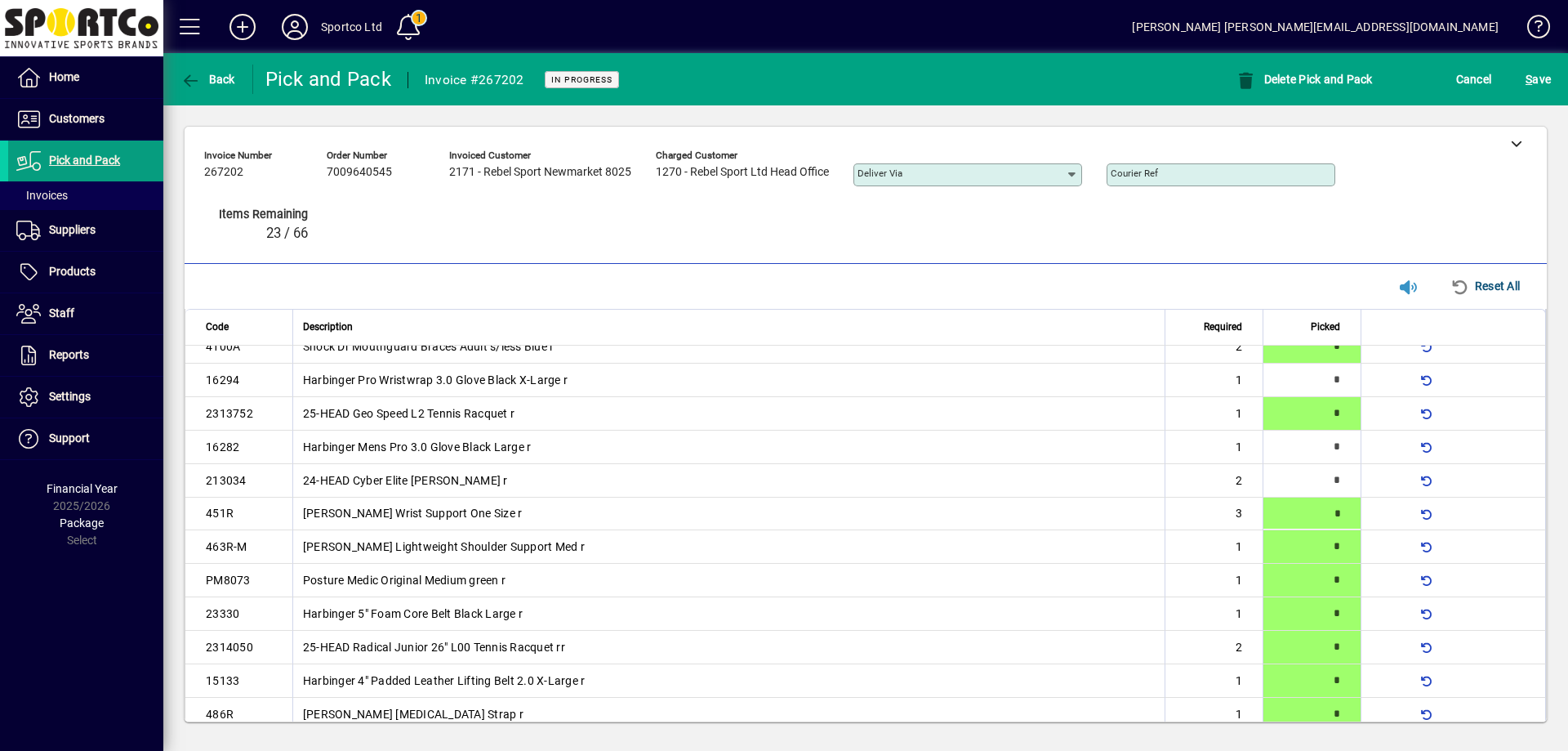
type input "*"
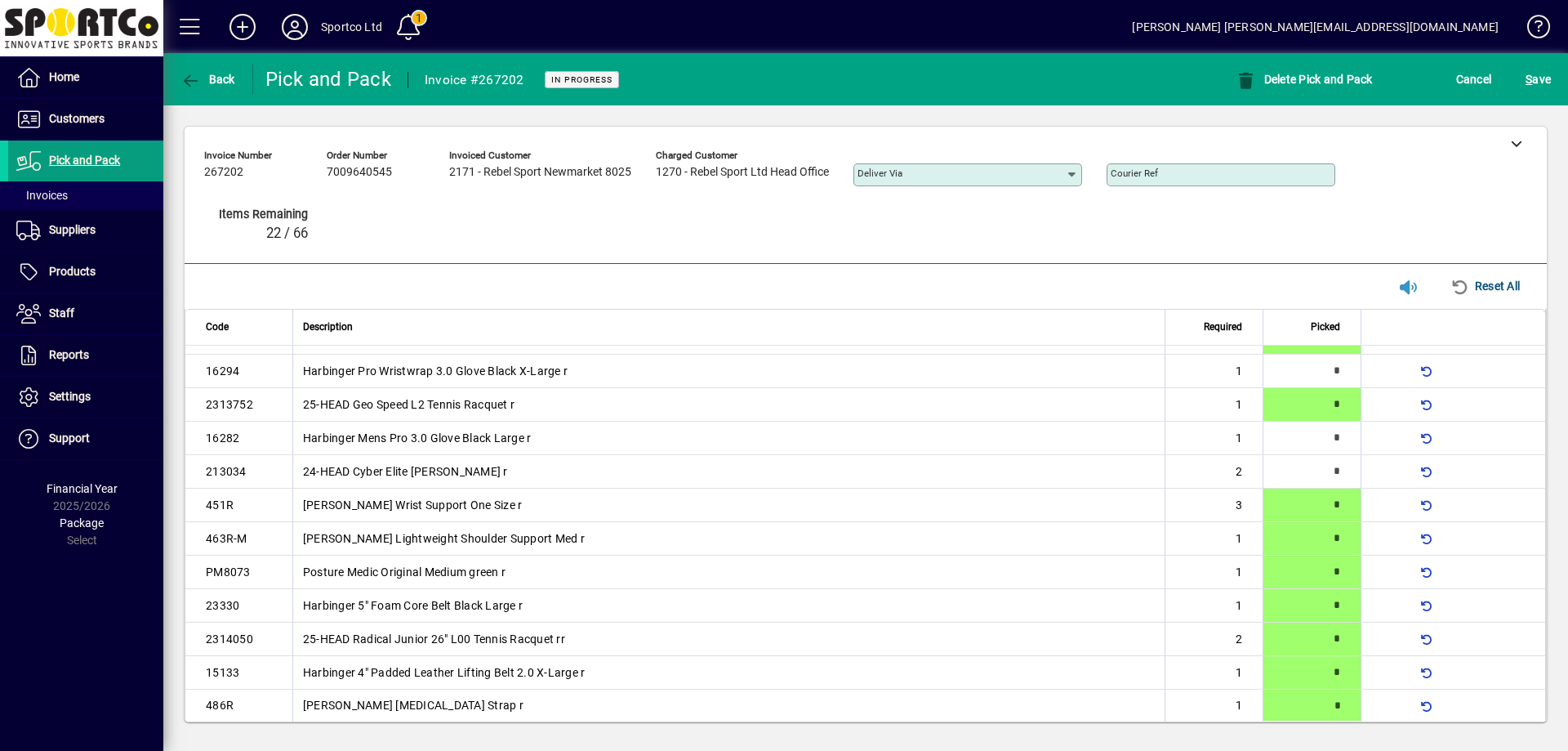
type input "*"
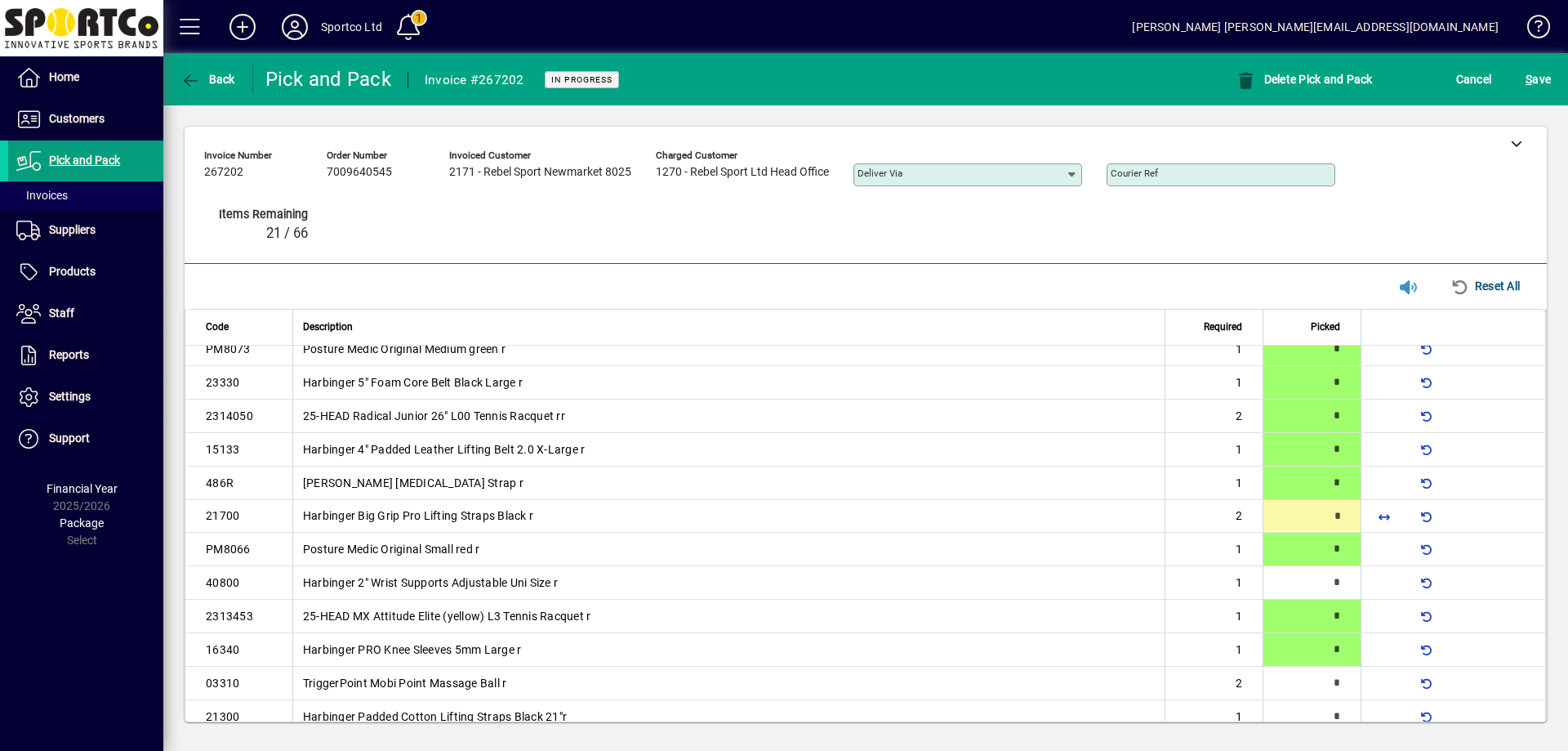
type input "*"
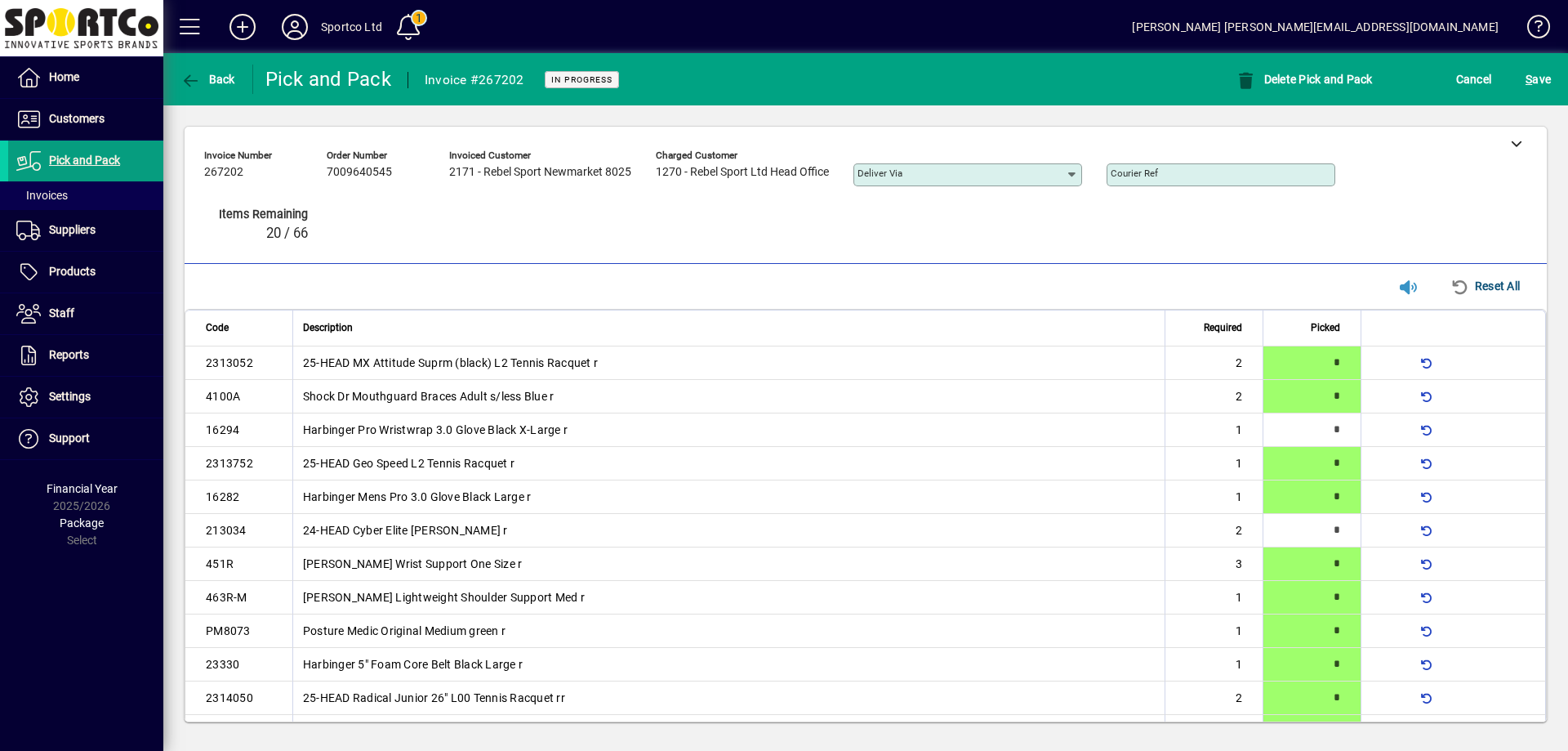
scroll to position [450, 0]
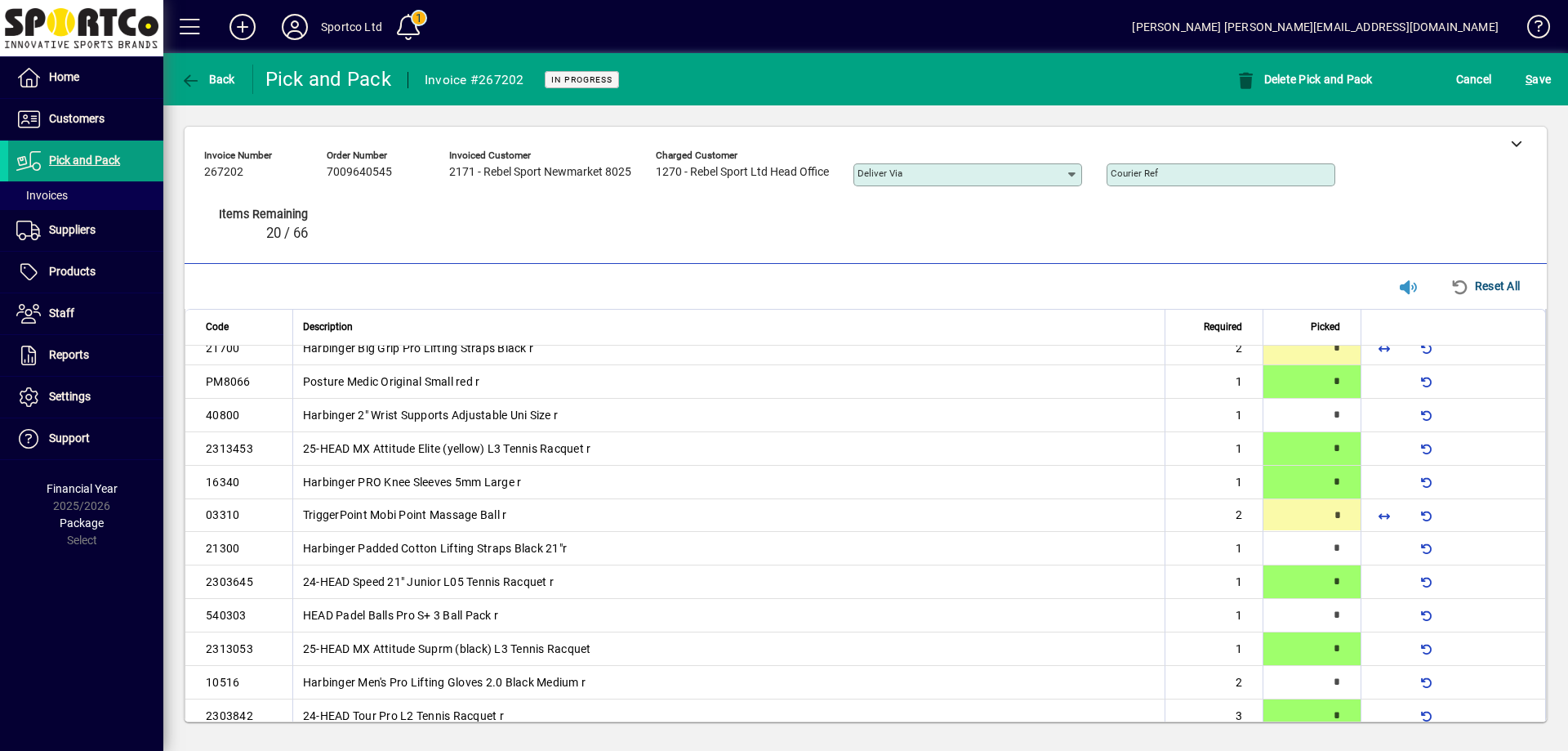
type input "*"
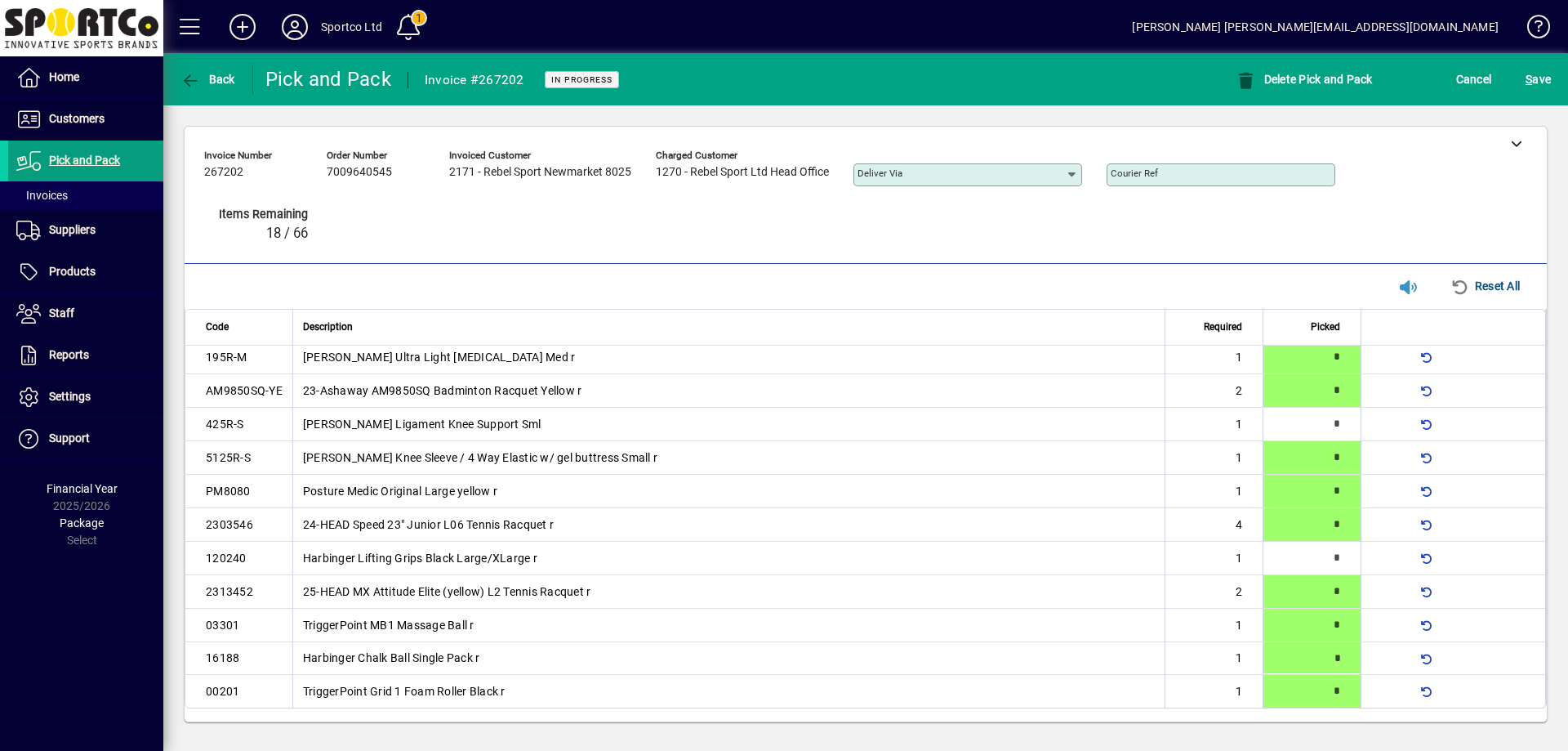
type input "*"
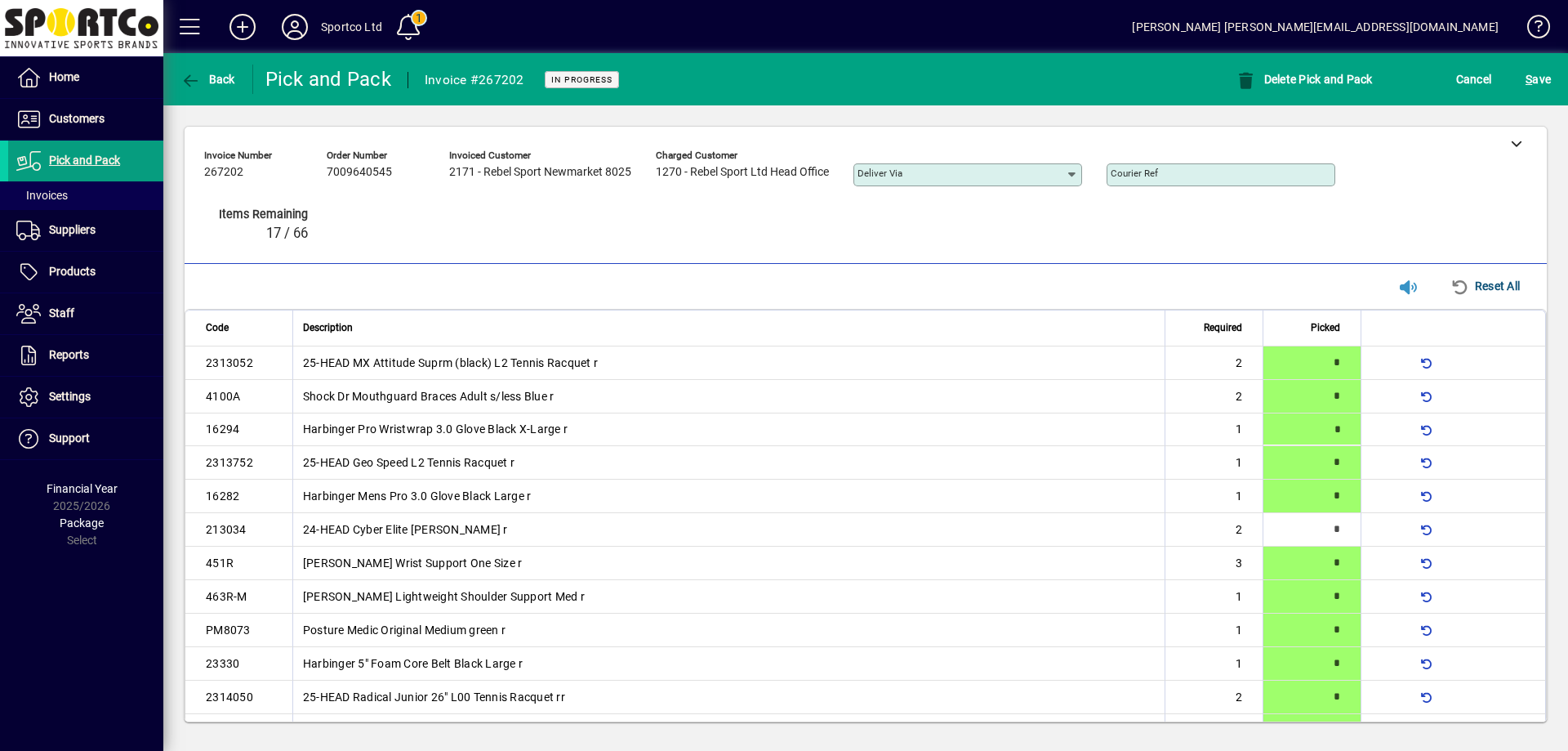
type input "*"
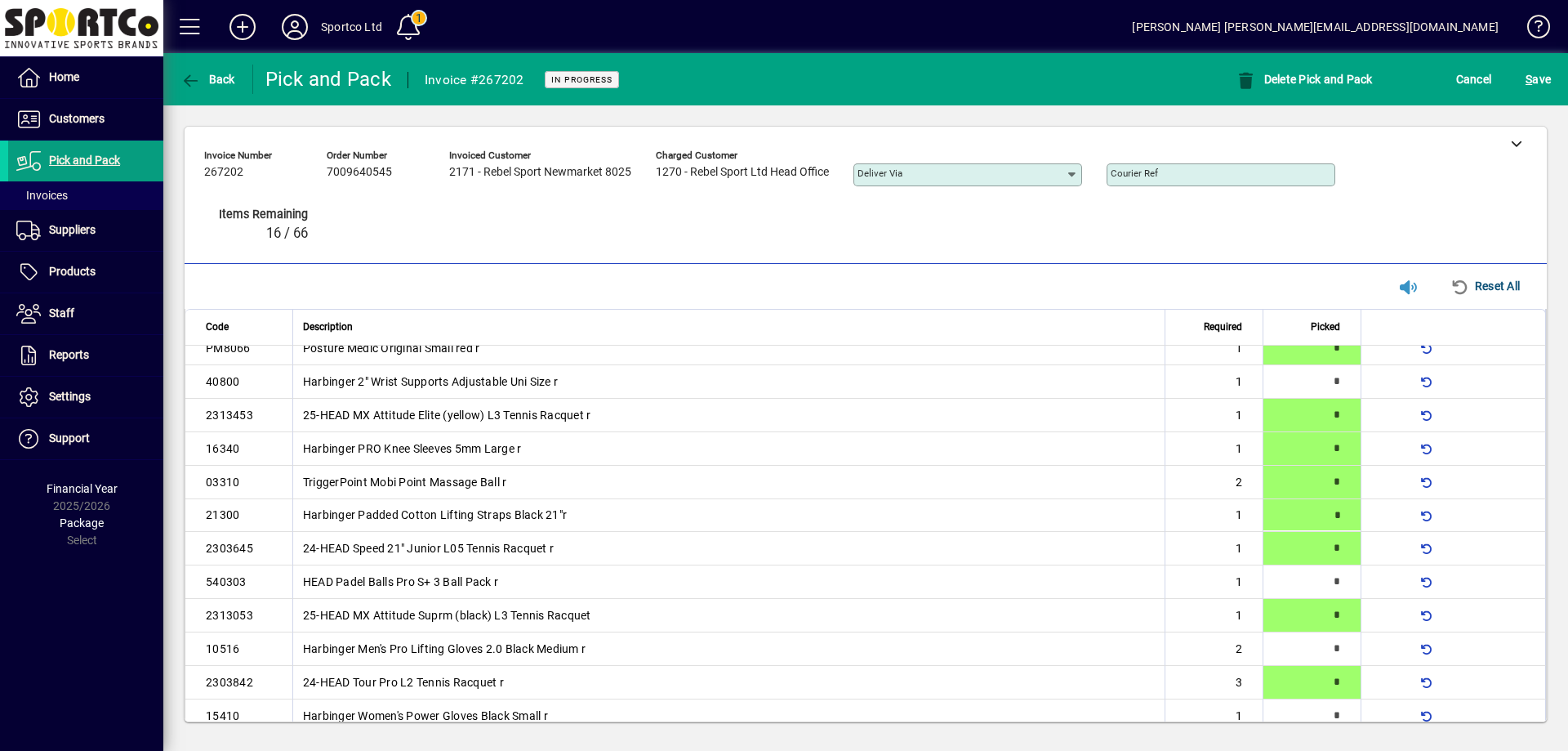
type input "*"
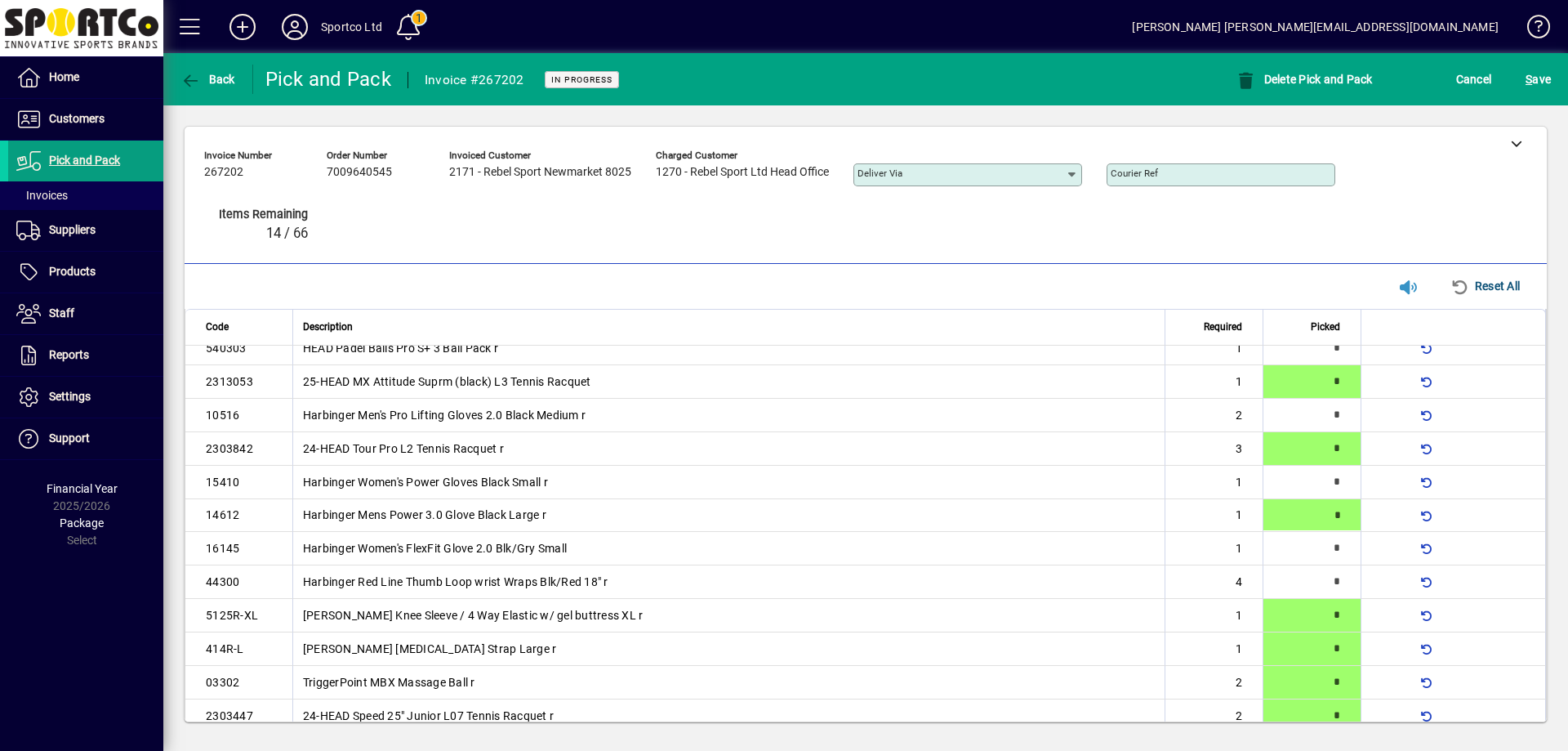
type input "*"
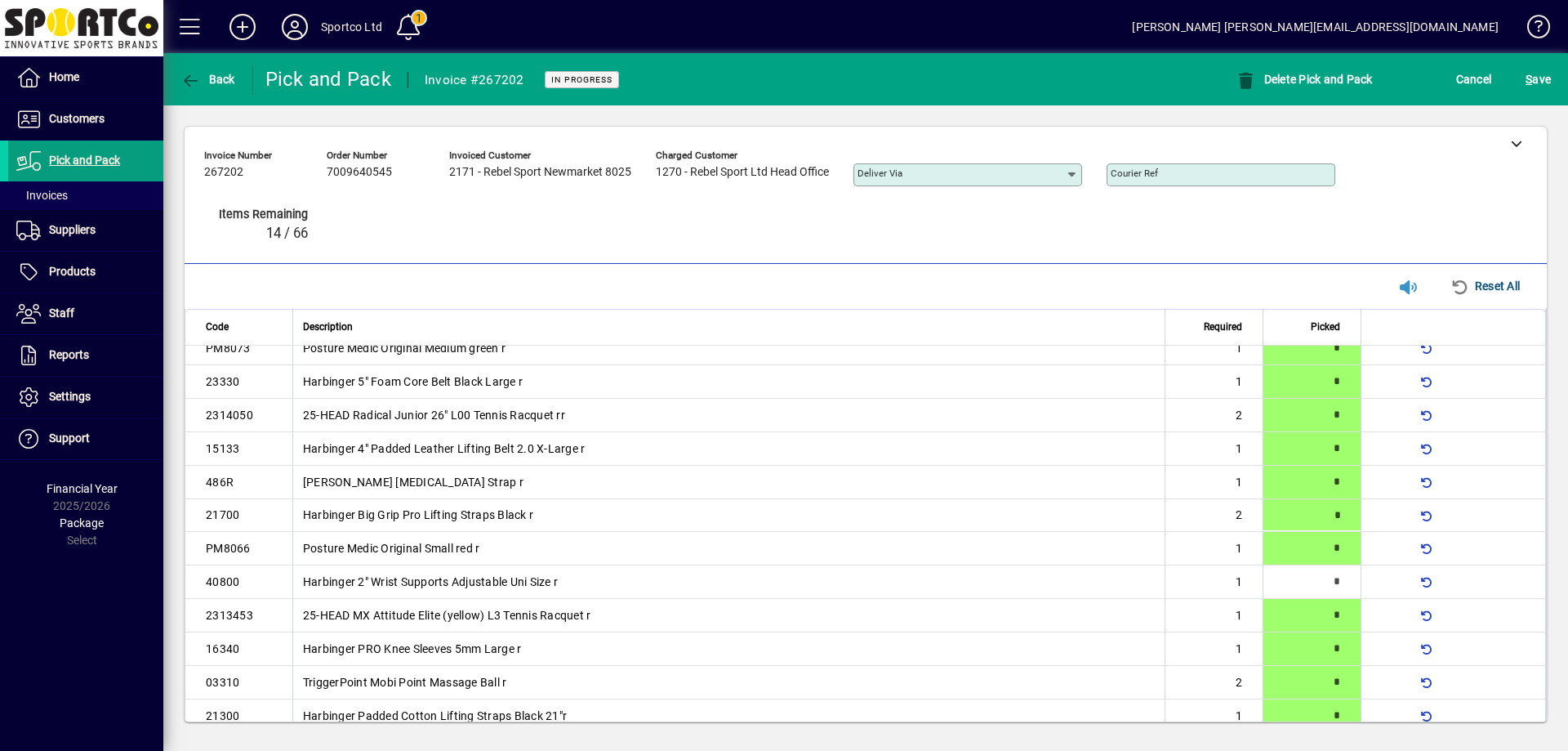
type input "*"
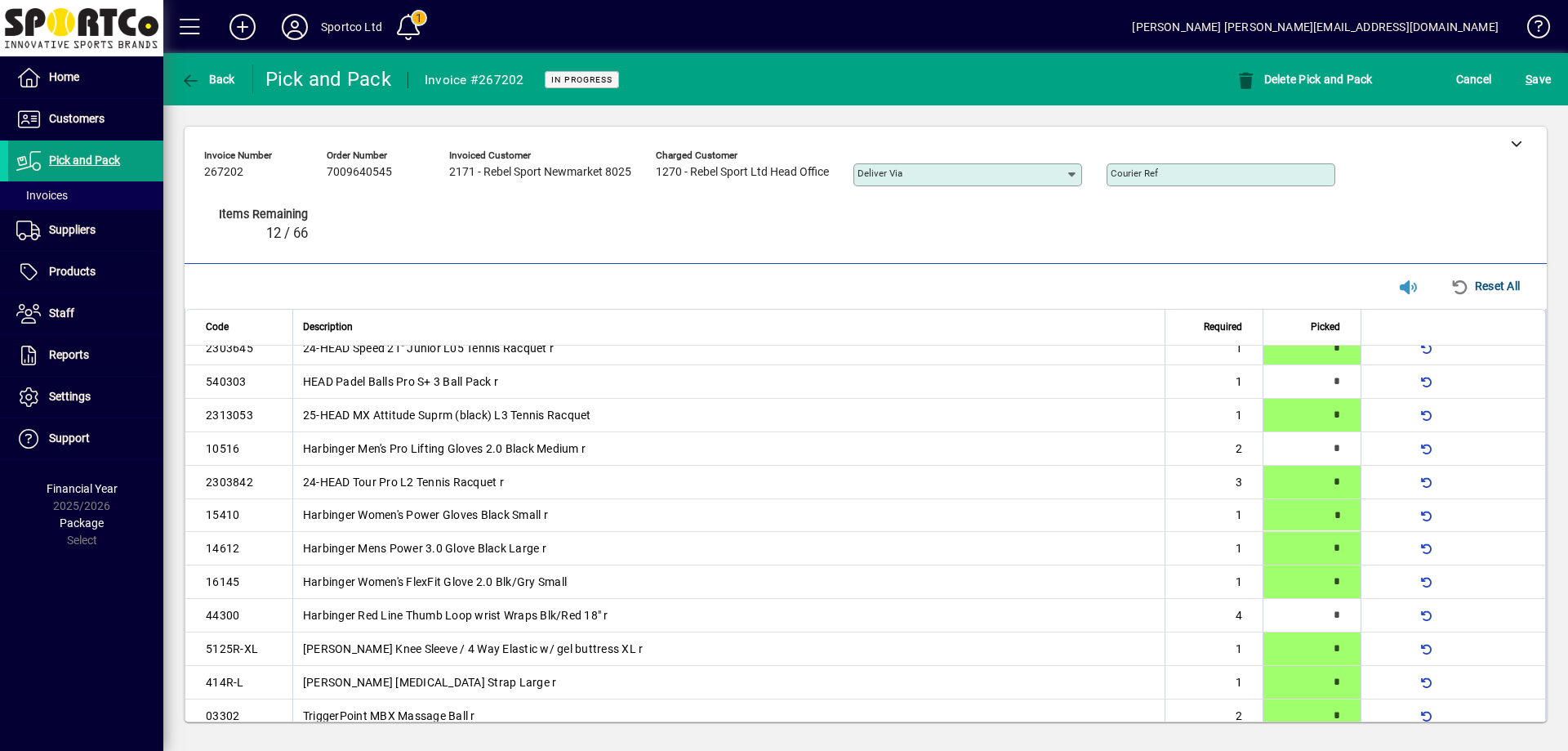
type input "*"
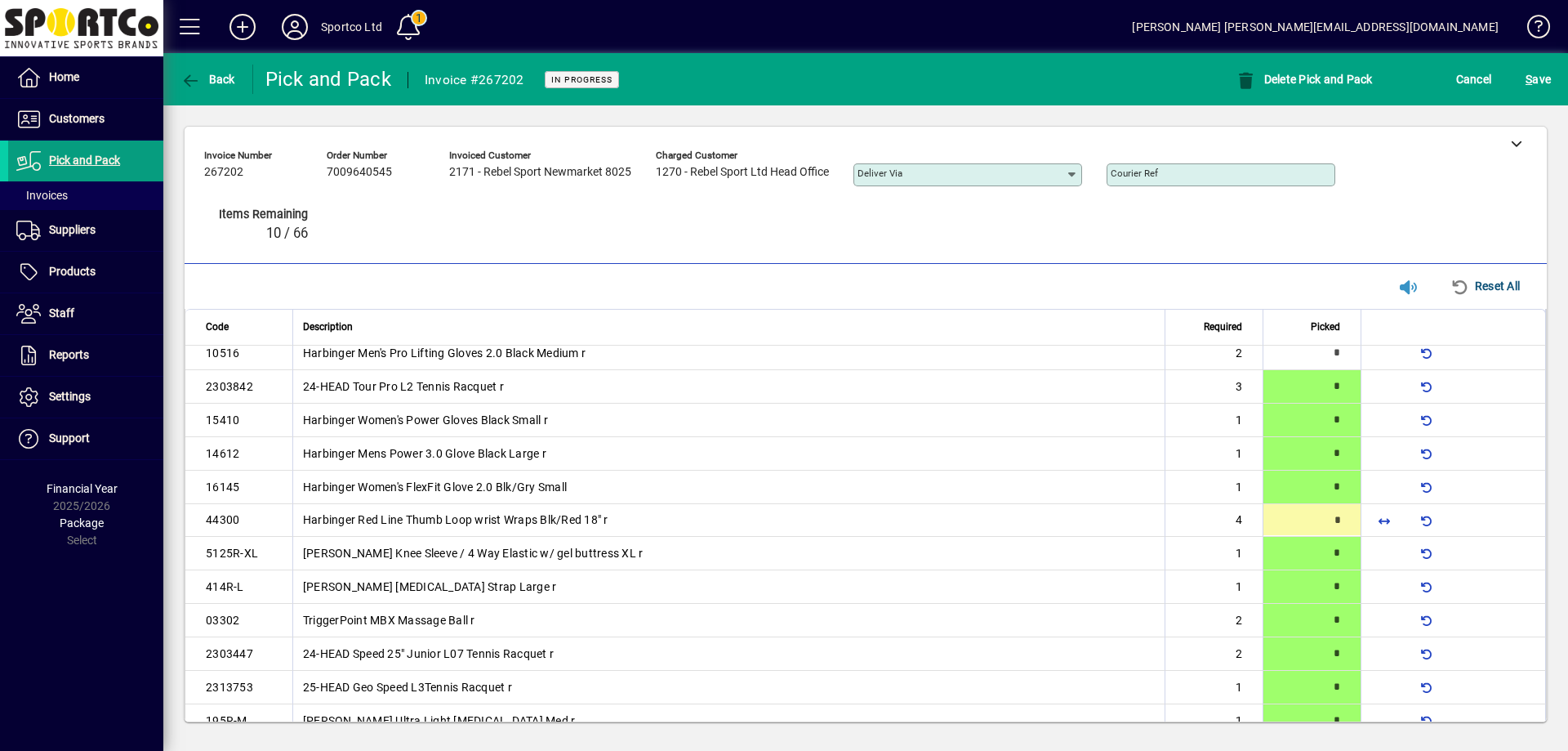
scroll to position [787, 0]
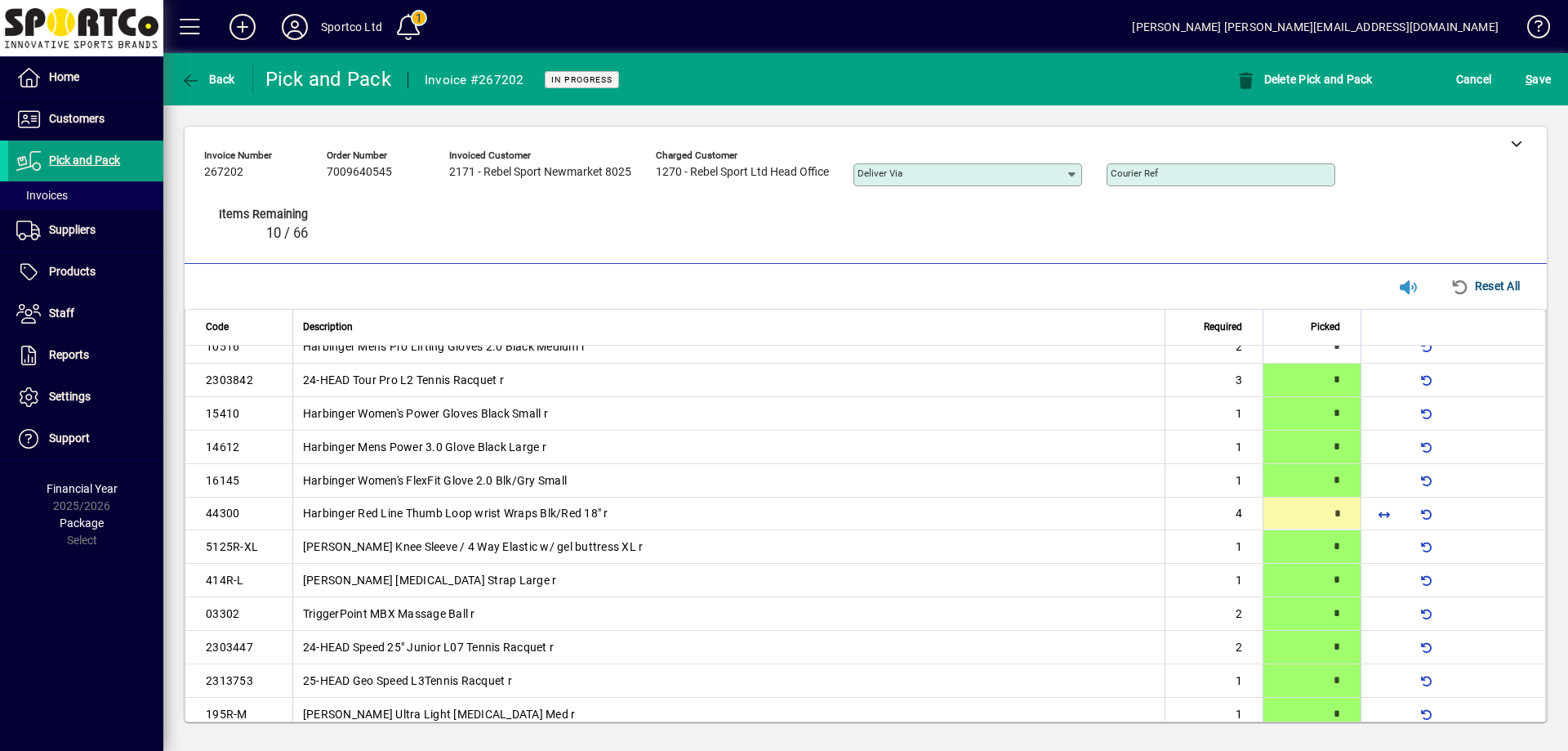
type input "*"
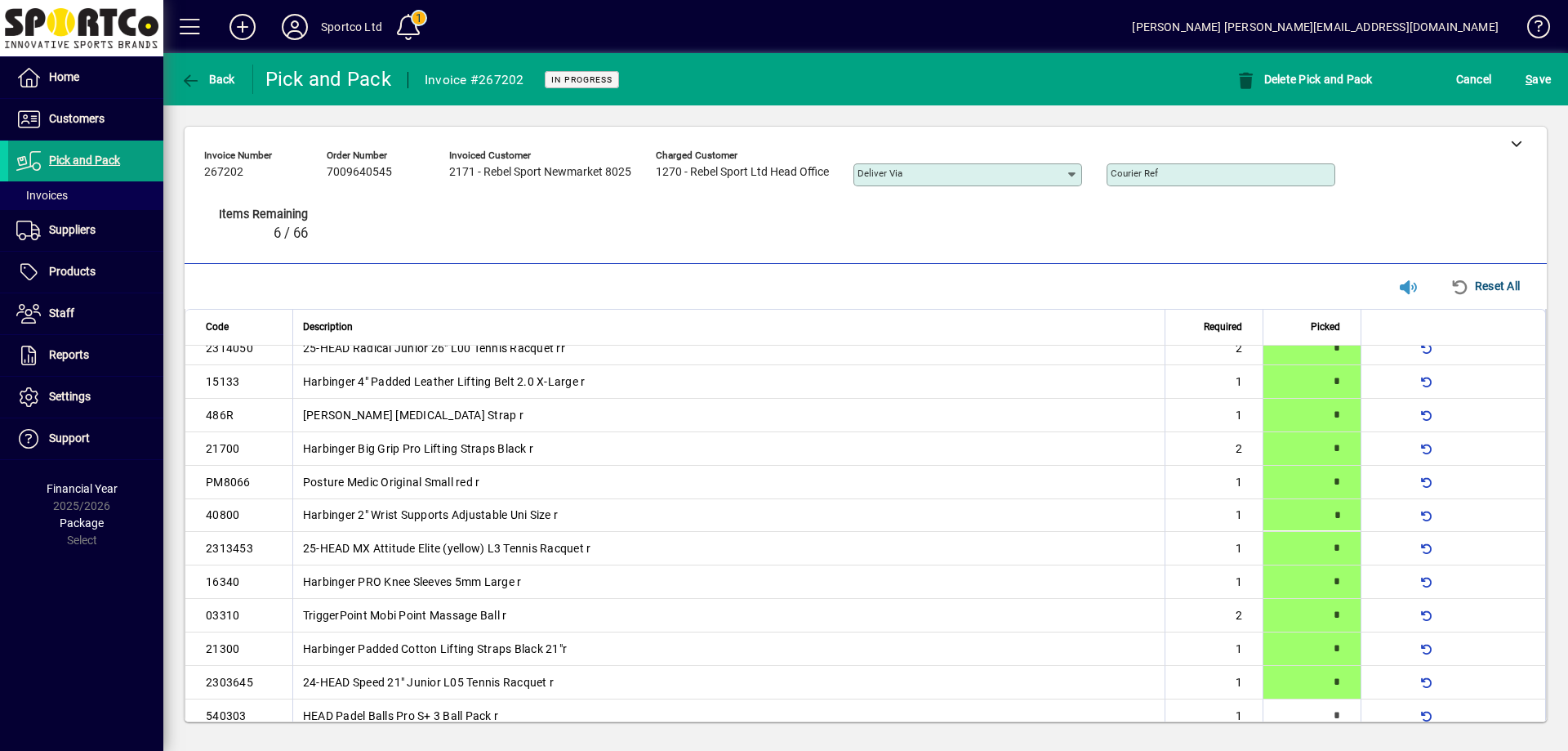
type input "*"
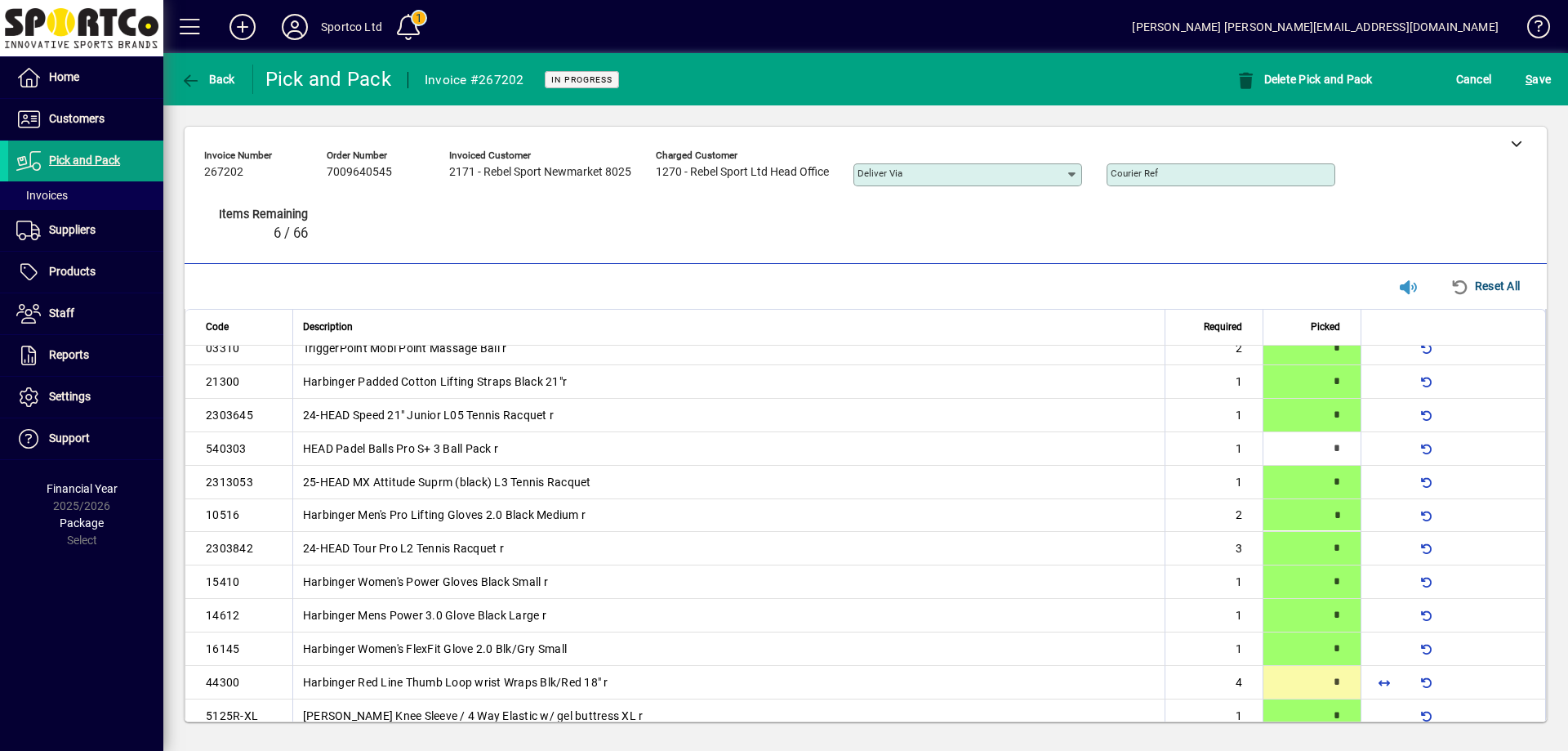
type input "*"
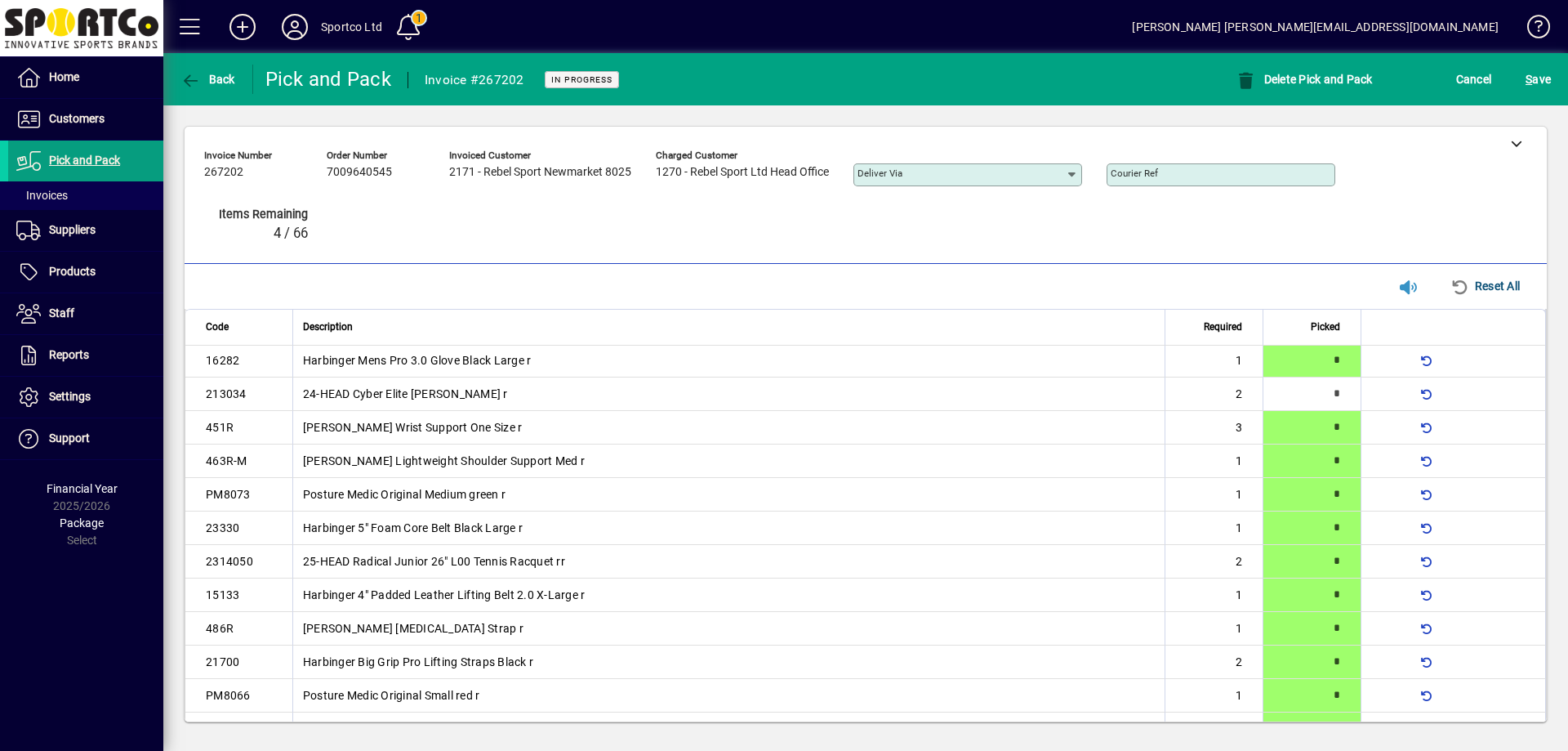
scroll to position [0, 0]
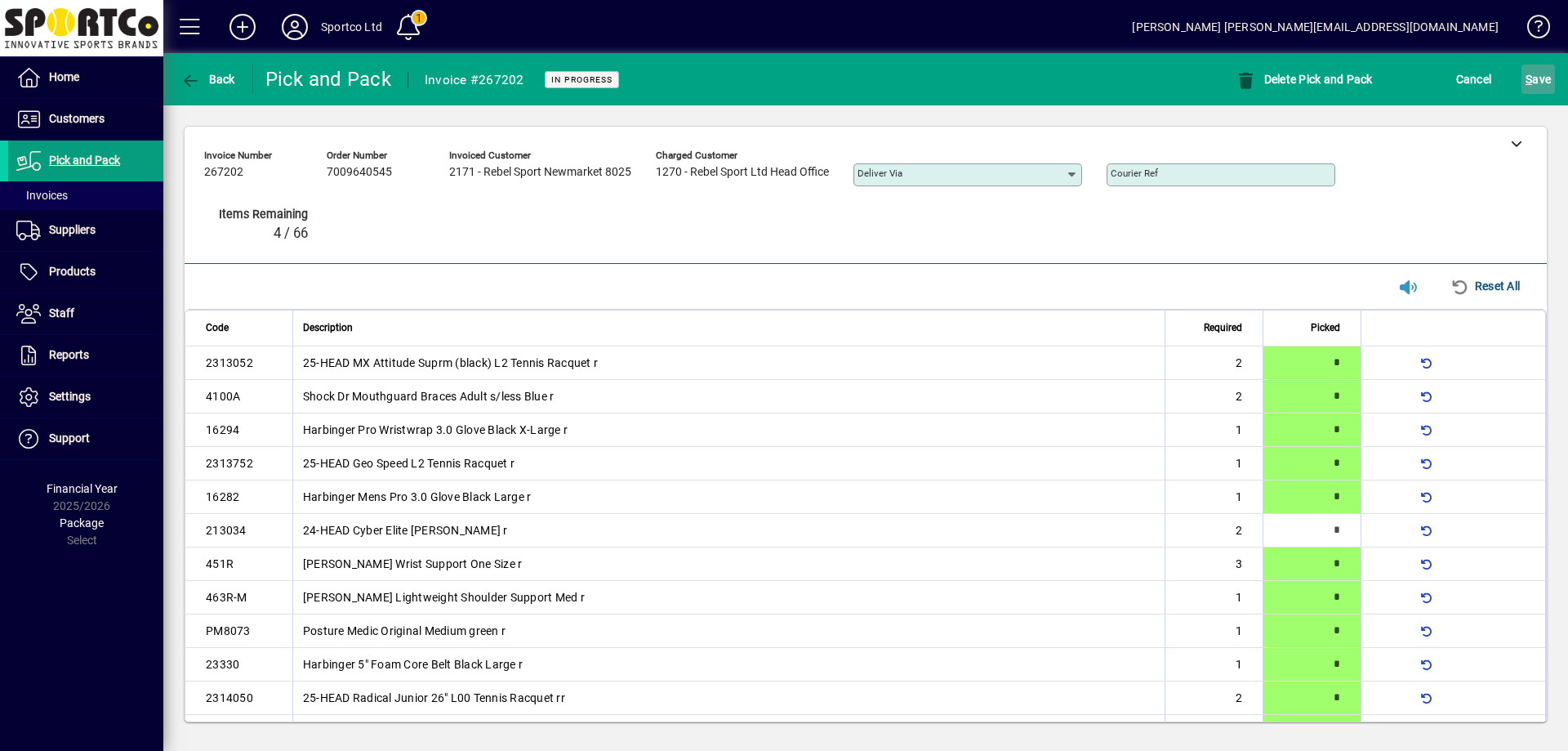
click at [1541, 74] on span "S ave" at bounding box center [1538, 80] width 26 height 27
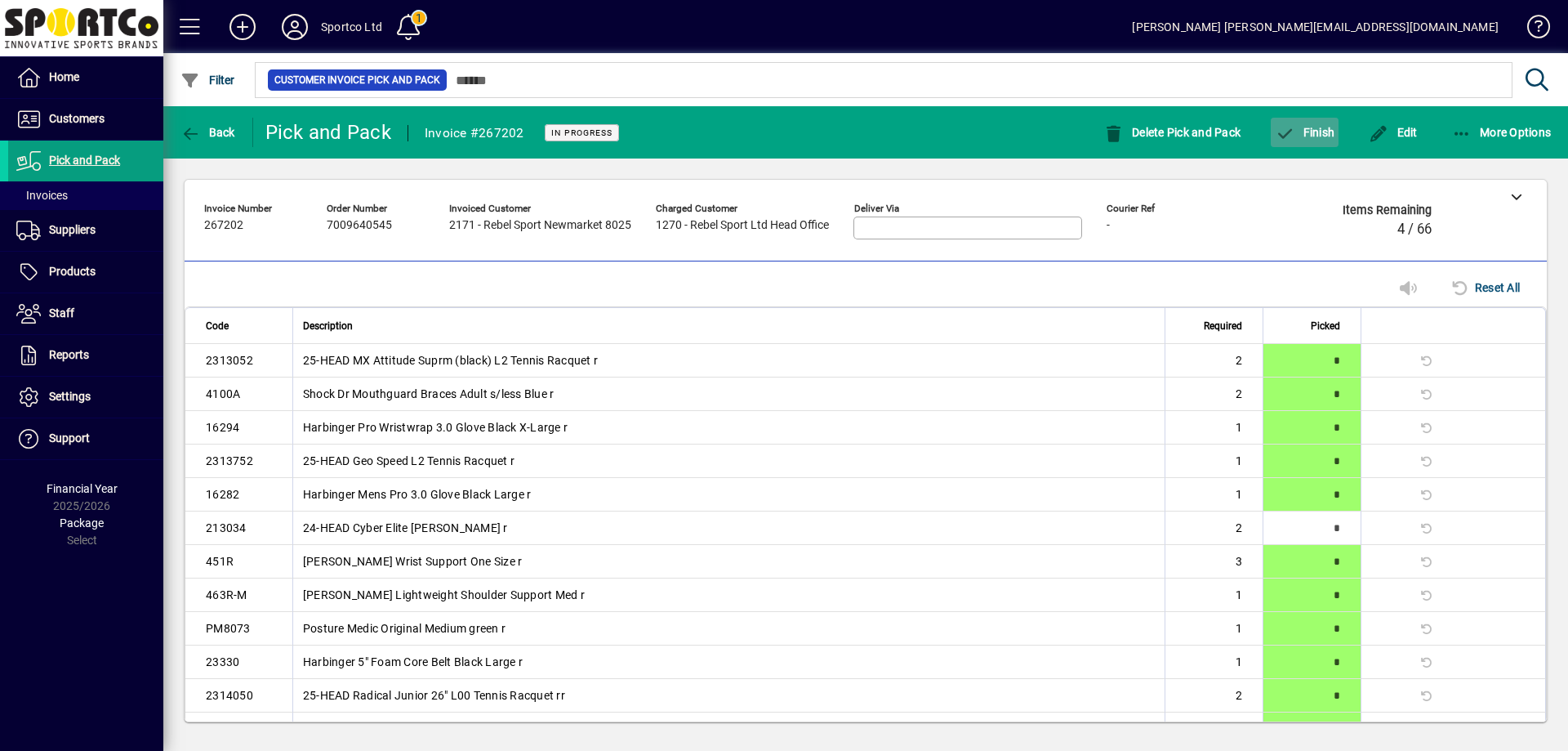
click at [1335, 129] on span "button" at bounding box center [1305, 132] width 68 height 39
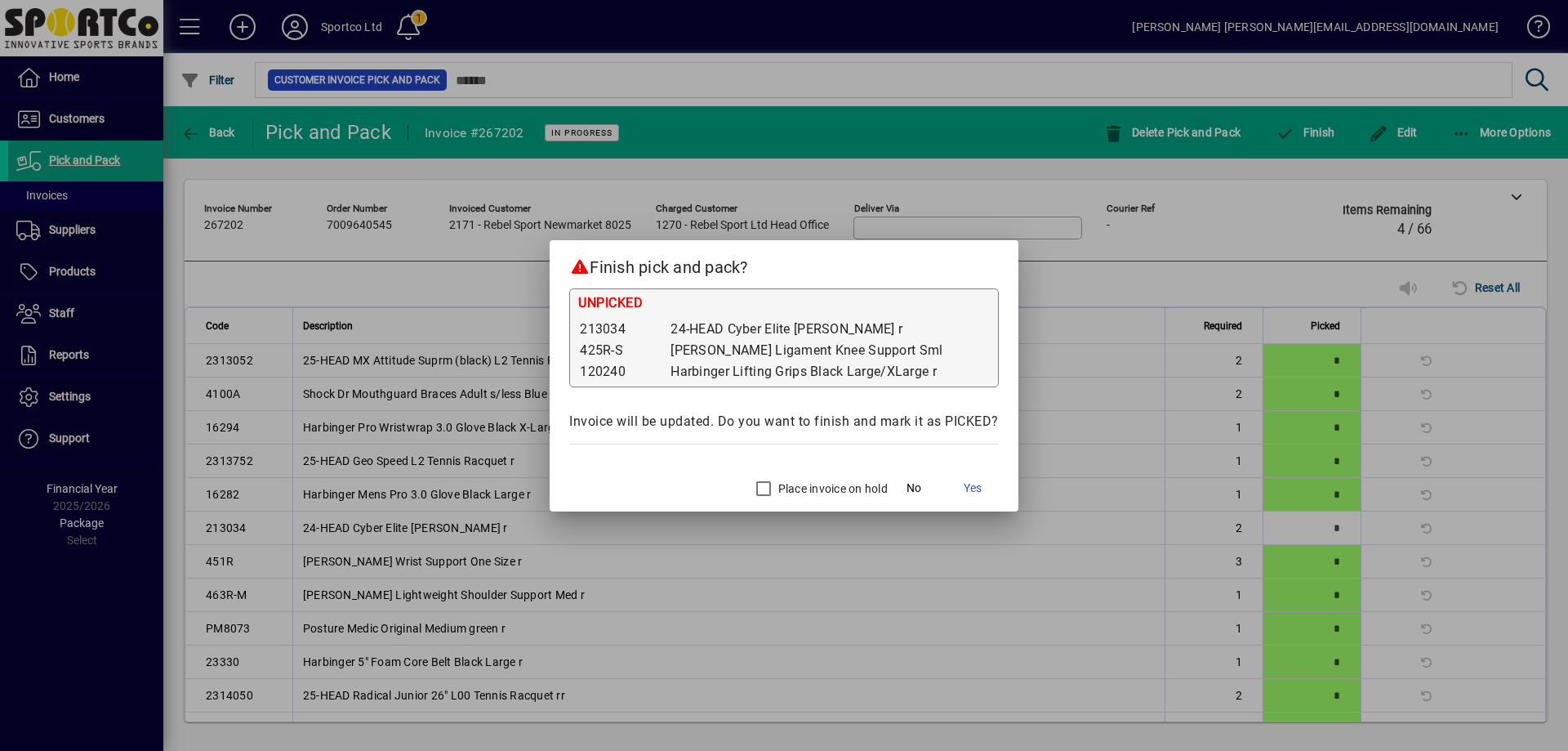
click at [790, 490] on label "Place invoice on hold" at bounding box center [831, 489] width 113 height 17
click at [970, 491] on span "Yes" at bounding box center [973, 488] width 18 height 17
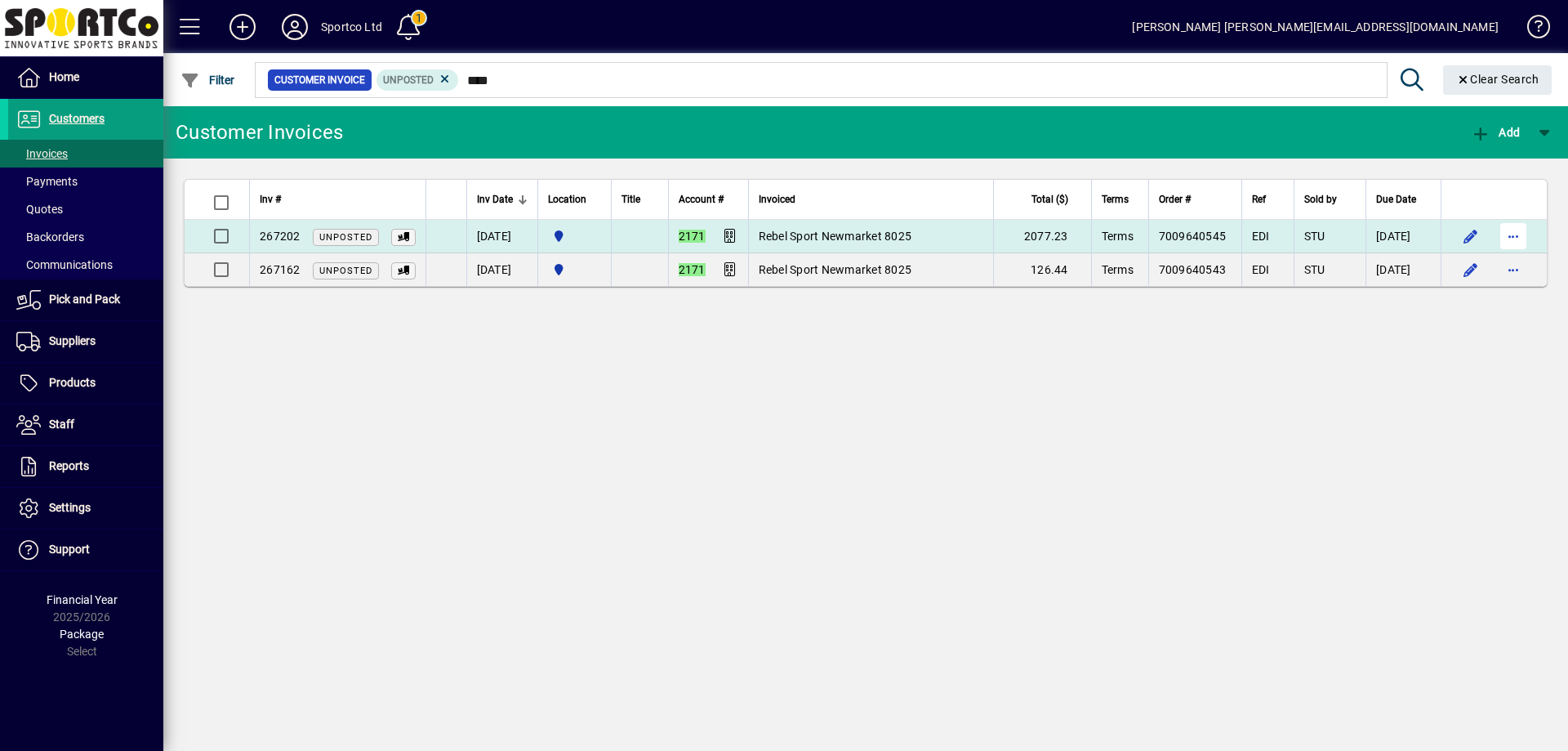
type input "****"
click at [1510, 231] on span "button" at bounding box center [1513, 236] width 39 height 39
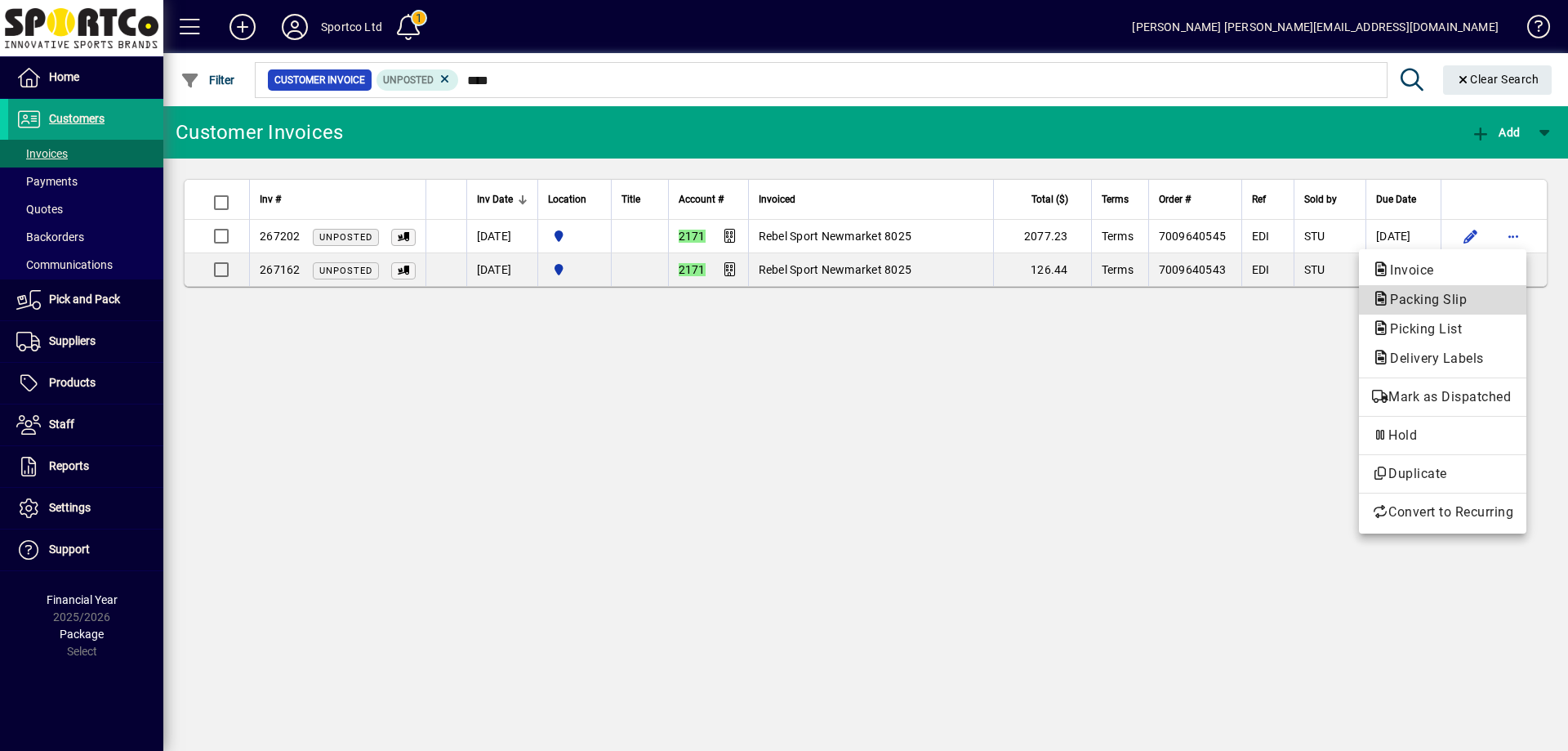
click at [1469, 299] on span "Packing Slip" at bounding box center [1424, 299] width 103 height 16
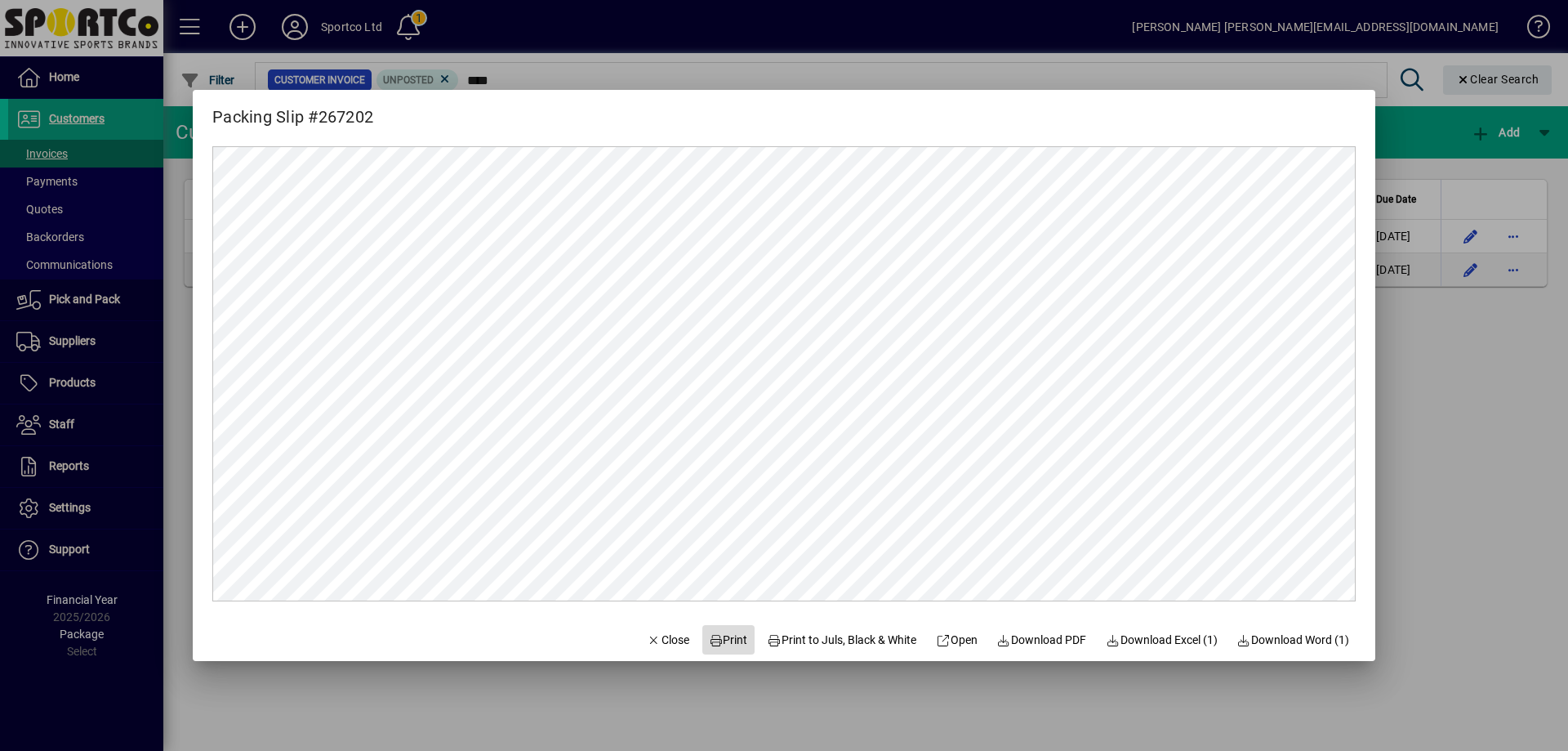
click at [722, 636] on span "Print" at bounding box center [728, 640] width 39 height 17
click at [647, 641] on span "Close" at bounding box center [668, 640] width 42 height 17
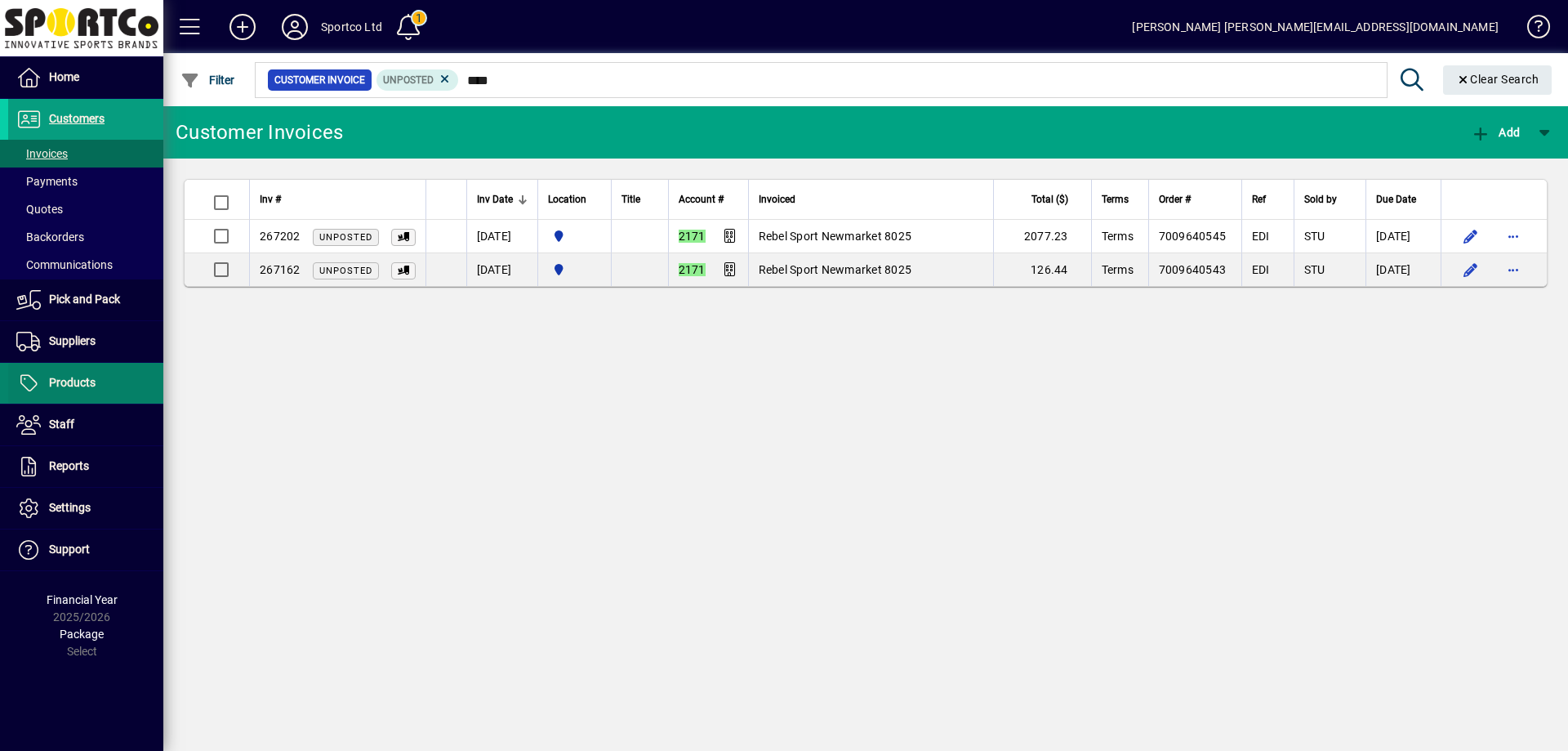
click at [82, 383] on span "Products" at bounding box center [72, 383] width 46 height 13
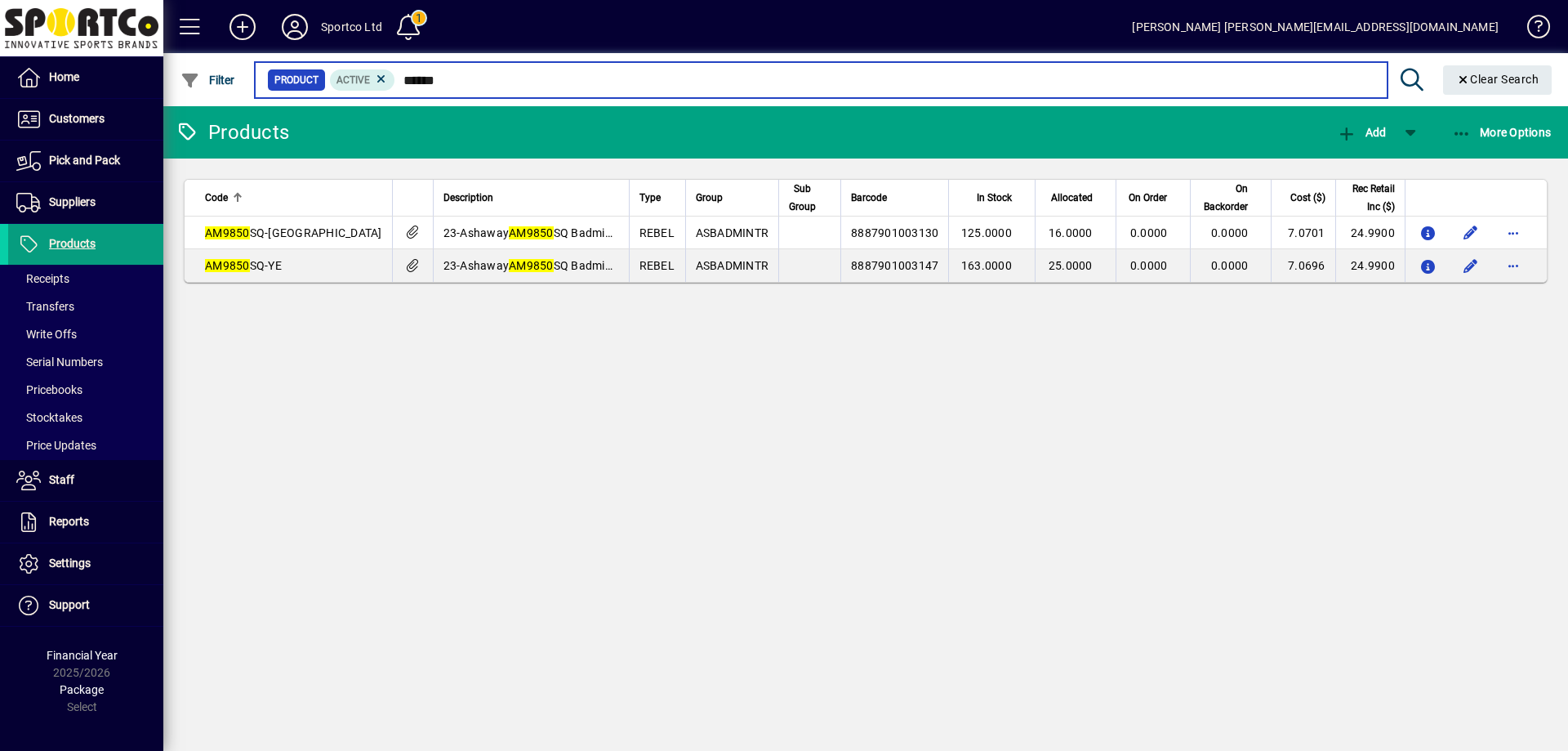
type input "******"
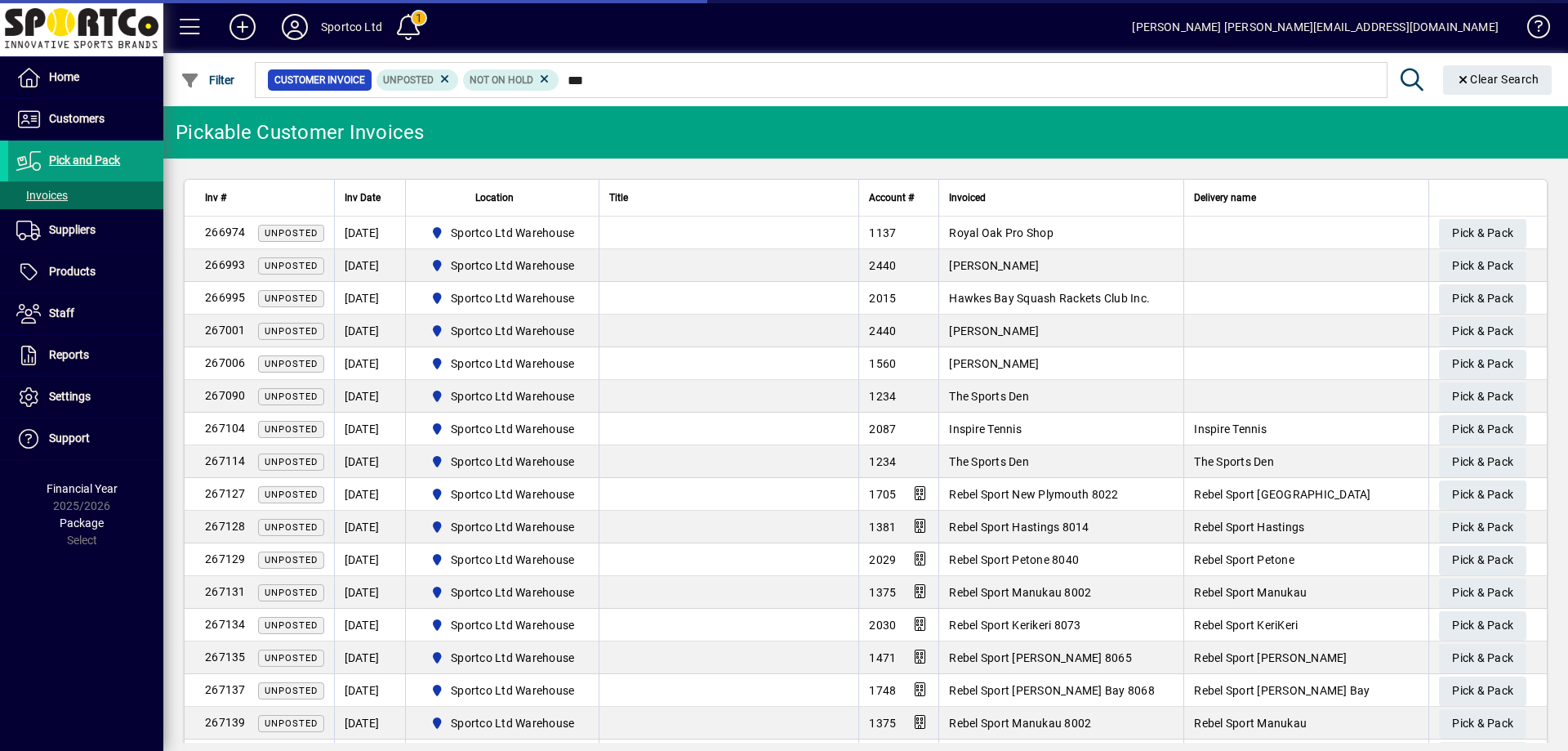
type input "****"
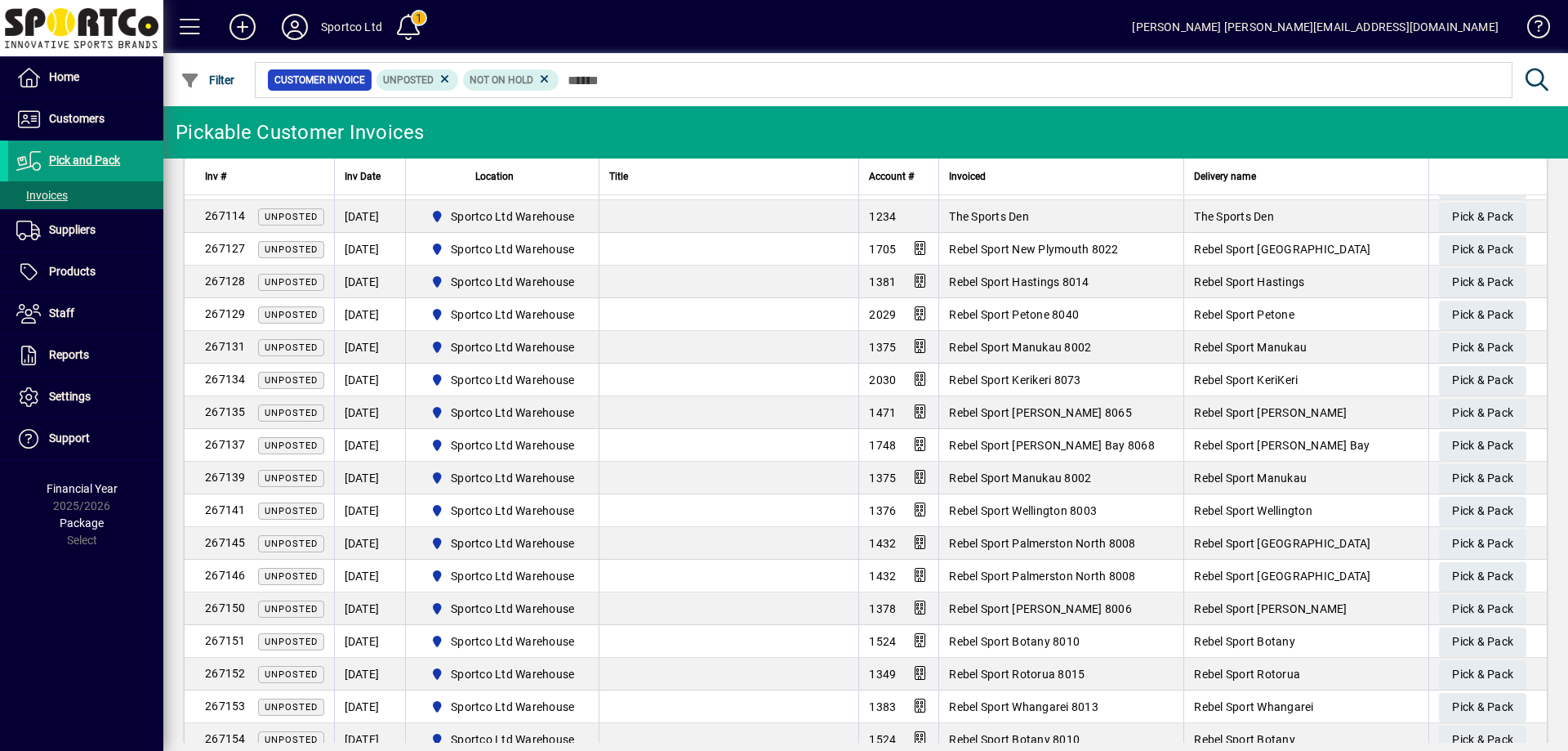
scroll to position [490, 0]
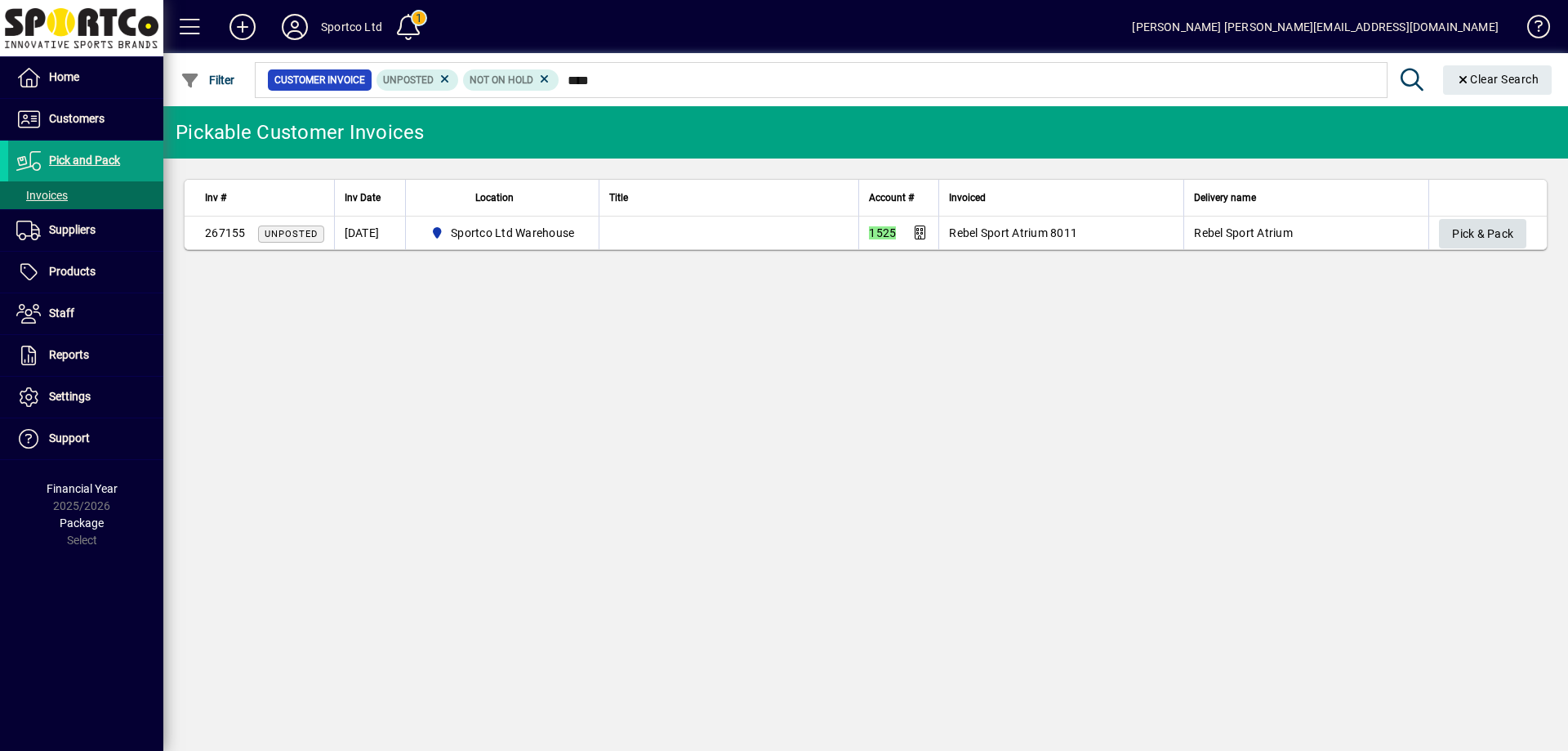
type input "****"
click at [1490, 222] on span "Pick & Pack" at bounding box center [1483, 234] width 61 height 27
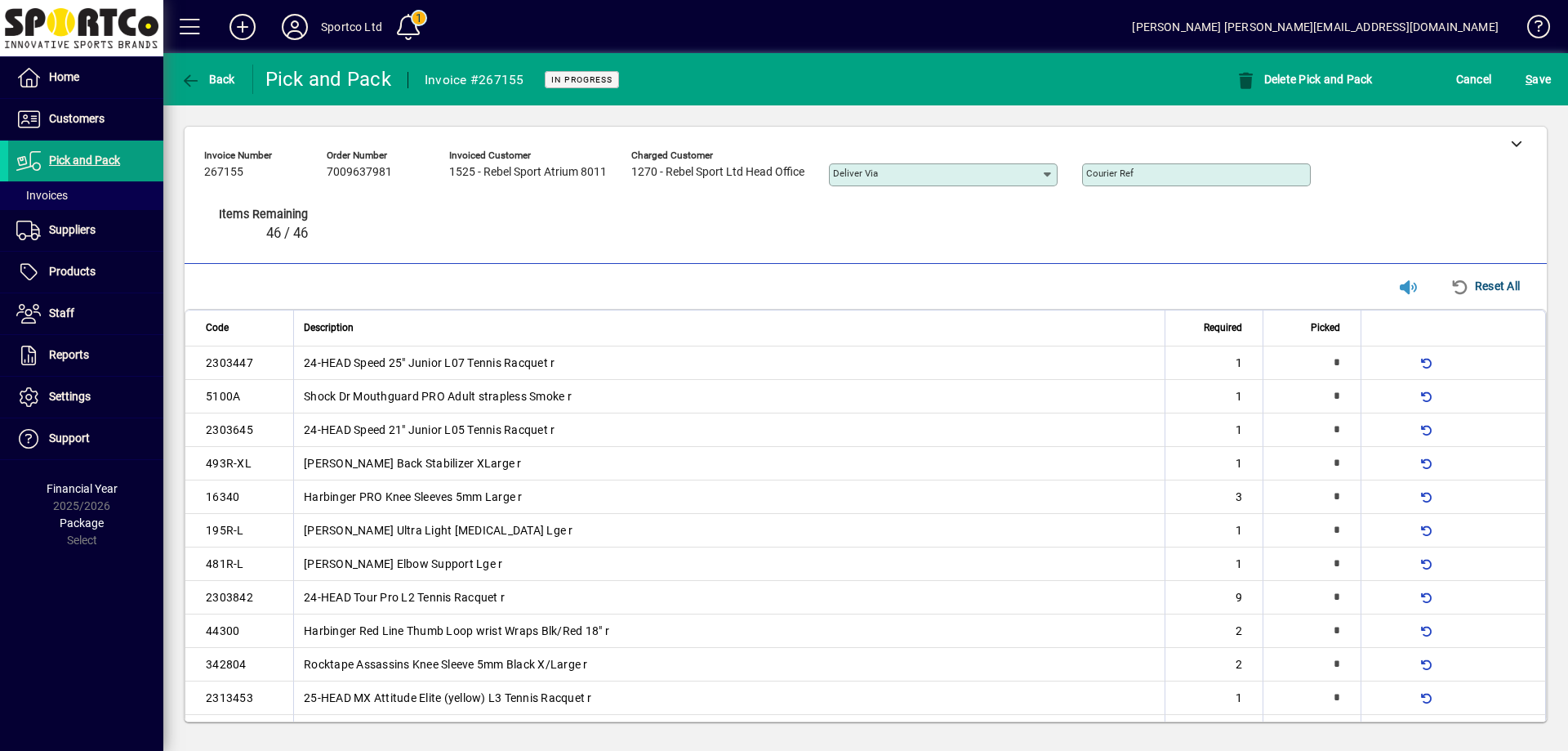
type input "*"
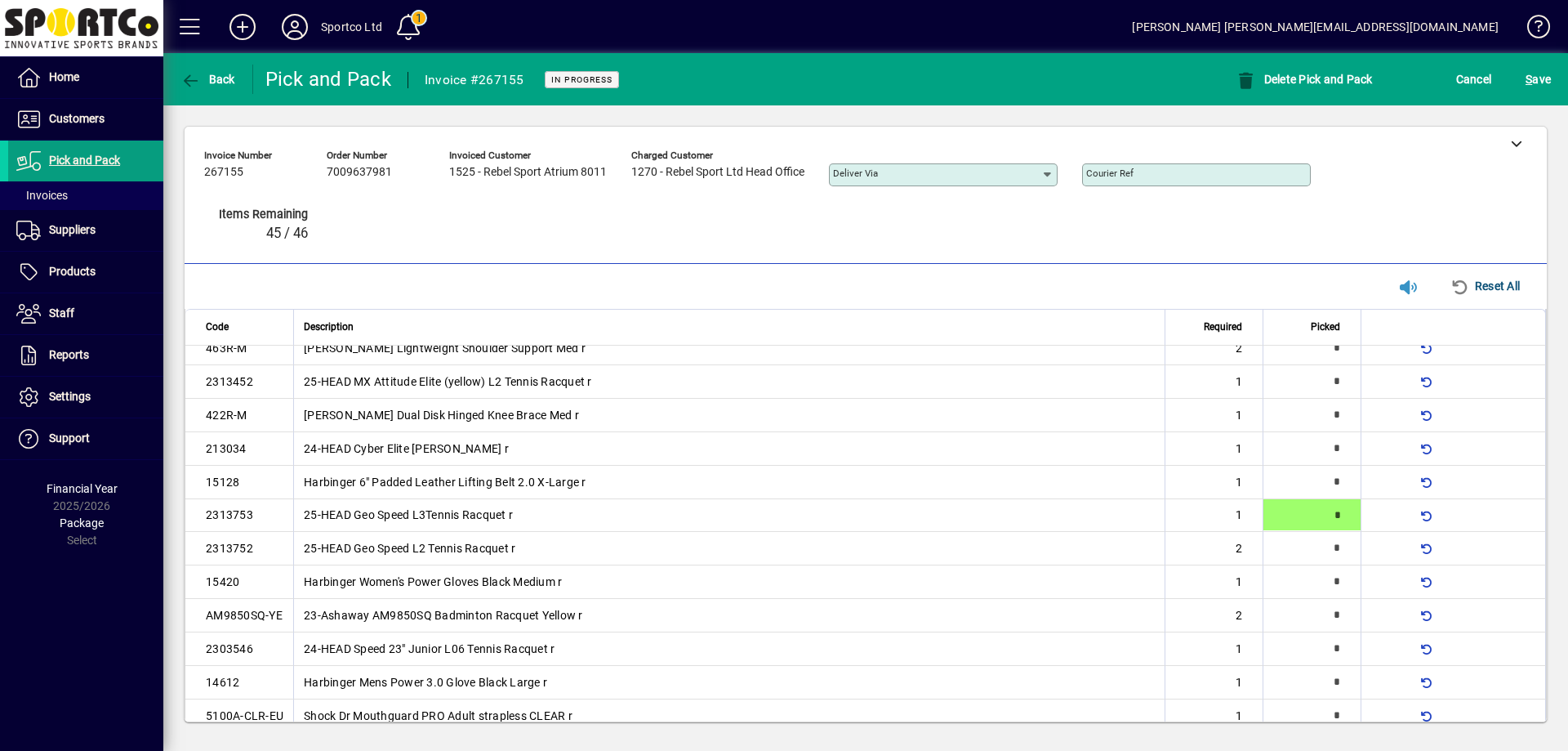
type input "*"
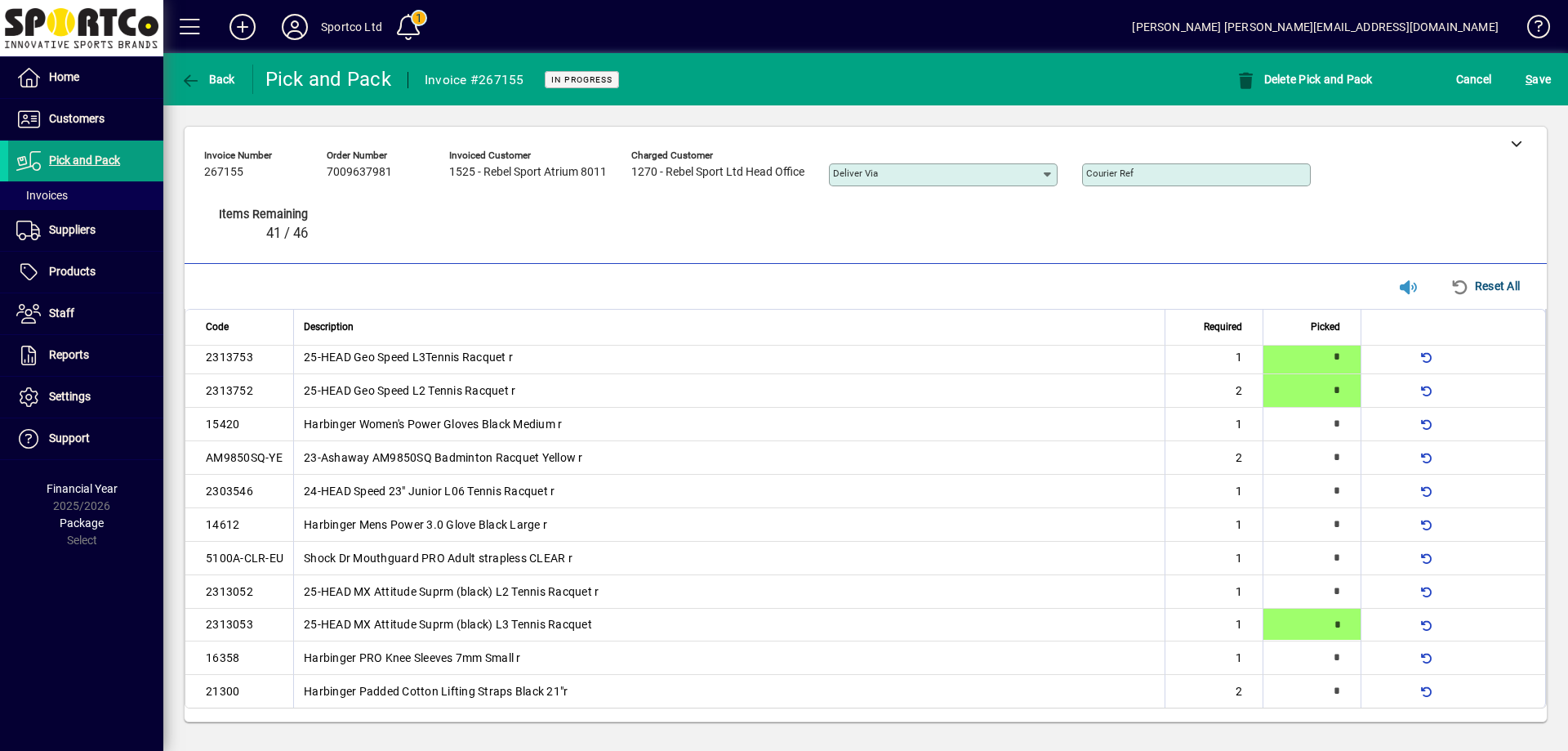
type input "*"
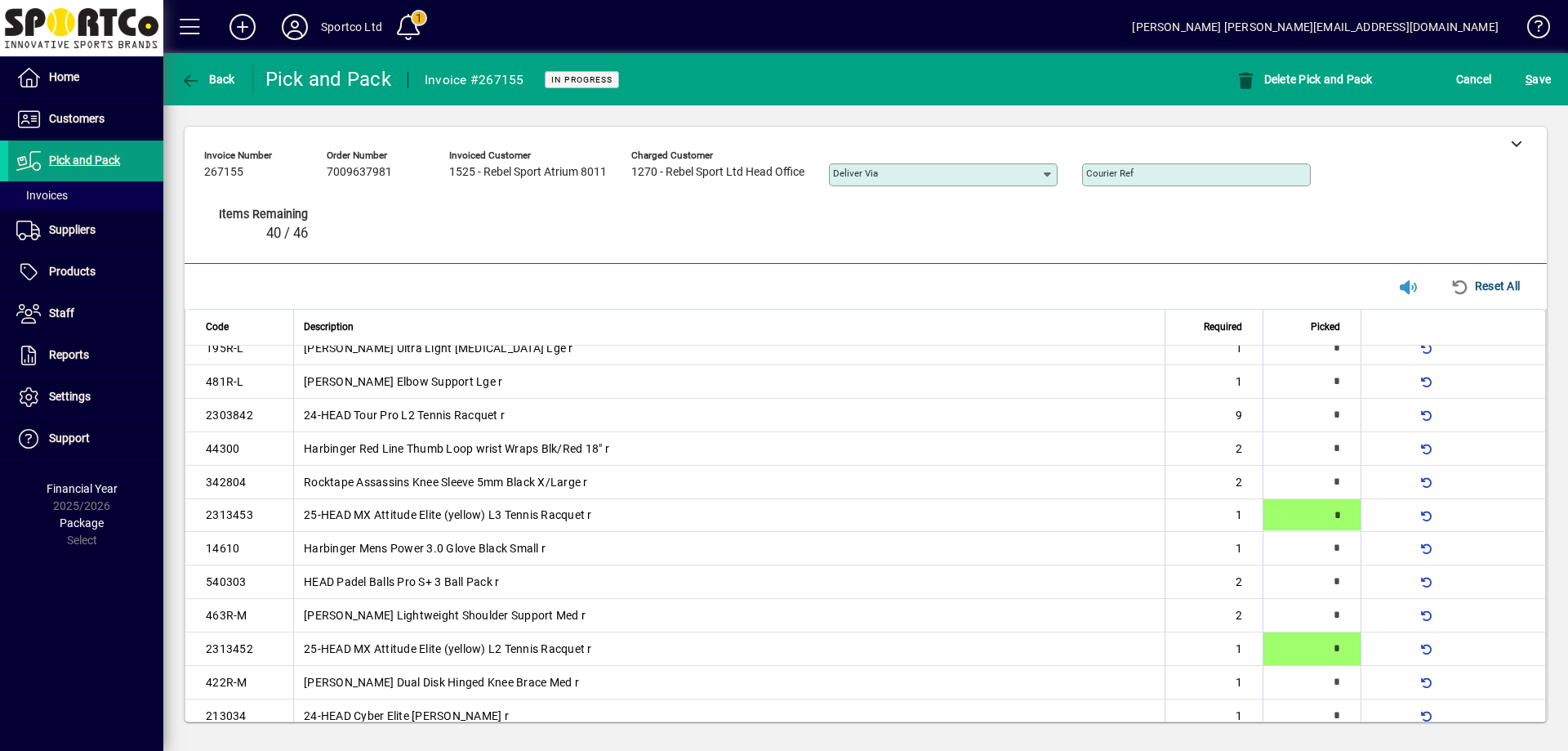
type input "*"
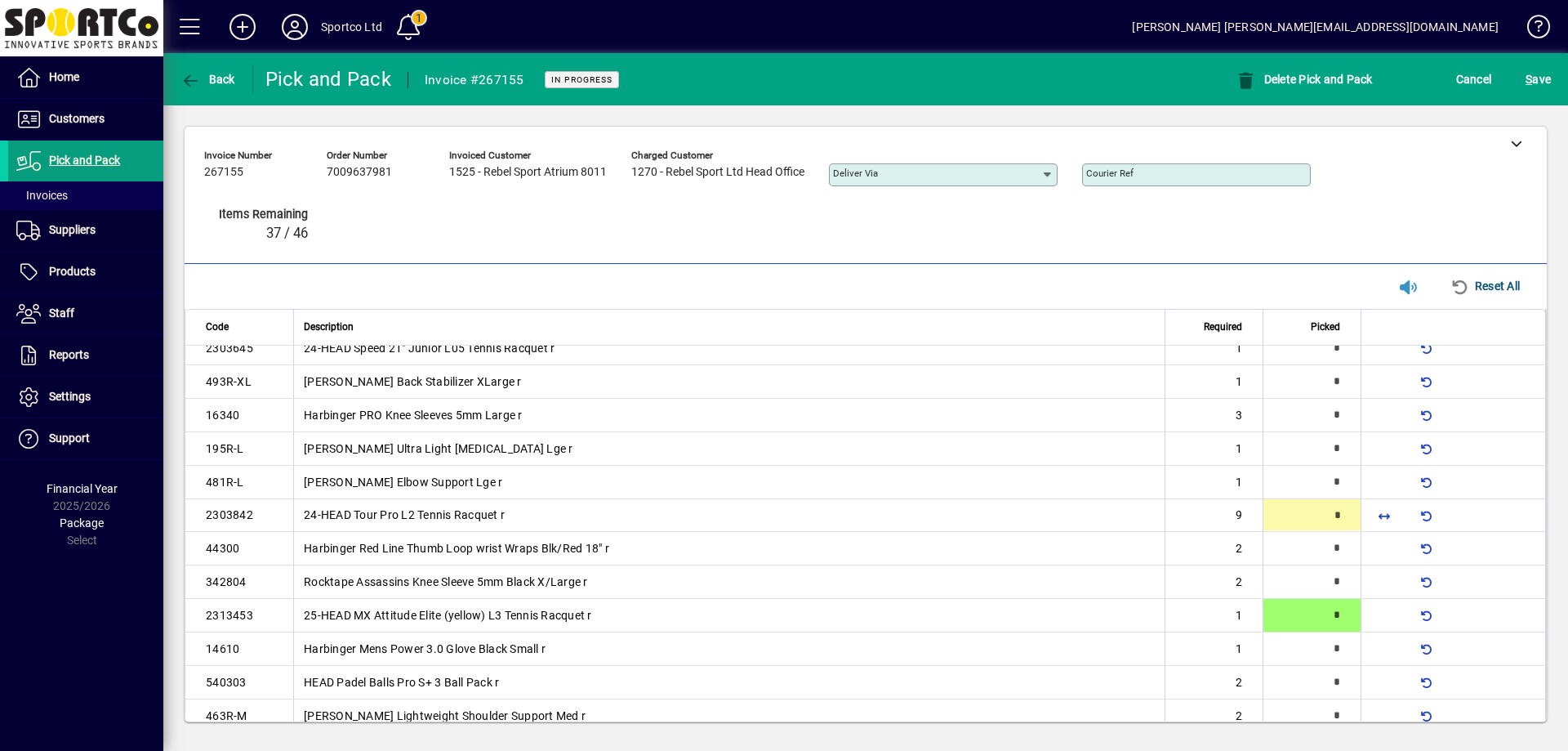
scroll to position [83, 0]
type input "*"
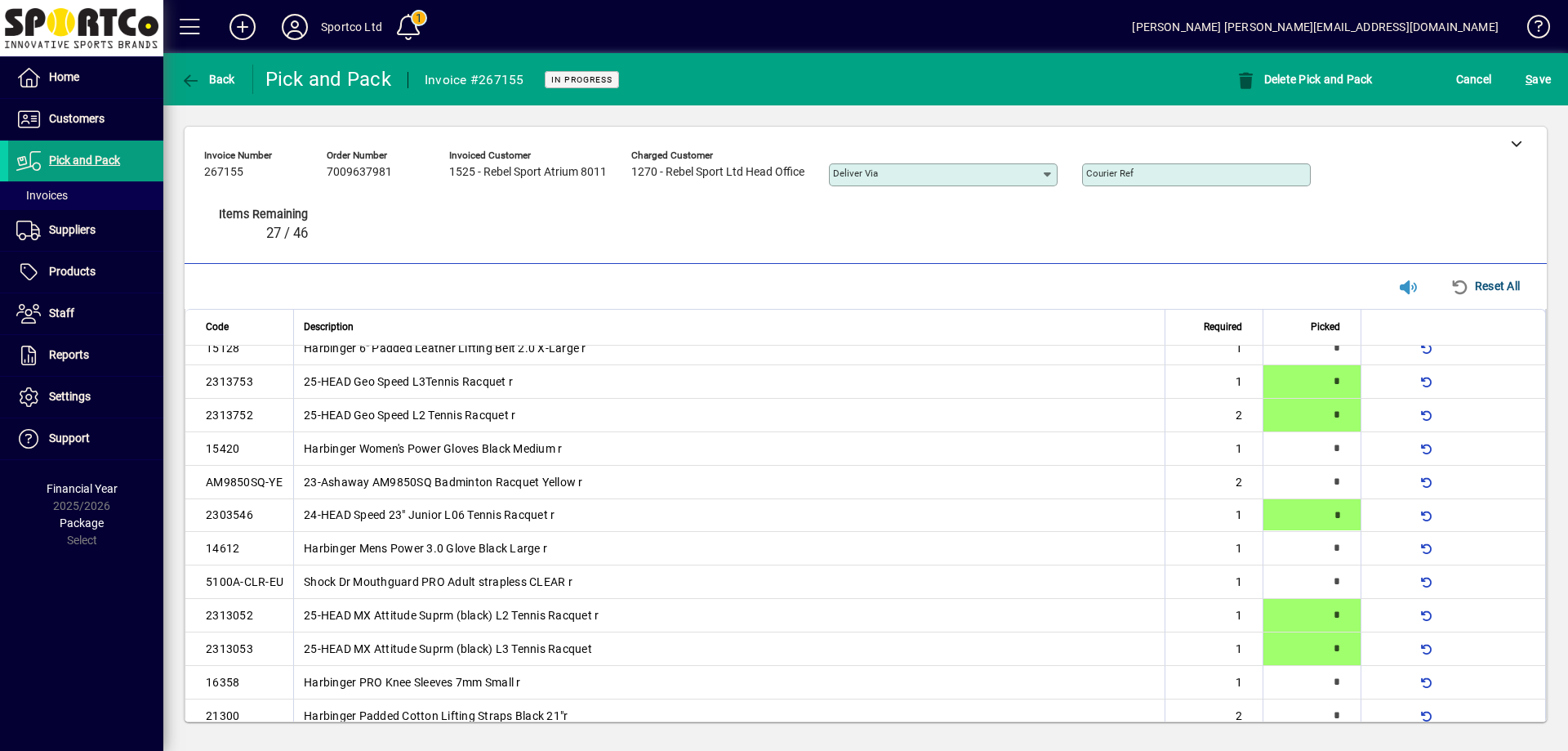
type input "*"
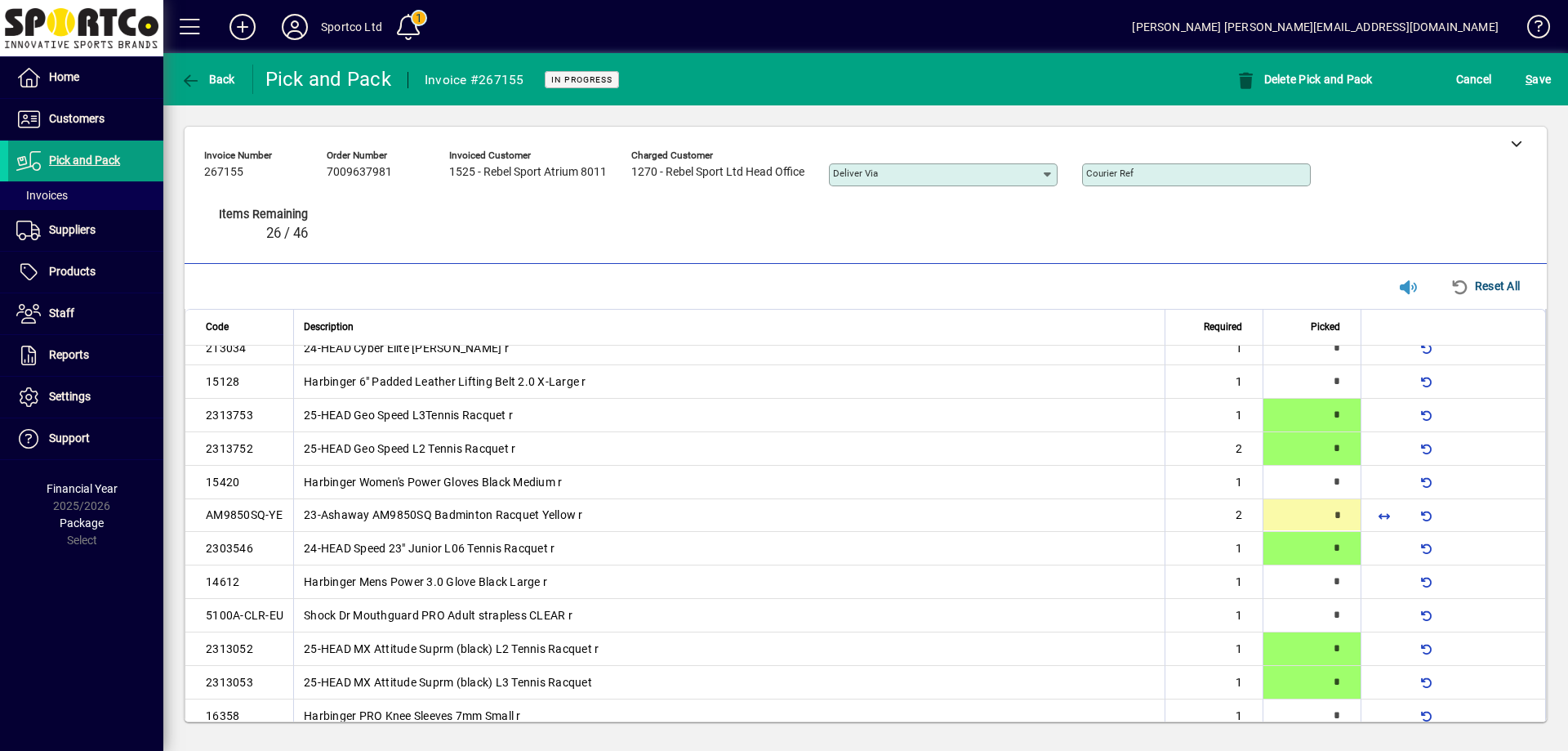
type input "*"
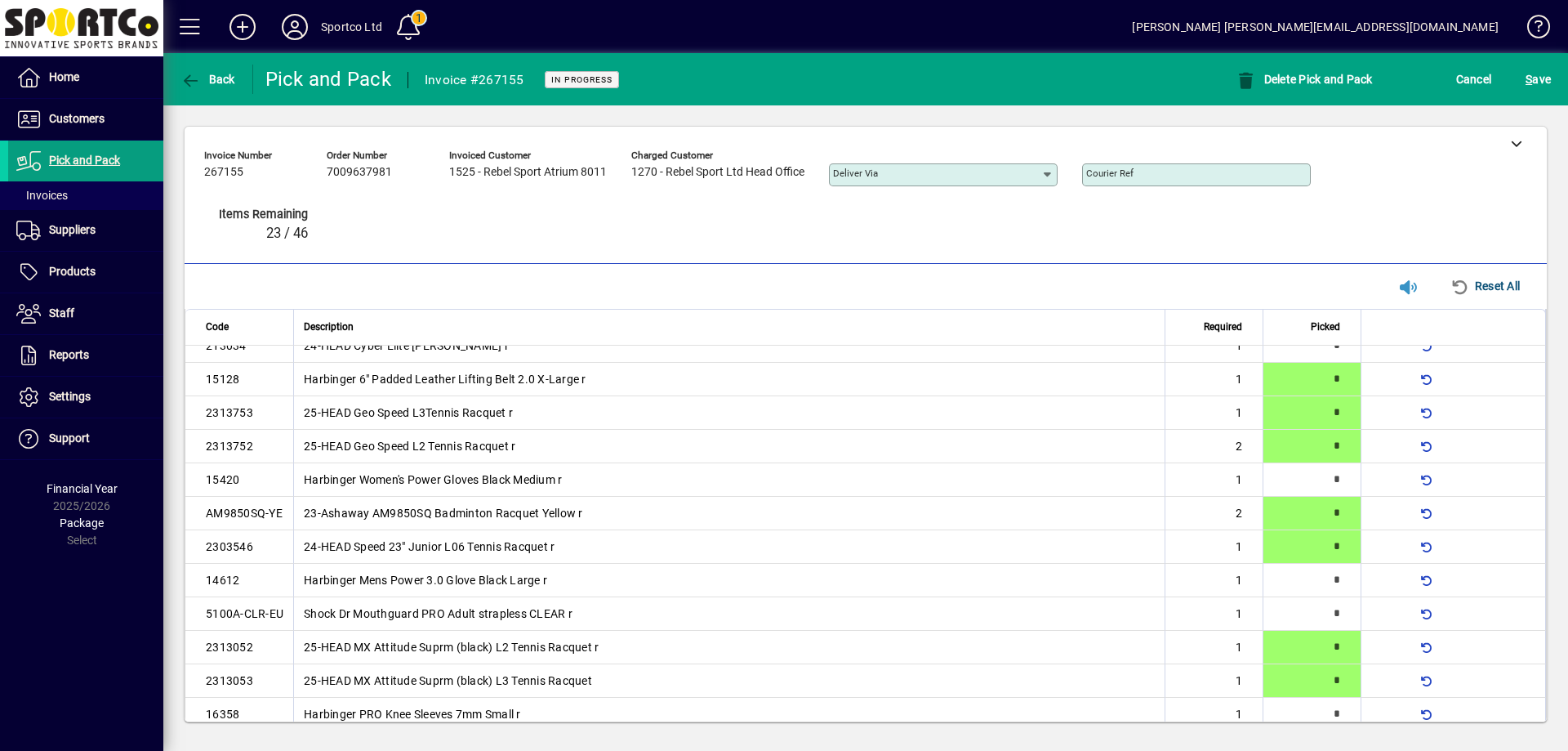
scroll to position [0, 0]
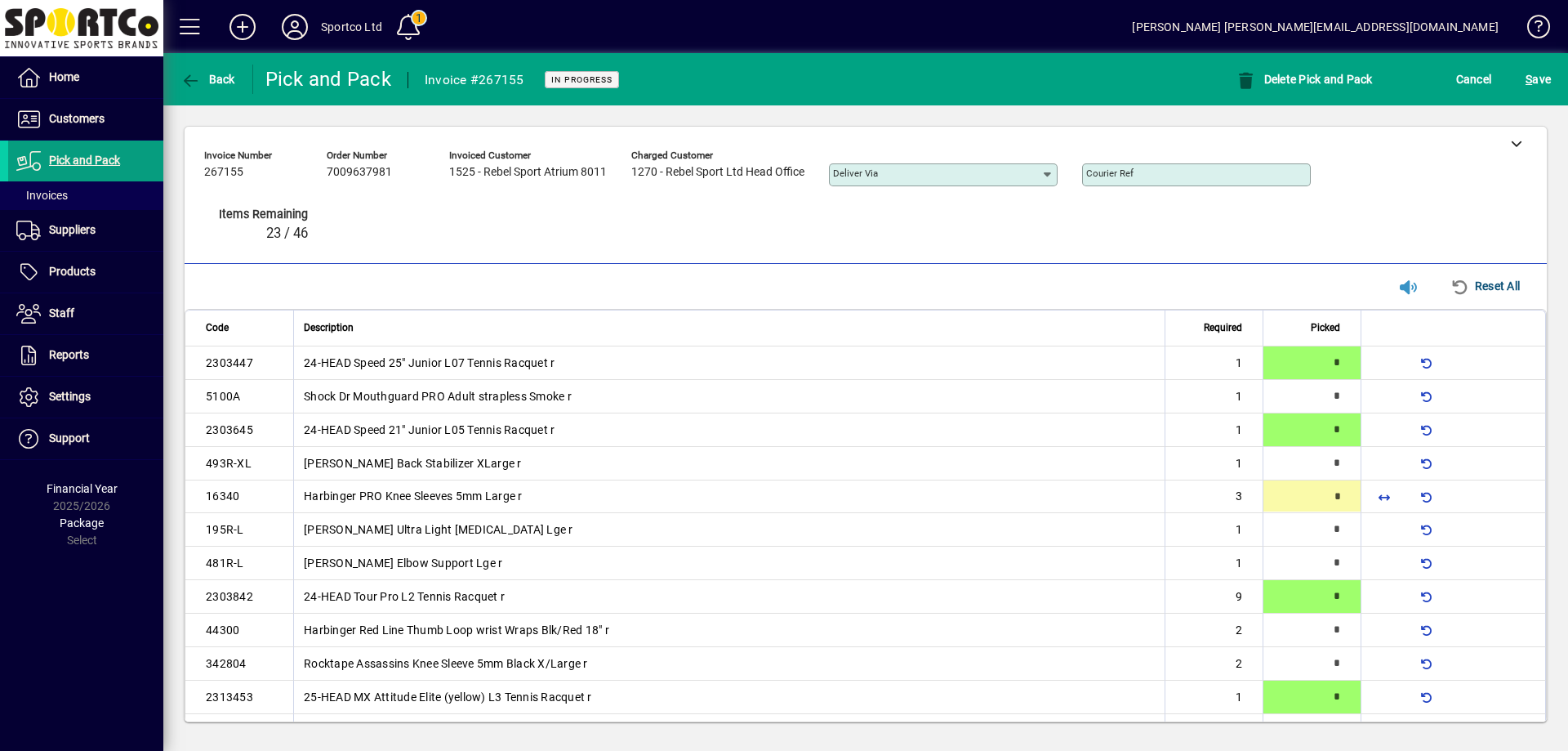
type input "*"
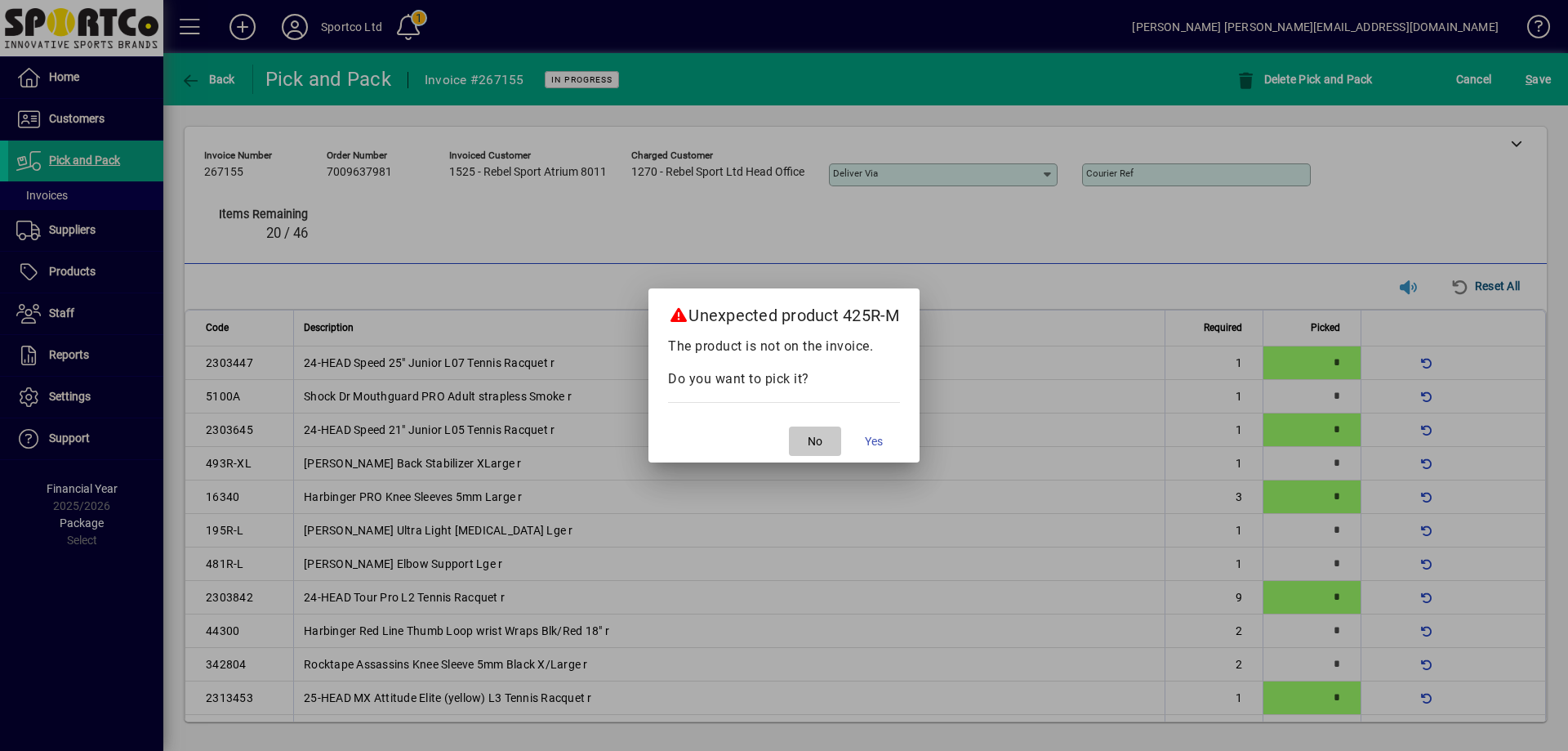
click at [811, 447] on button "No" at bounding box center [815, 441] width 52 height 29
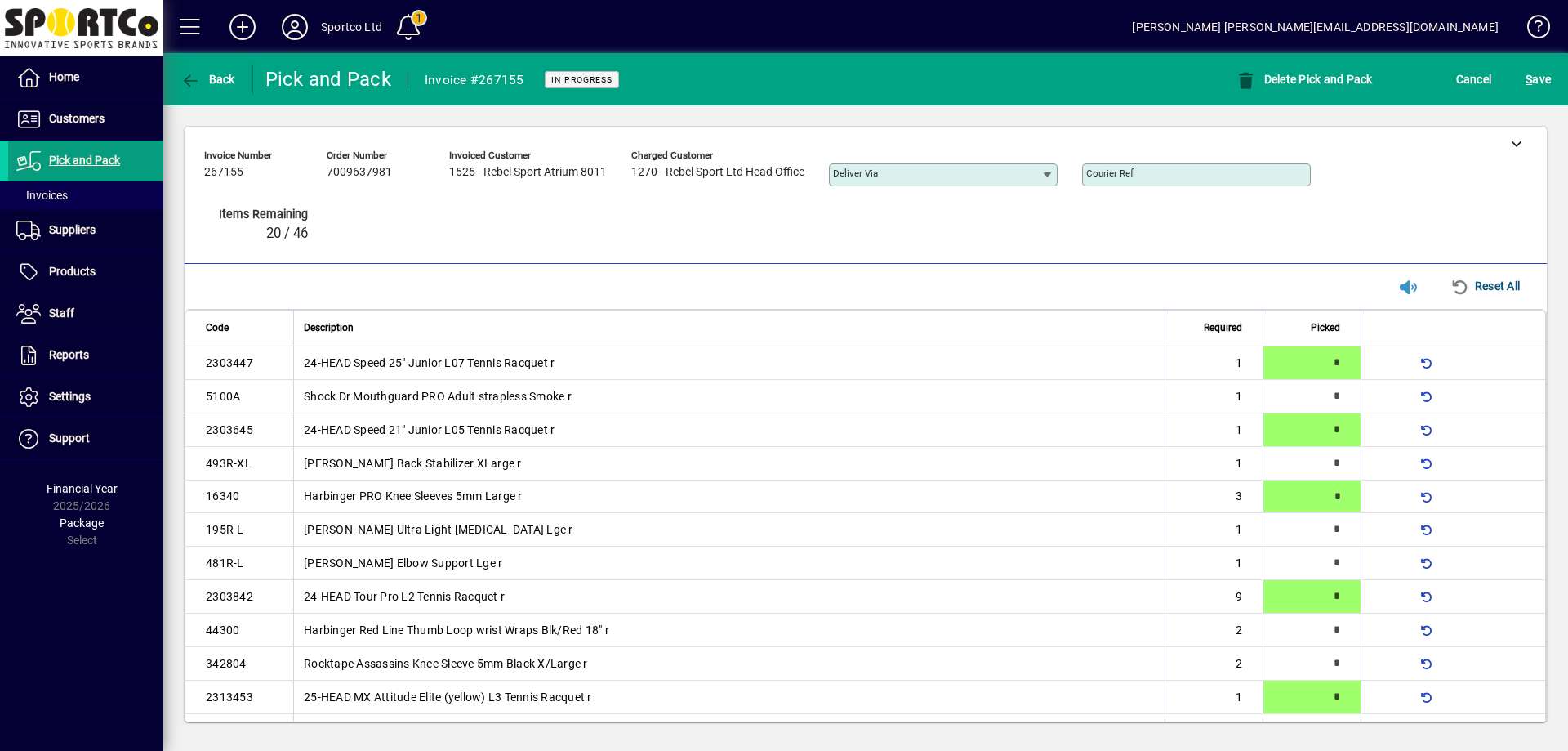
type input "*"
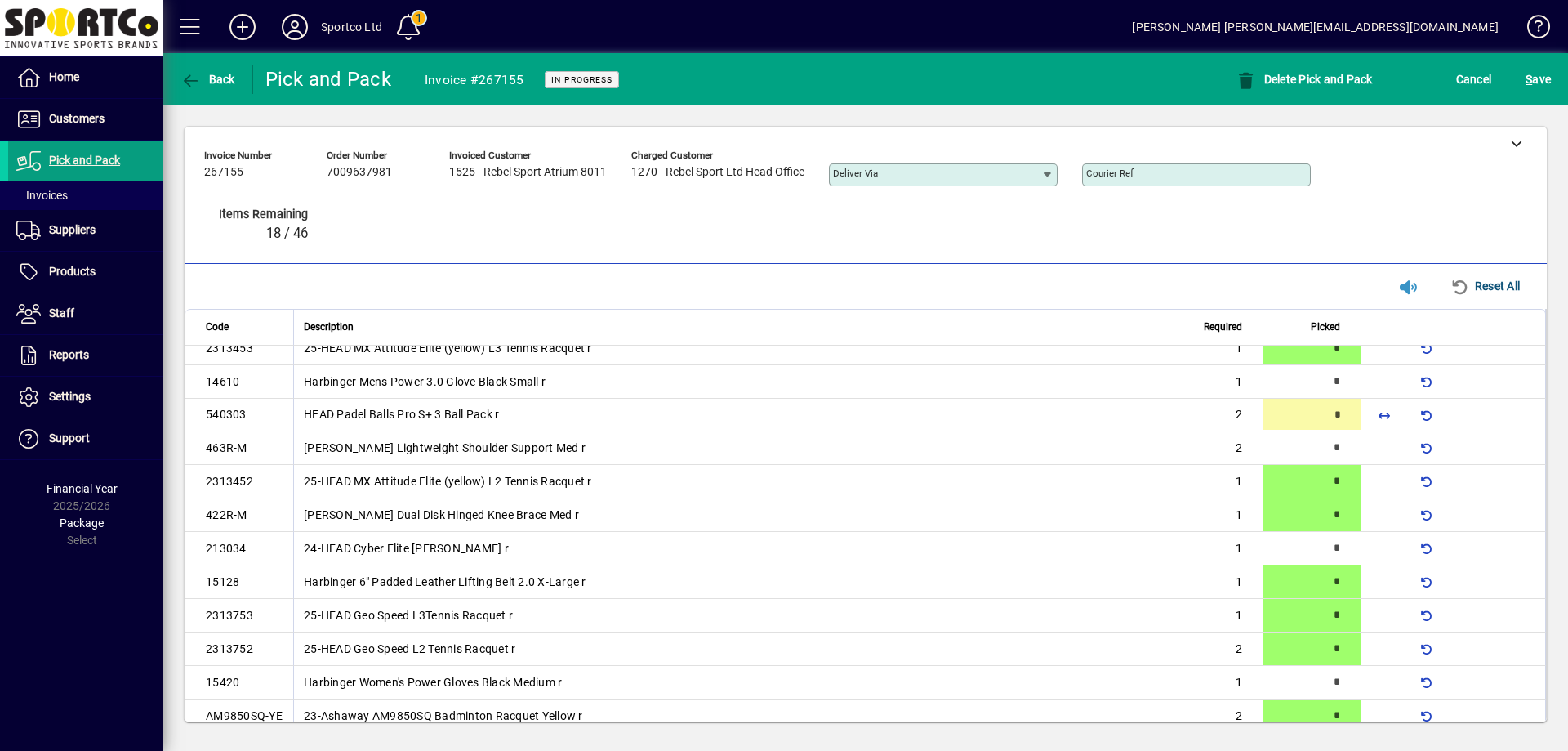
type input "*"
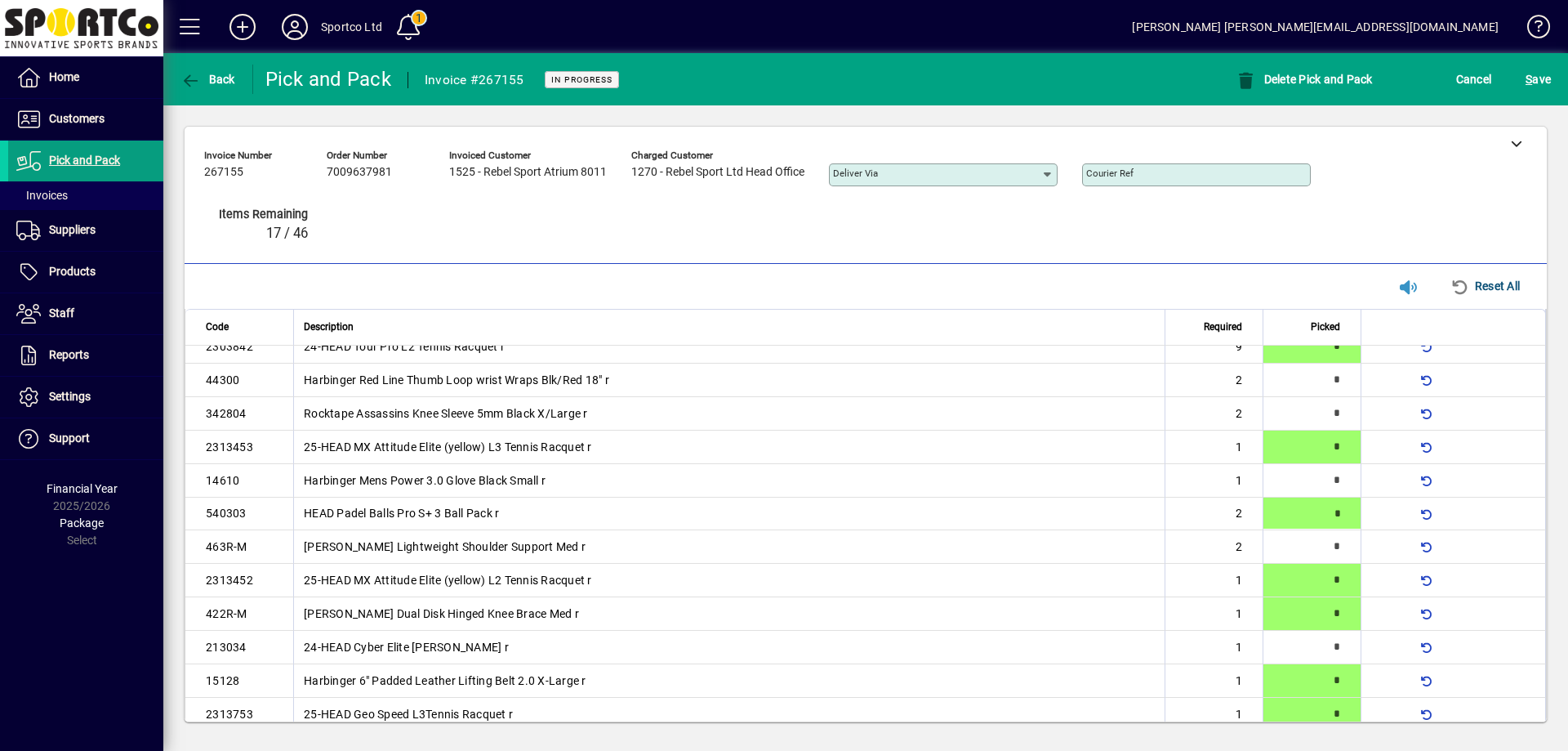
type input "*"
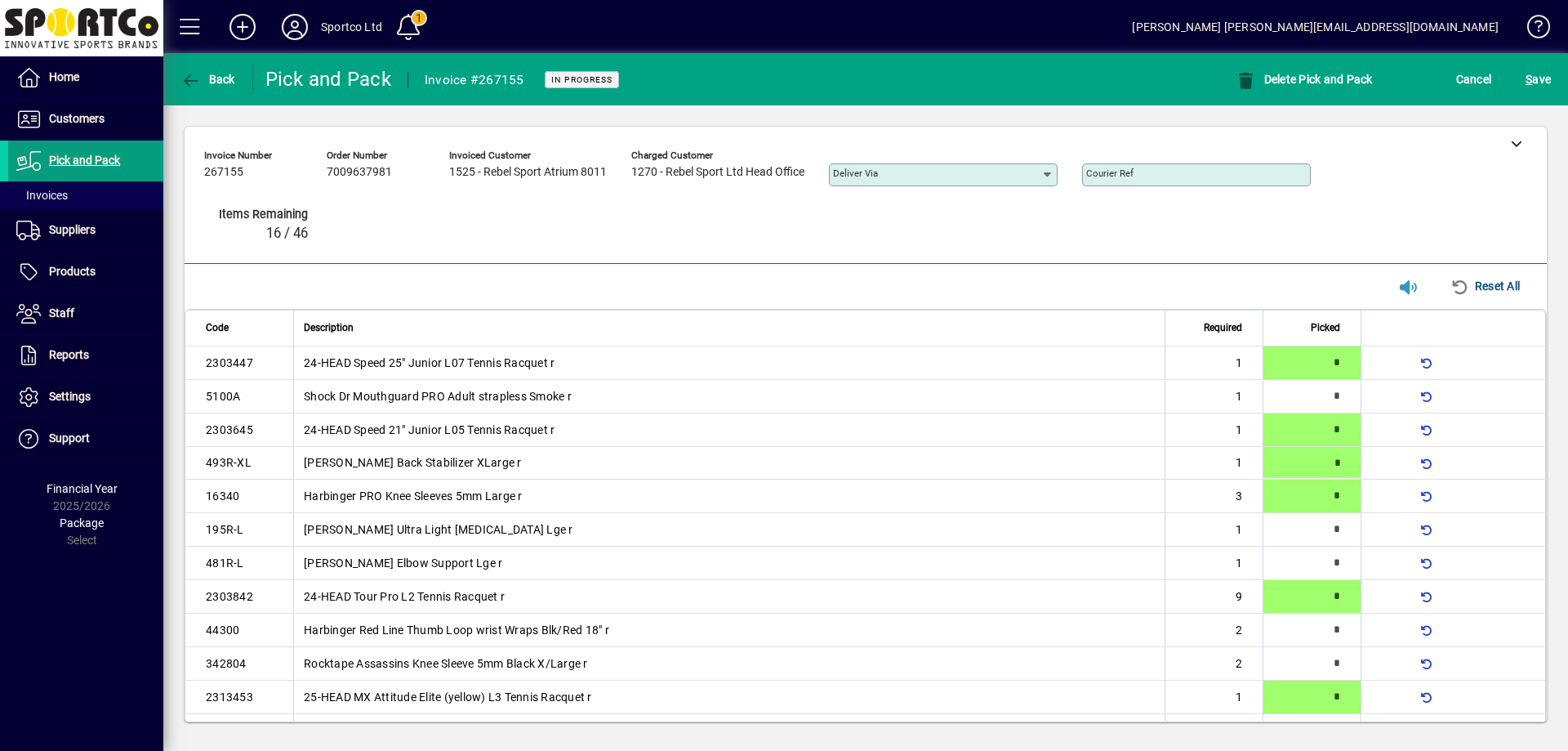
type input "*"
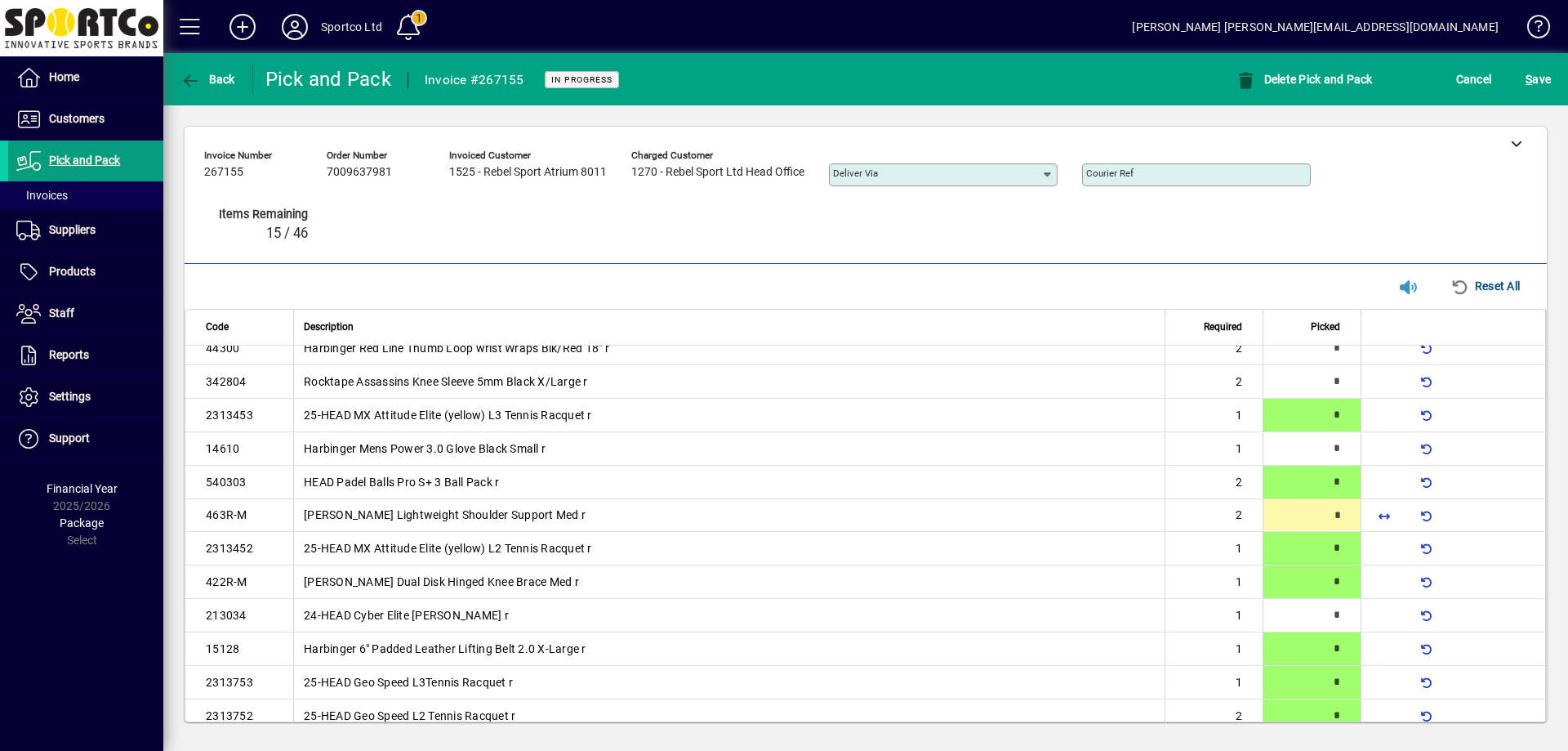
type input "*"
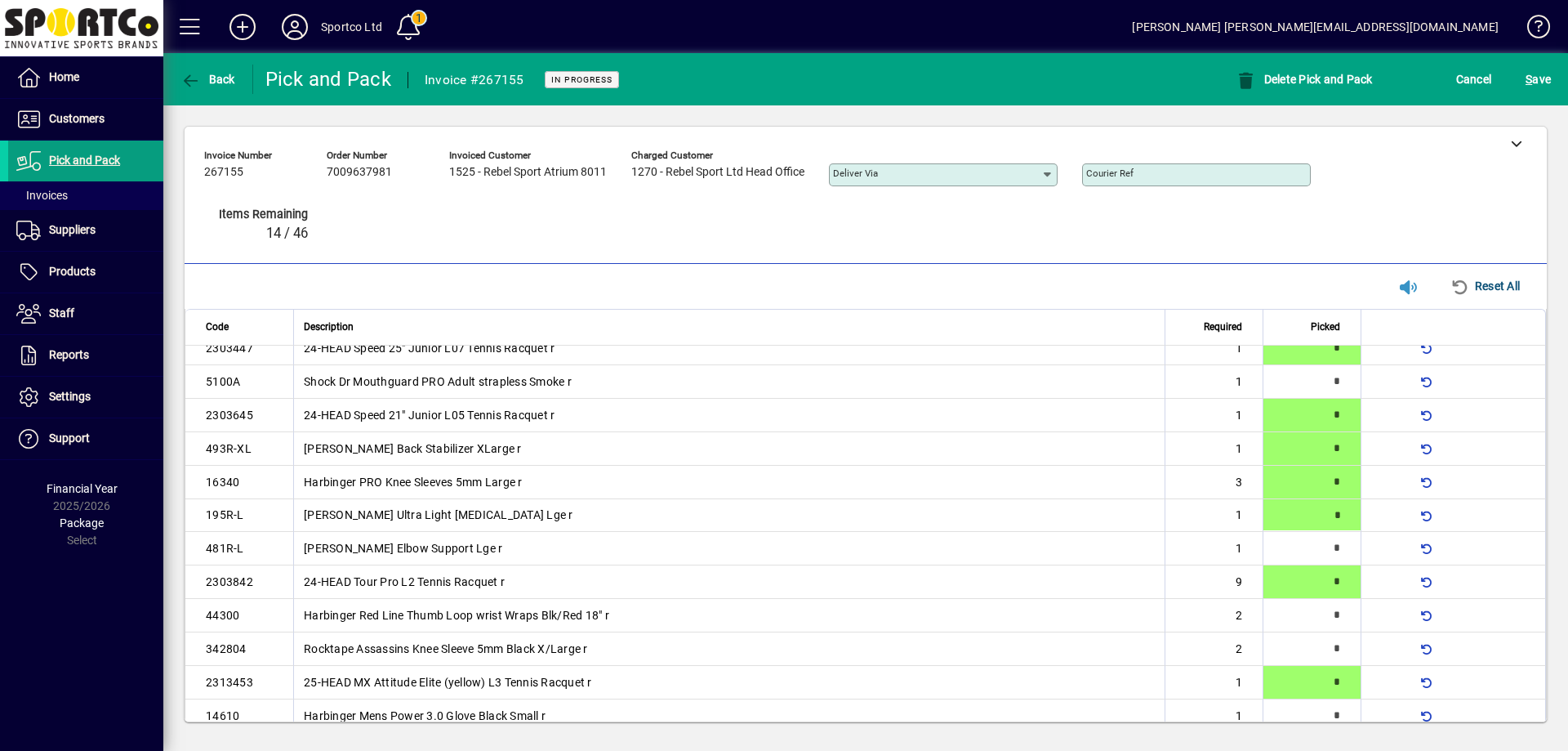
type input "*"
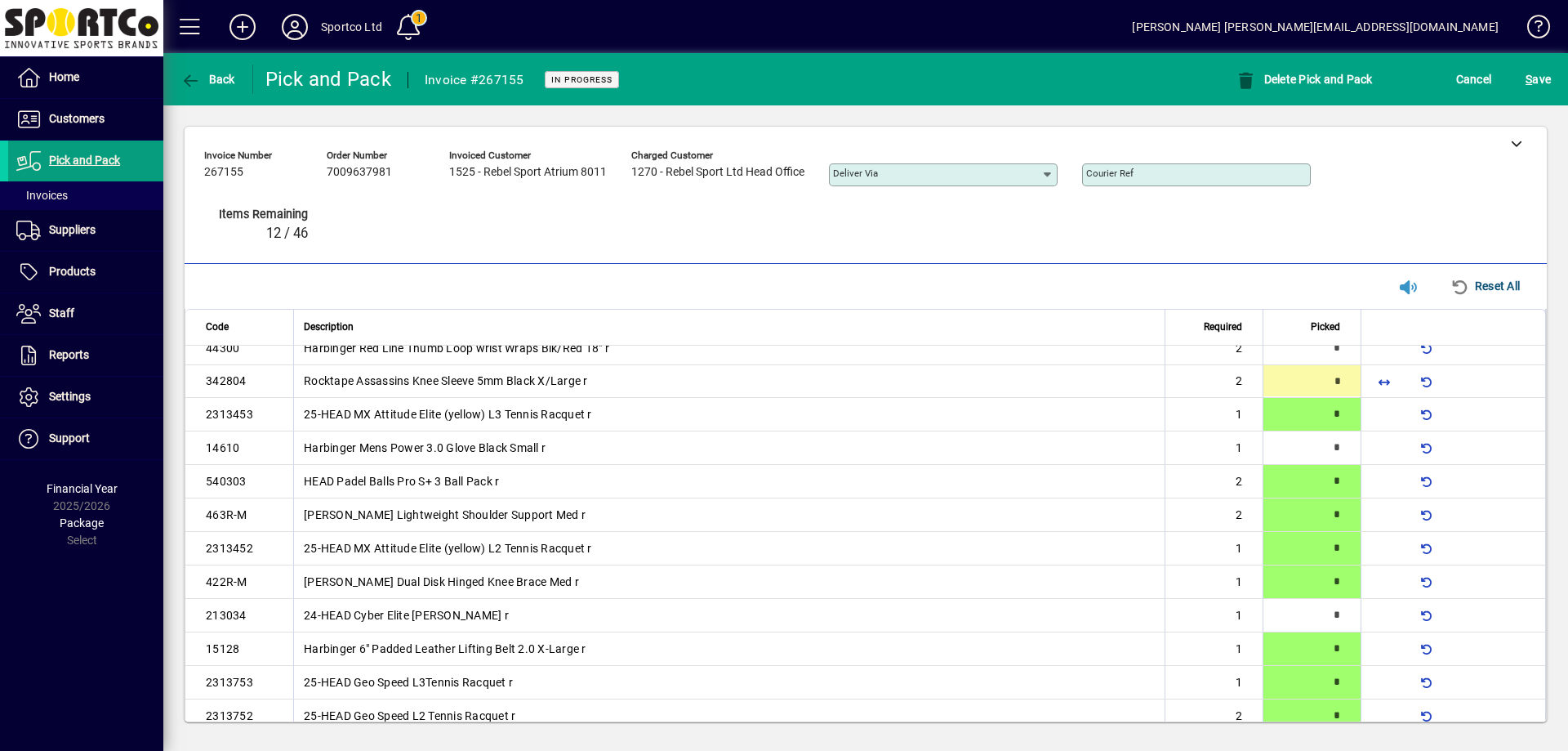
type input "*"
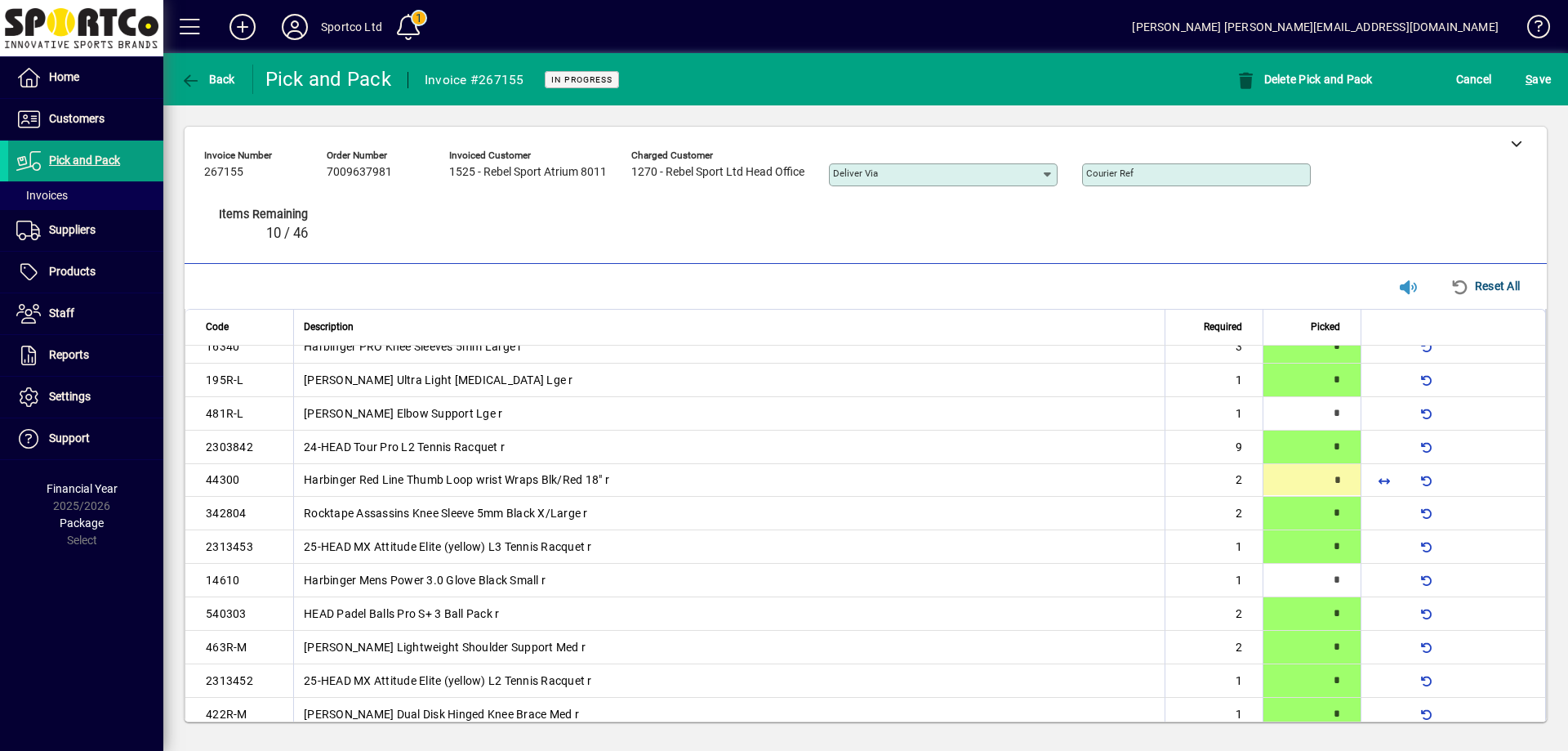
type input "*"
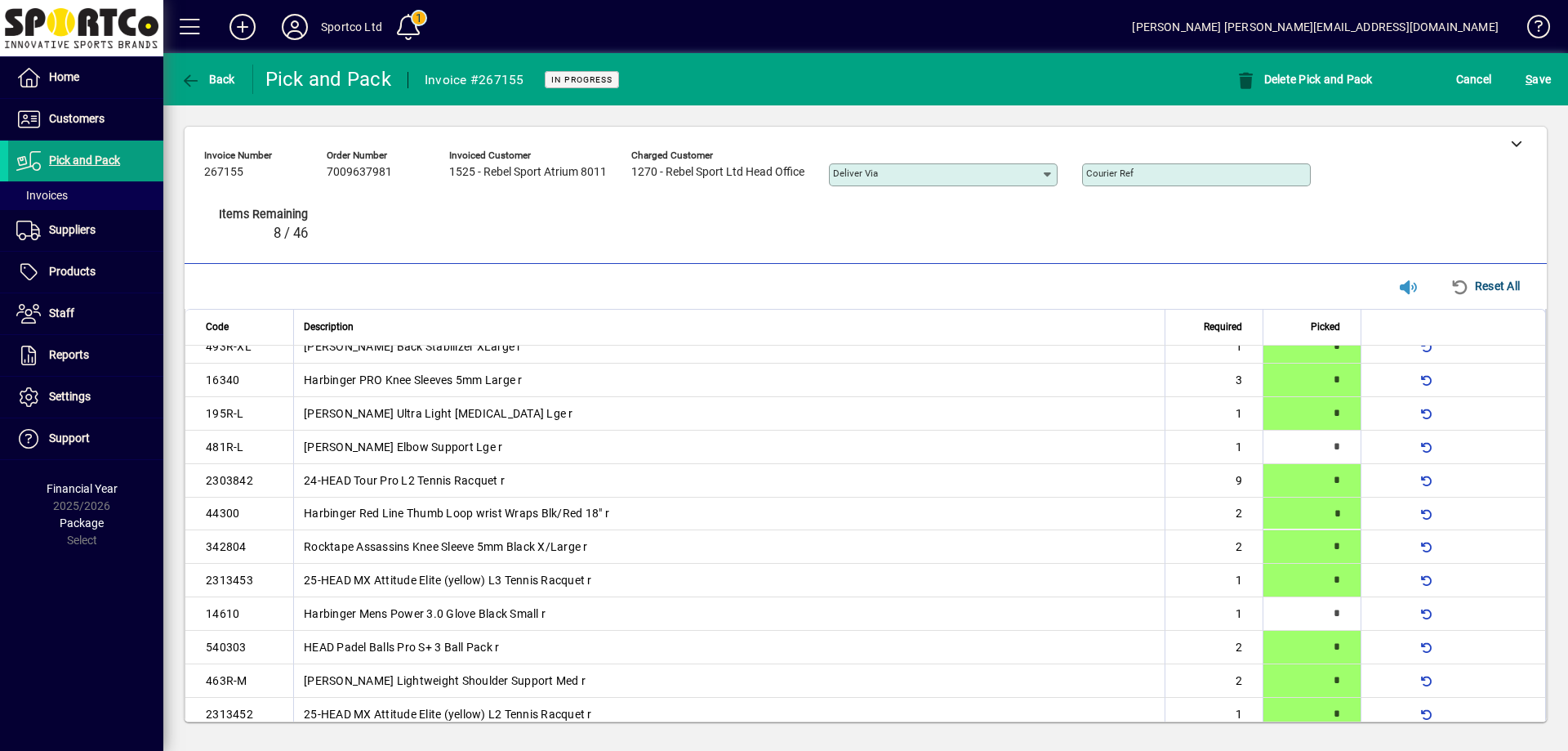
scroll to position [609, 0]
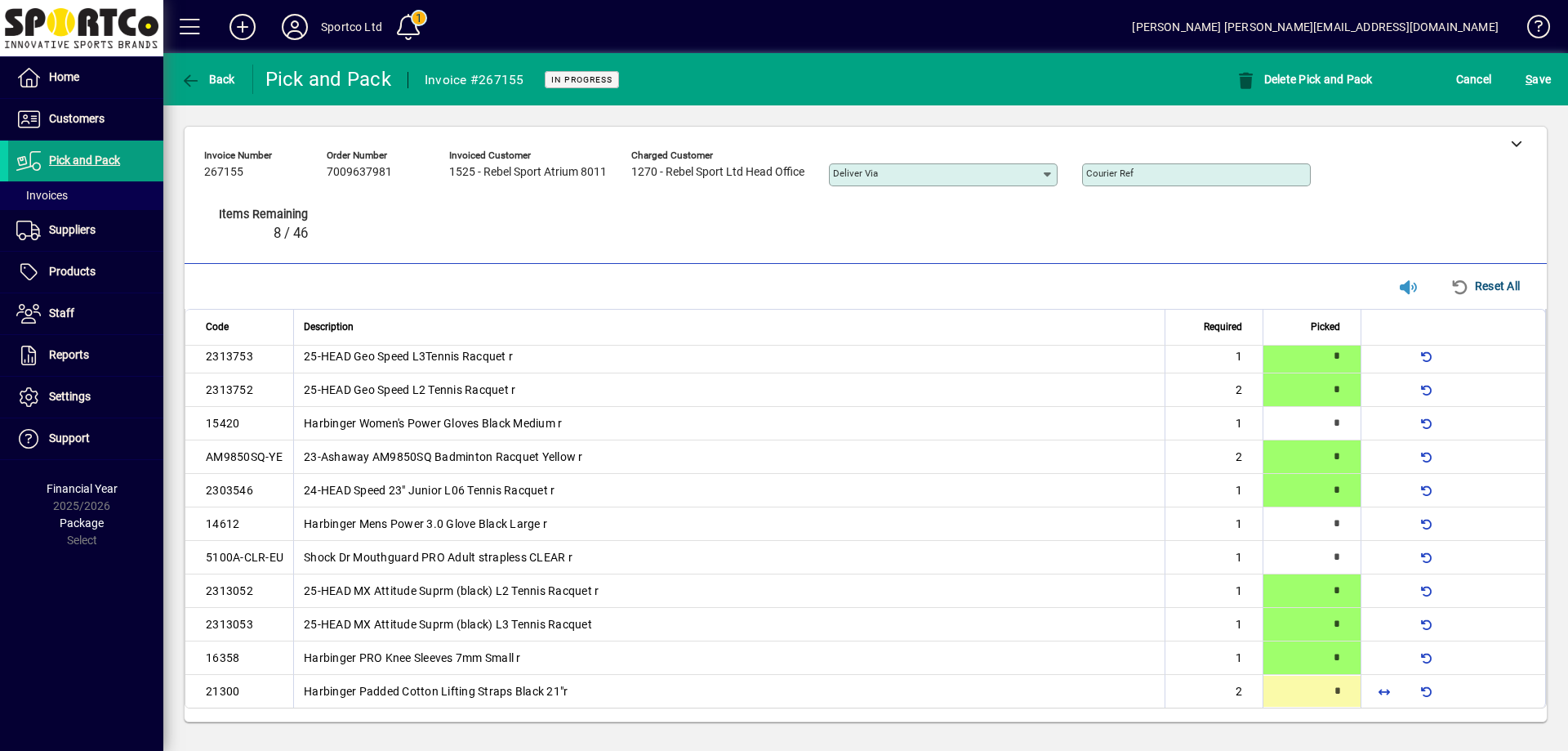
type input "*"
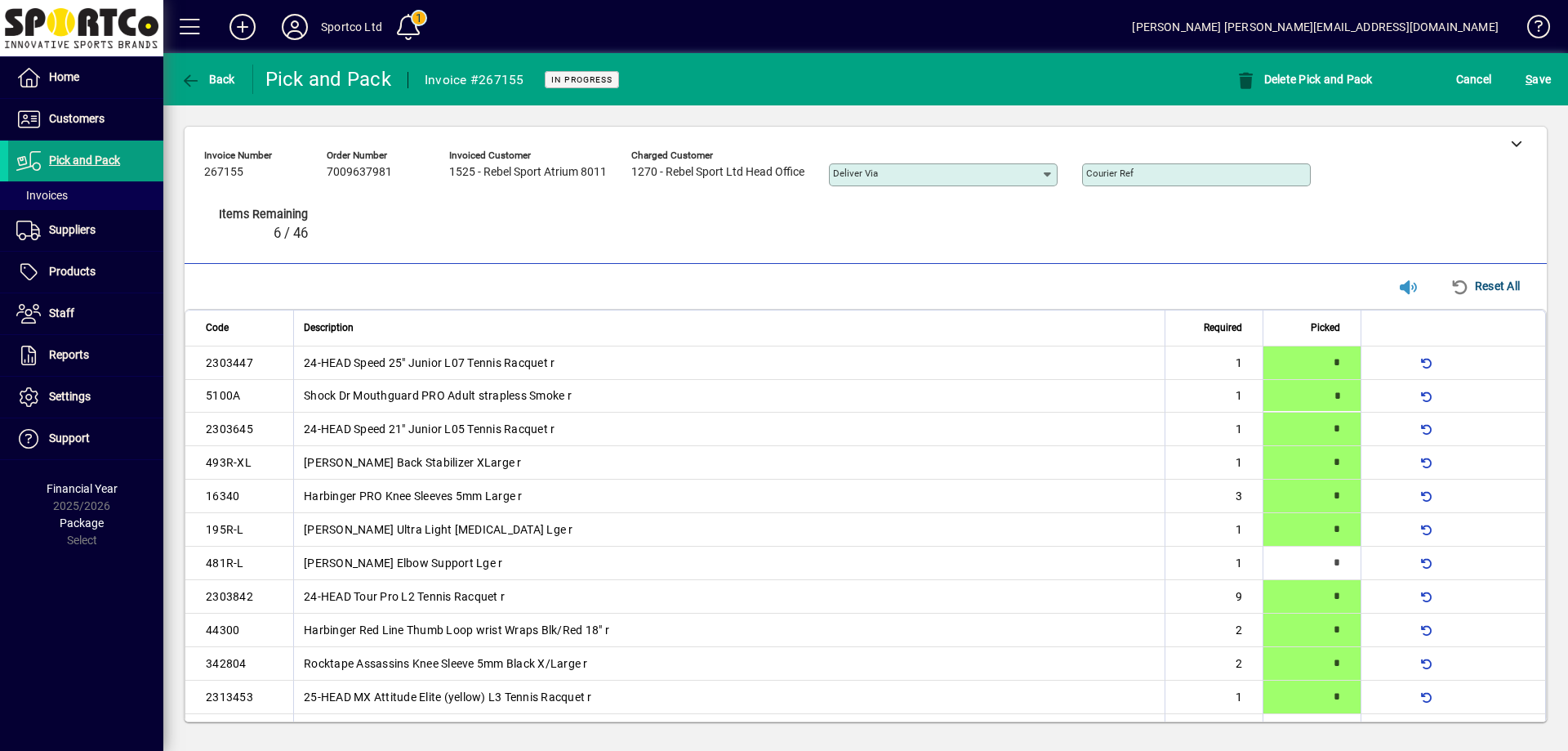
type input "*"
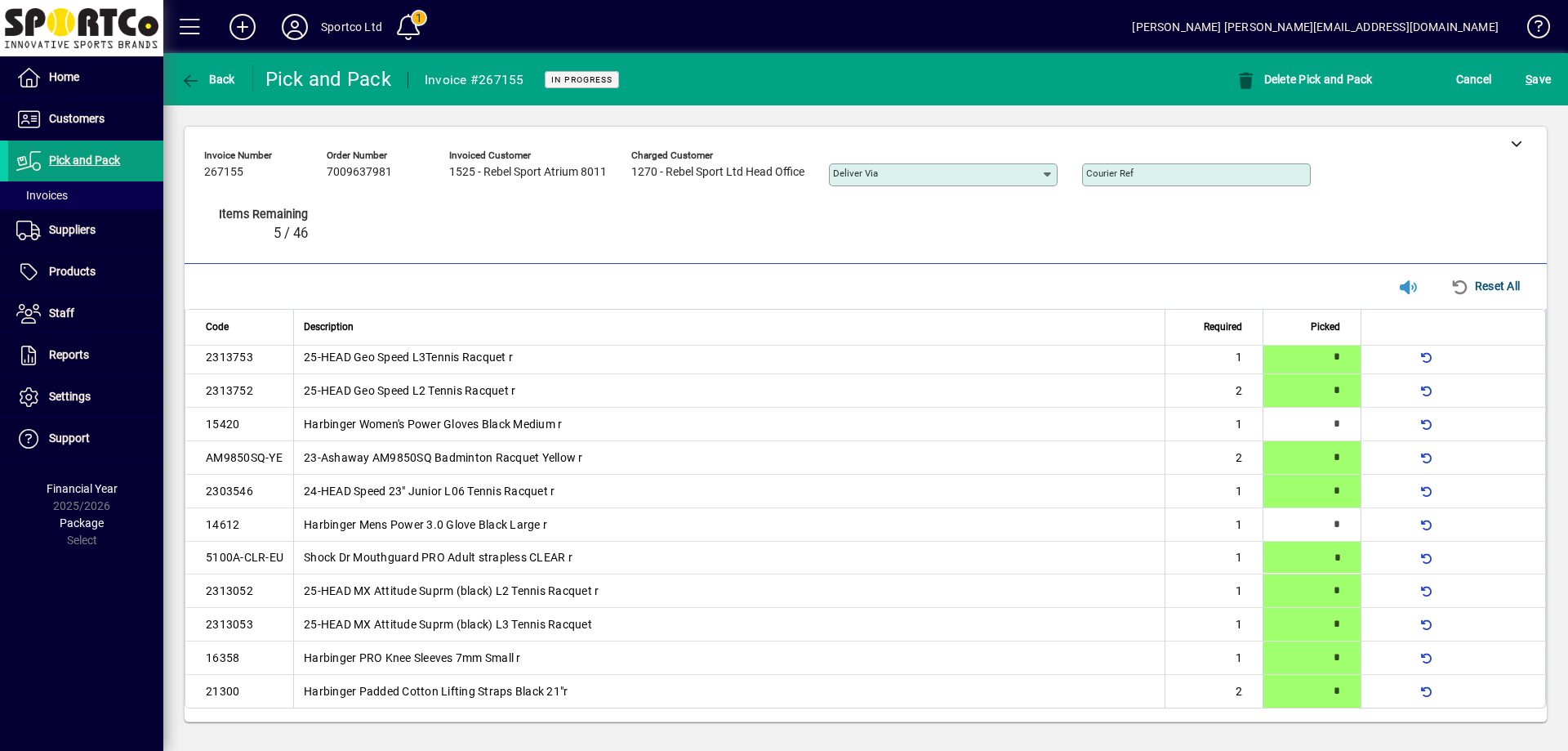
type input "*"
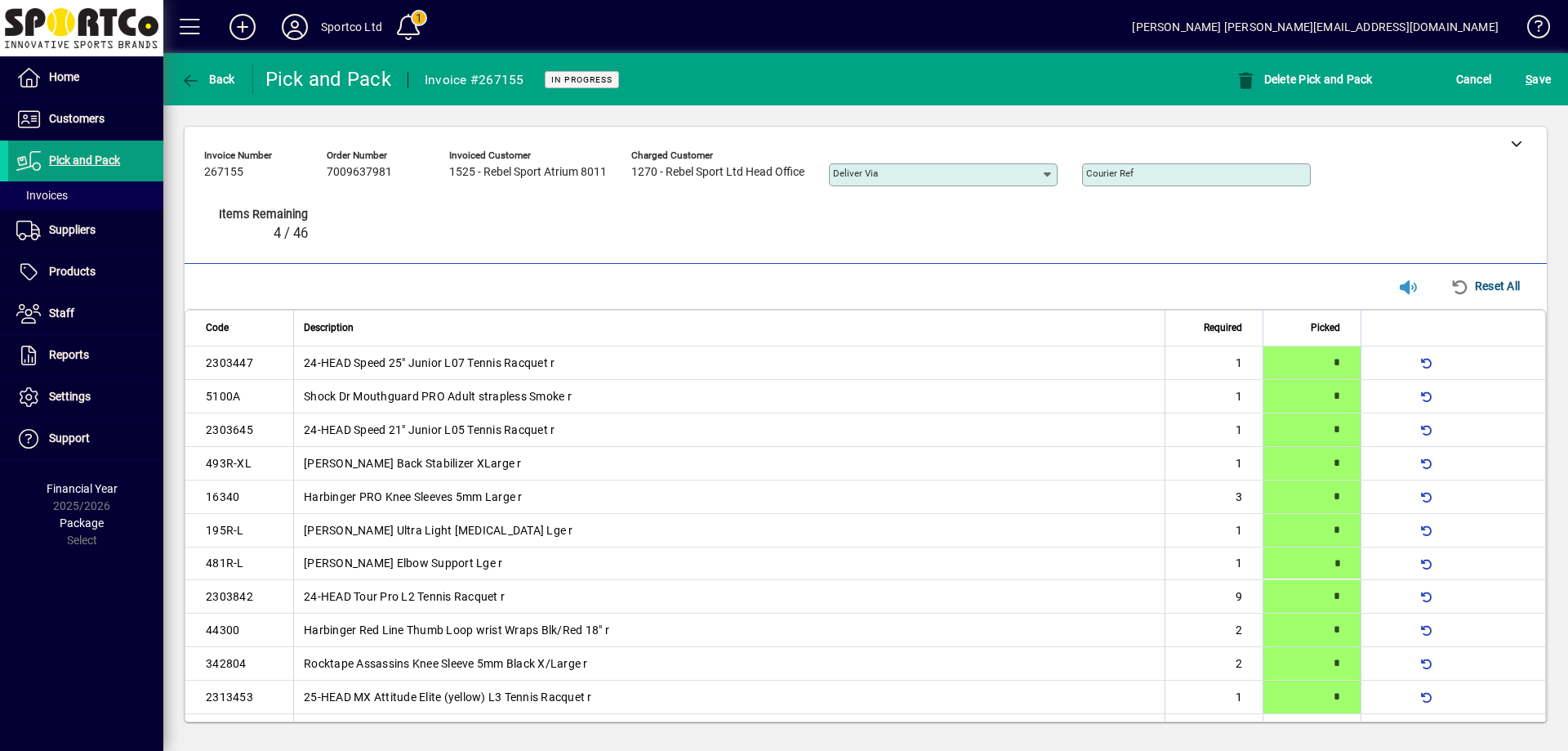
type input "*"
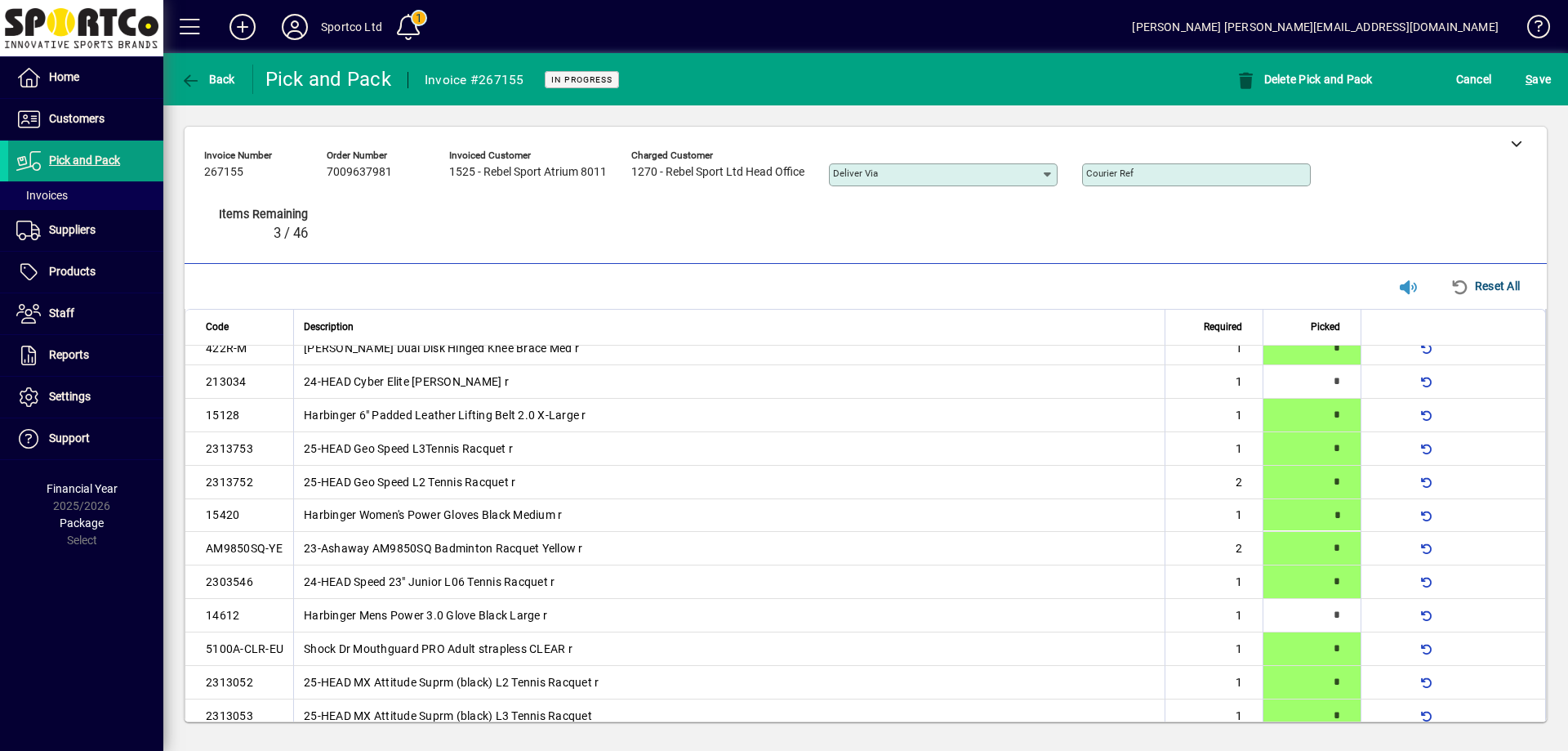
type input "*"
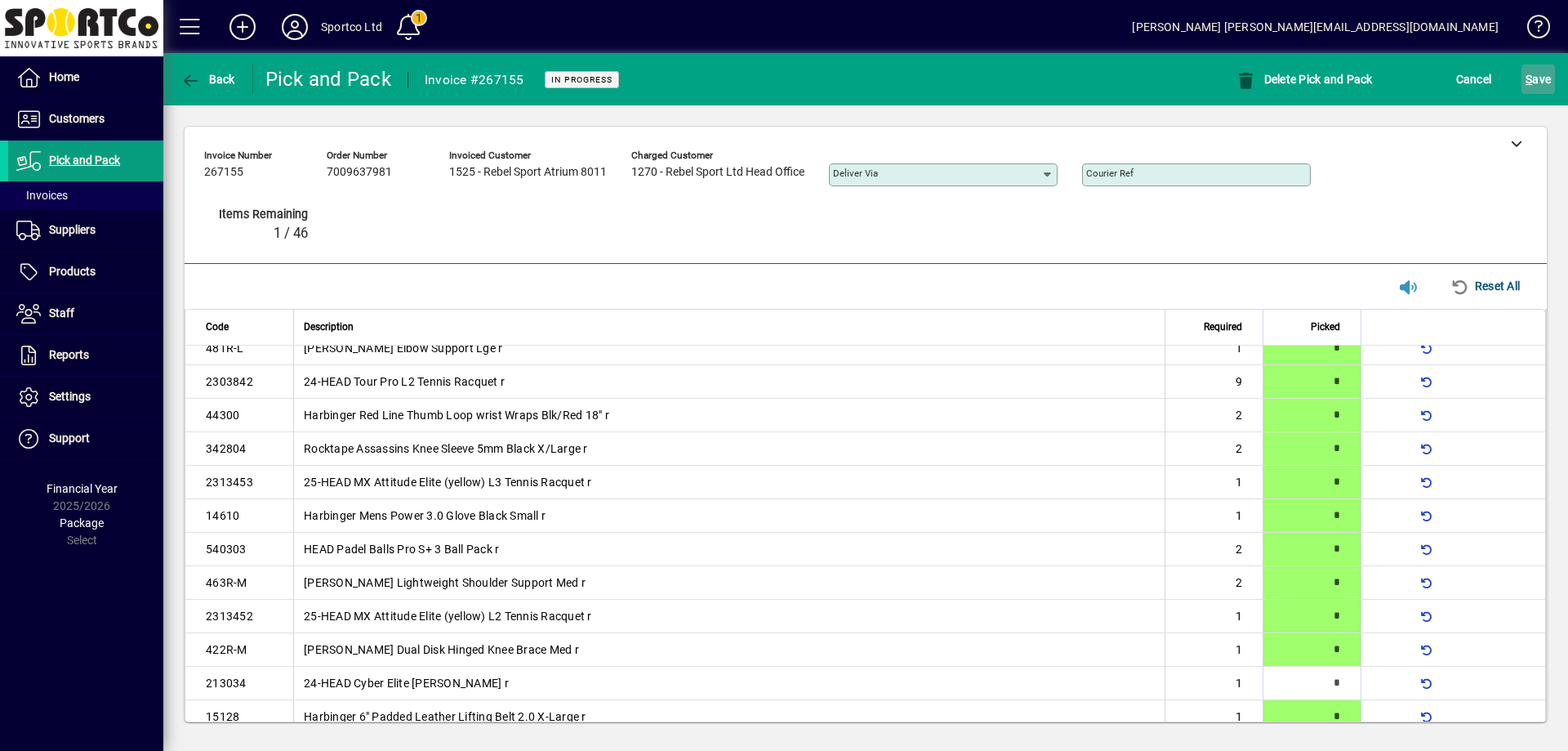
click at [1538, 72] on span "S ave" at bounding box center [1538, 80] width 26 height 27
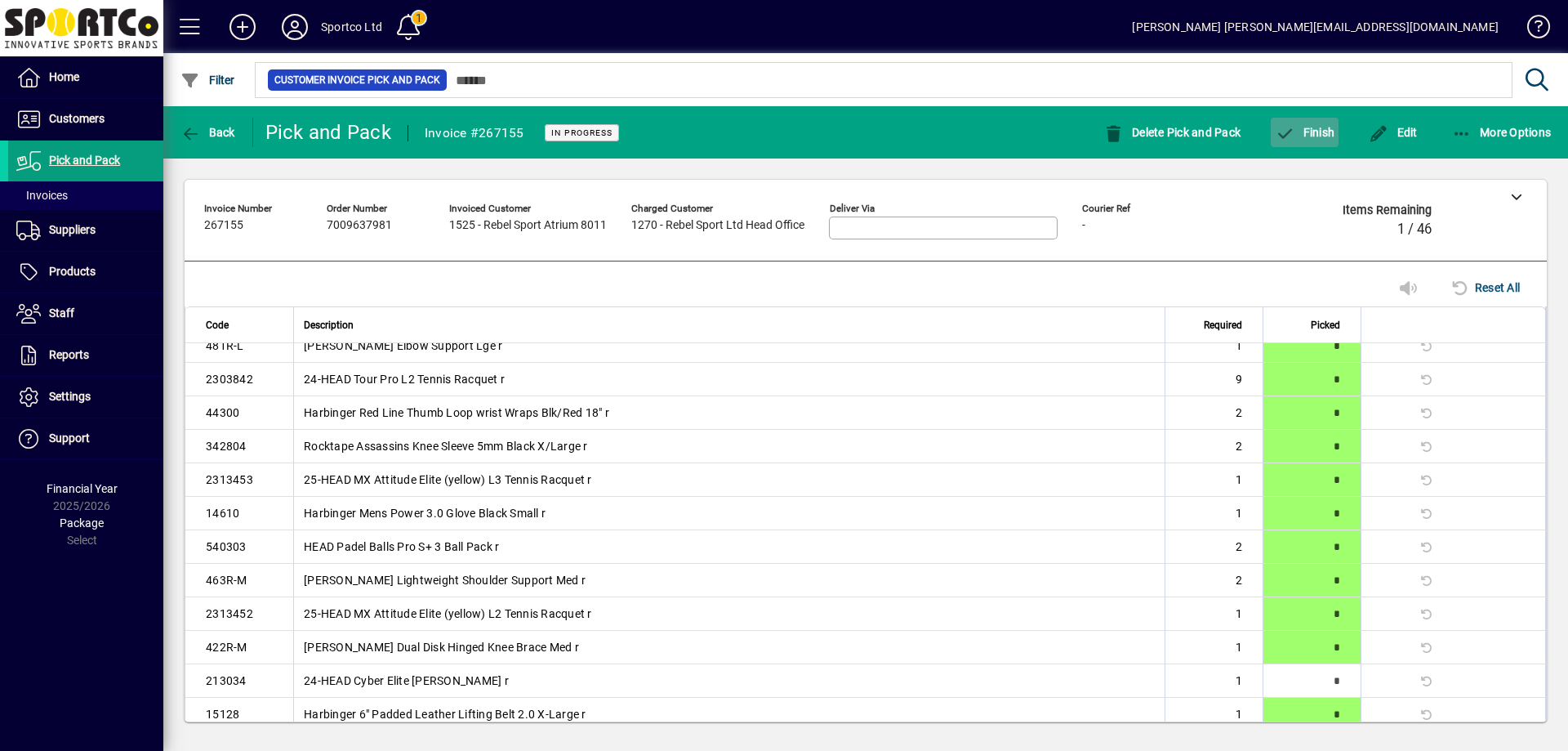
click at [1322, 129] on span "Finish" at bounding box center [1305, 133] width 60 height 13
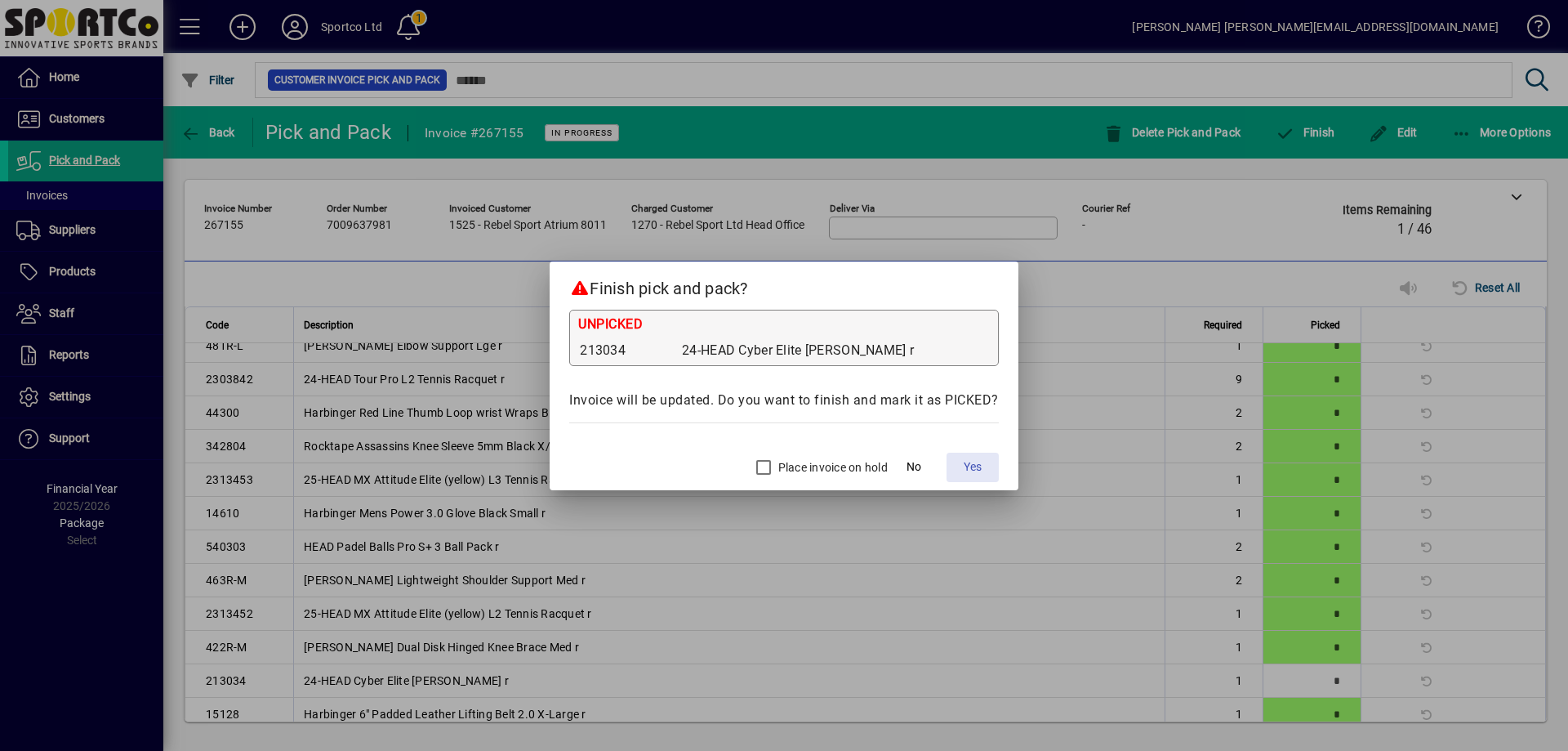
click at [973, 468] on span "Yes" at bounding box center [973, 466] width 18 height 17
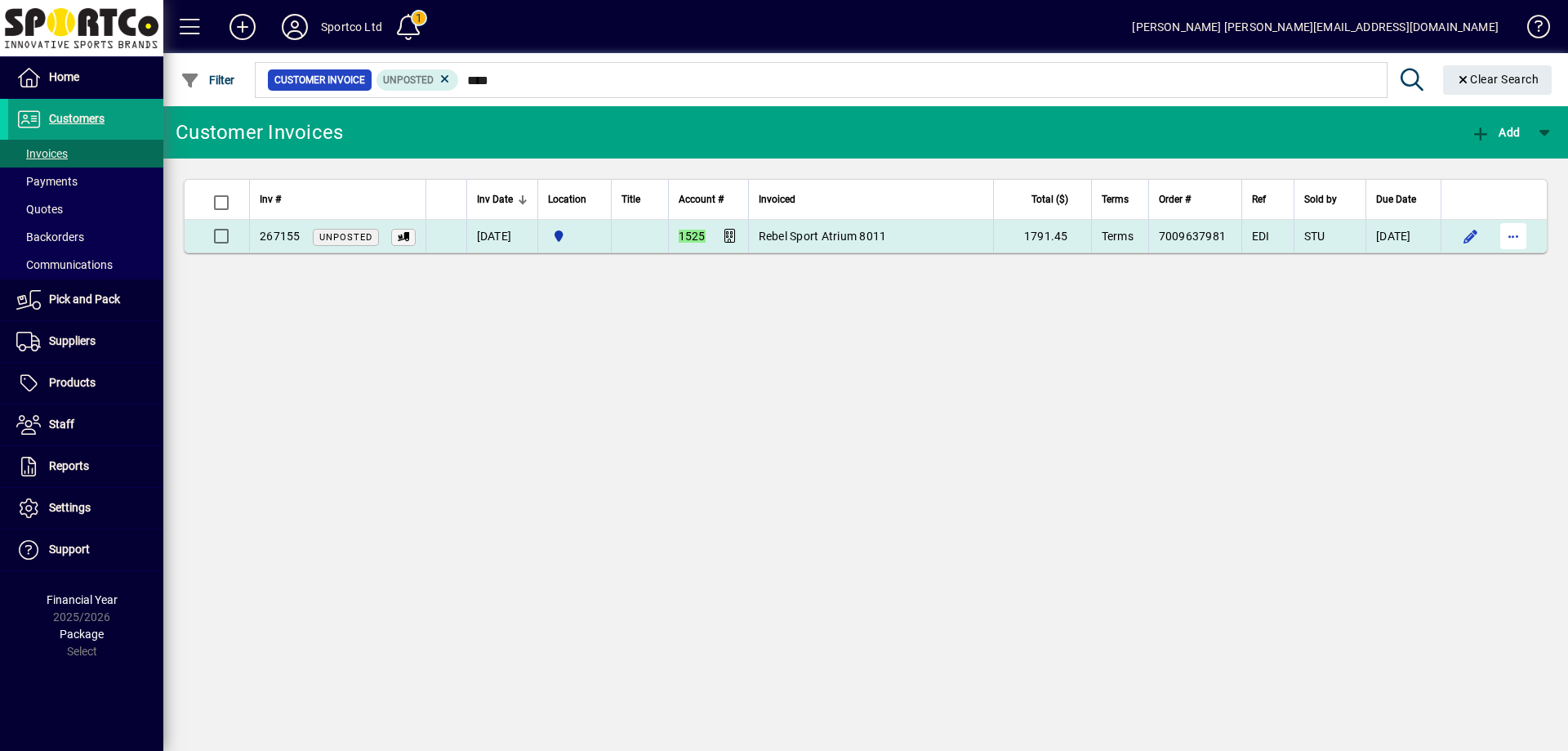
type input "****"
click at [1519, 237] on span "button" at bounding box center [1513, 236] width 39 height 39
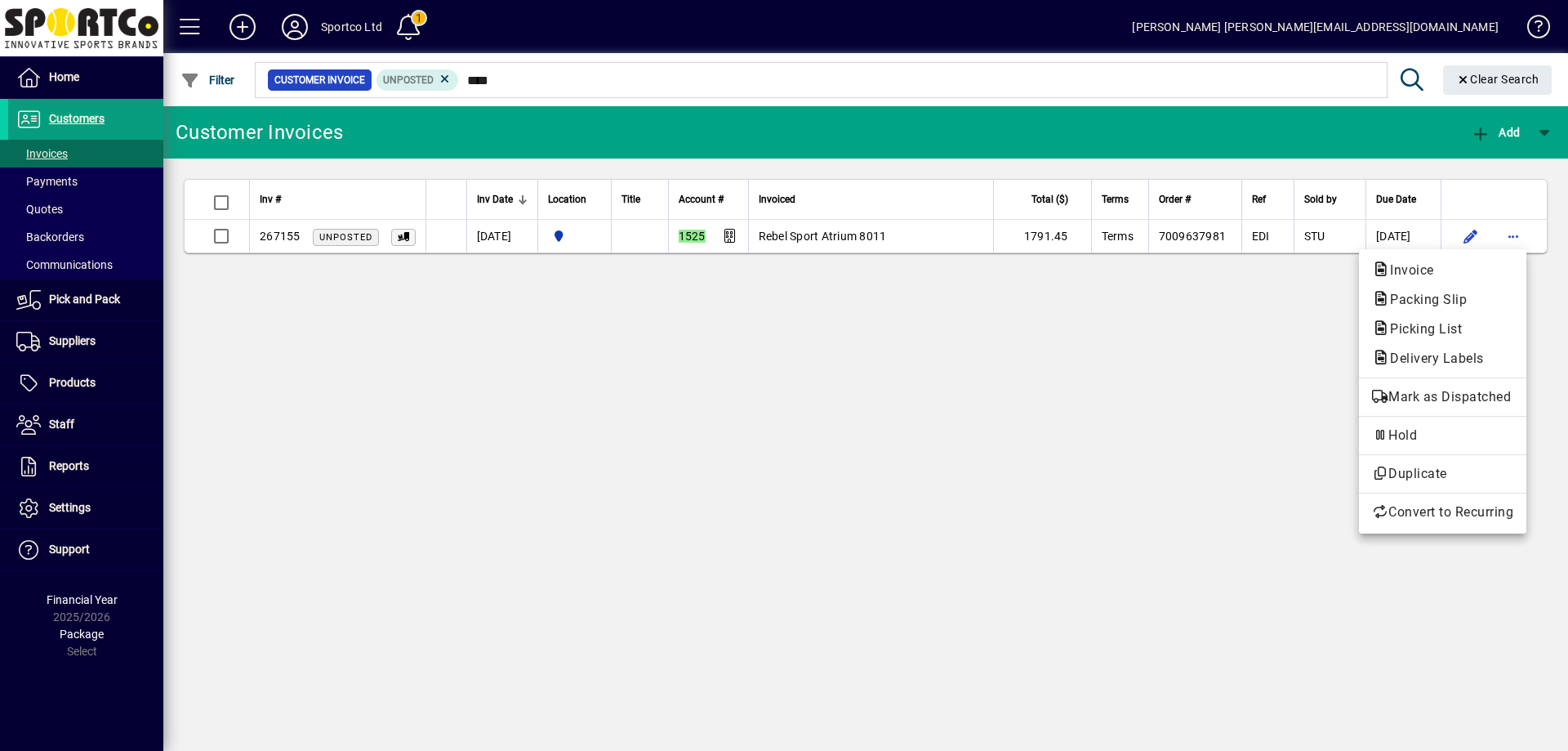
click at [1471, 303] on span "Packing Slip" at bounding box center [1424, 299] width 103 height 16
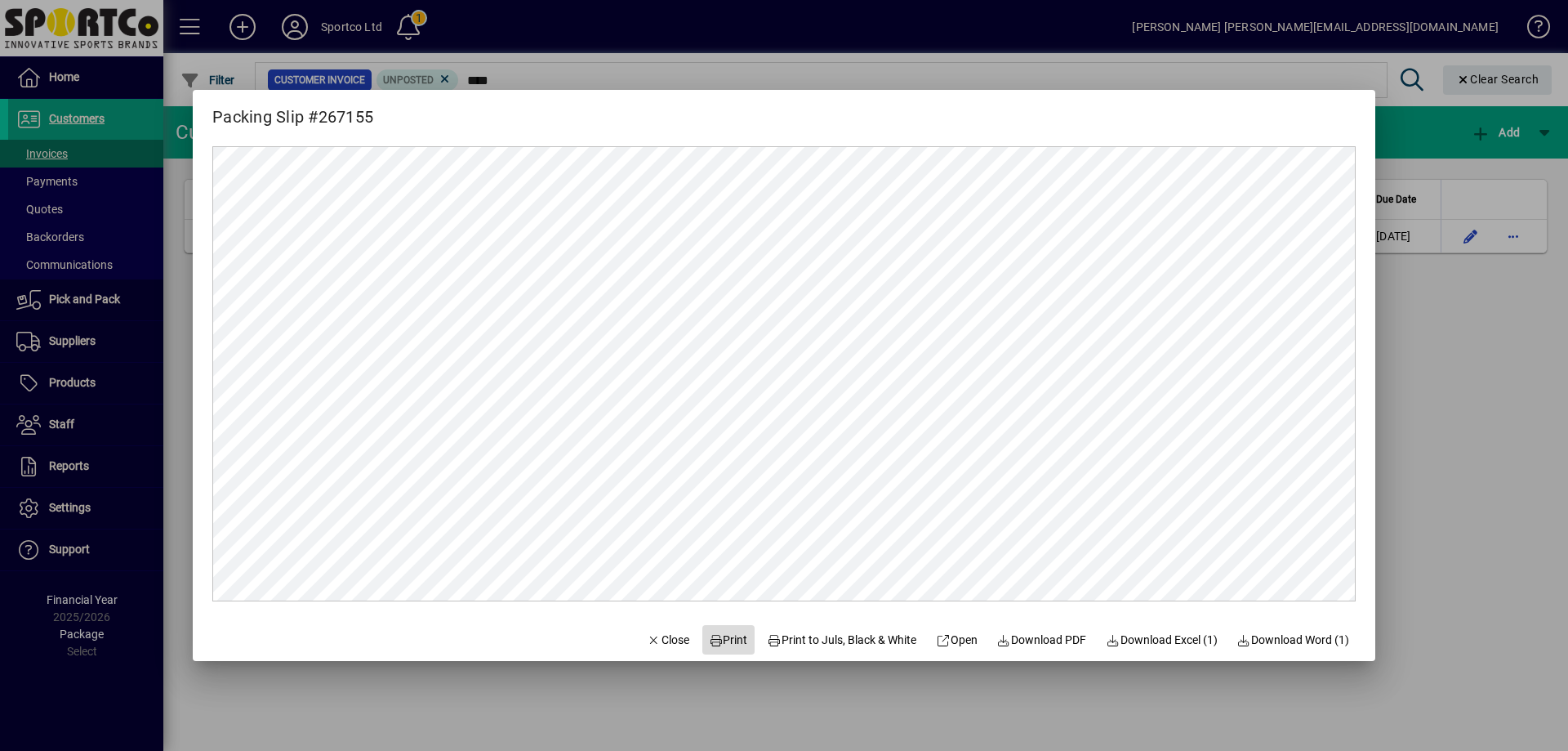
click at [724, 641] on span "Print" at bounding box center [728, 640] width 39 height 17
click at [647, 639] on icon "button" at bounding box center [655, 641] width 15 height 12
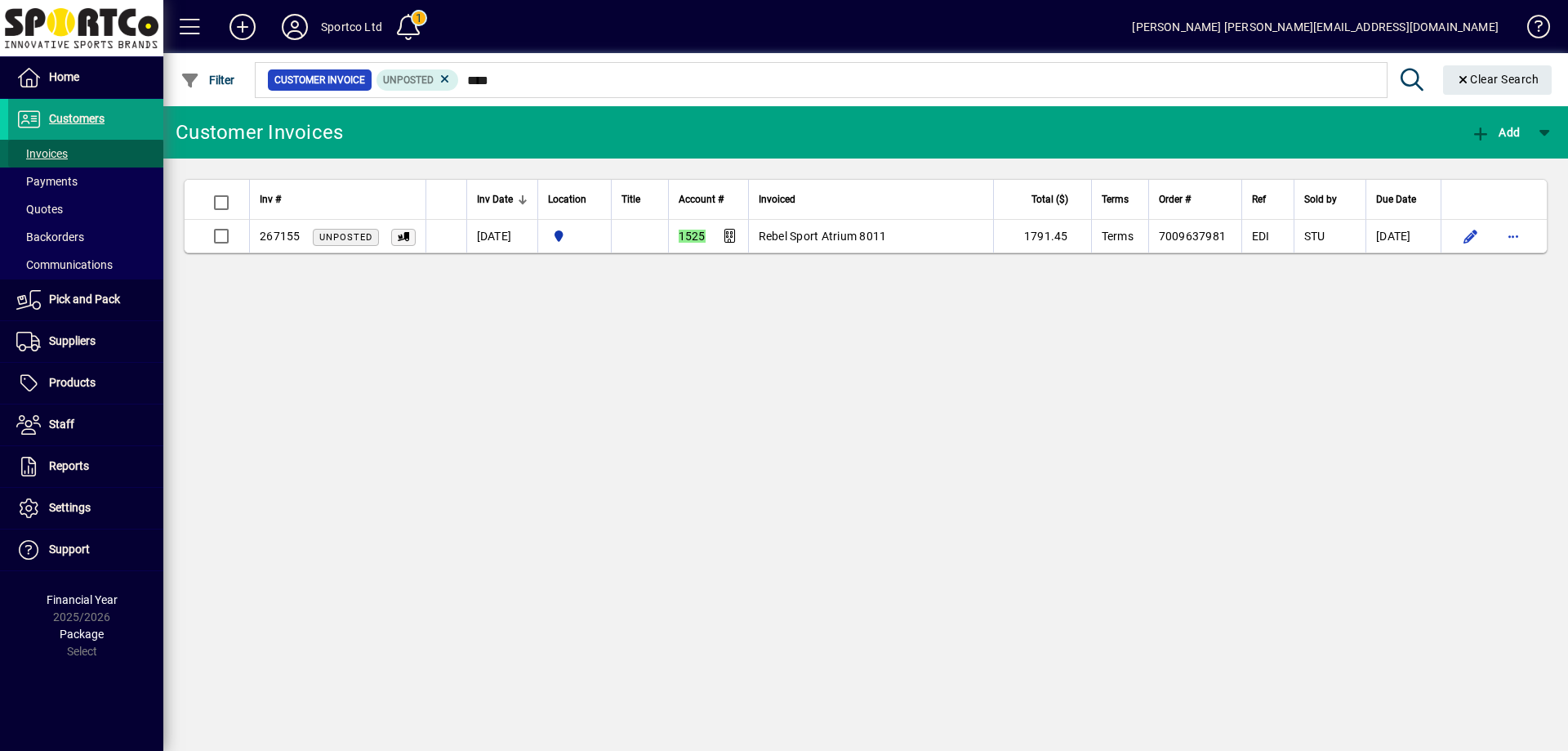
click at [57, 153] on span "Invoices" at bounding box center [42, 154] width 51 height 13
